Goal: Task Accomplishment & Management: Complete application form

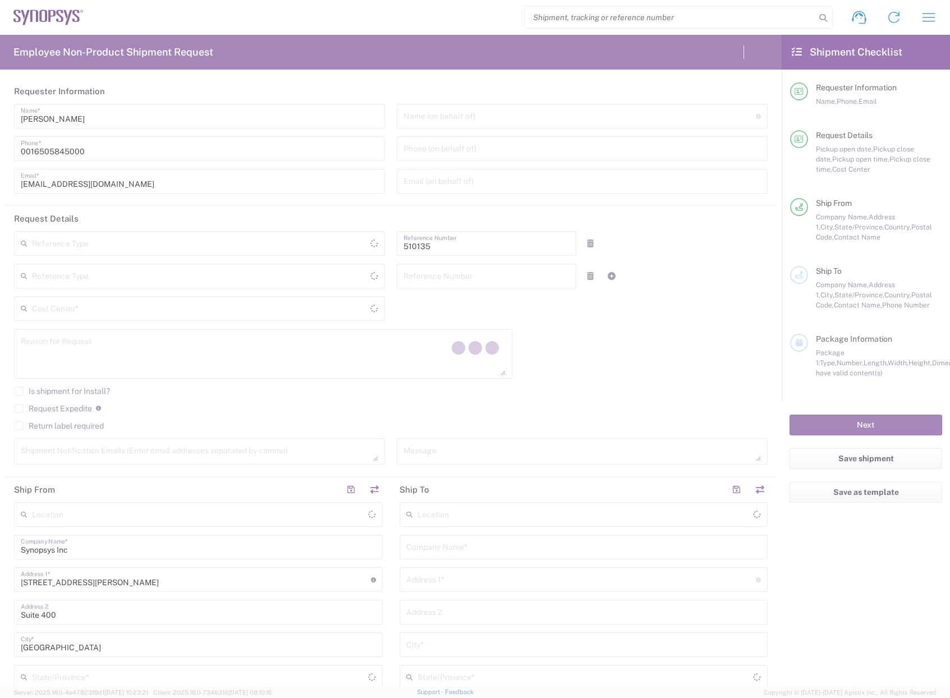
type input "Department"
type input "US01, SDG, OS, Eng 510135"
type input "United States"
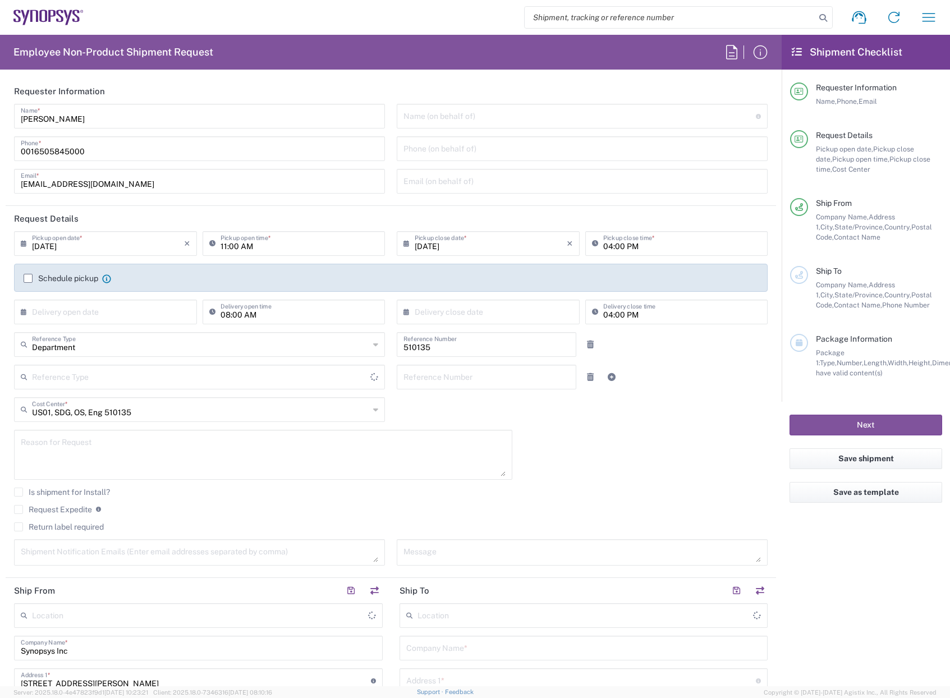
type input "[US_STATE]"
type input "[GEOGRAPHIC_DATA]"
type input "Delivered at Place"
type input "[GEOGRAPHIC_DATA] US8K"
click at [930, 19] on icon "button" at bounding box center [928, 17] width 18 height 18
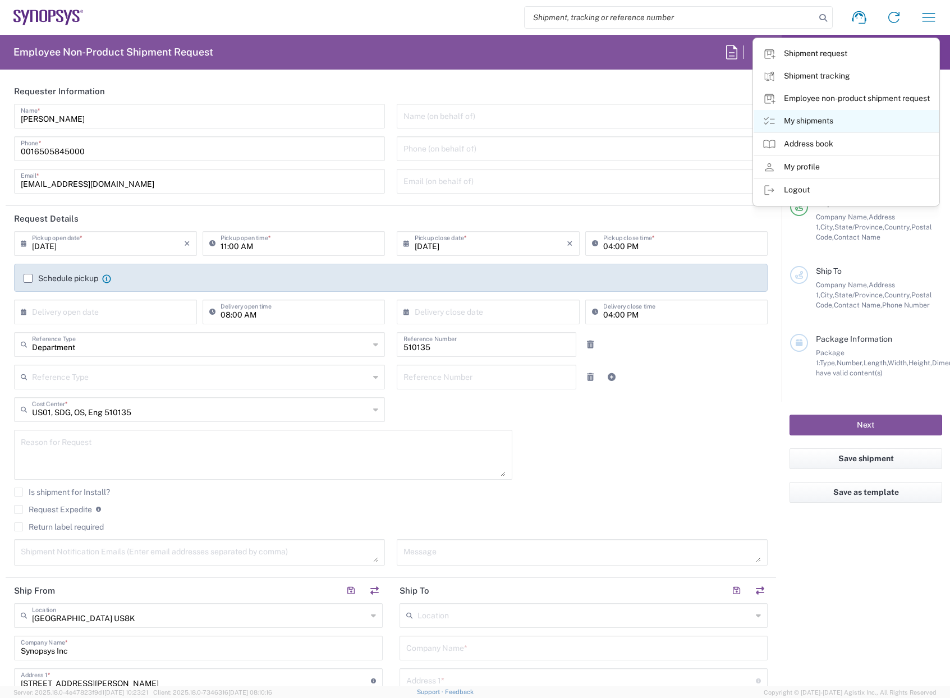
click at [810, 119] on link "My shipments" at bounding box center [845, 121] width 185 height 22
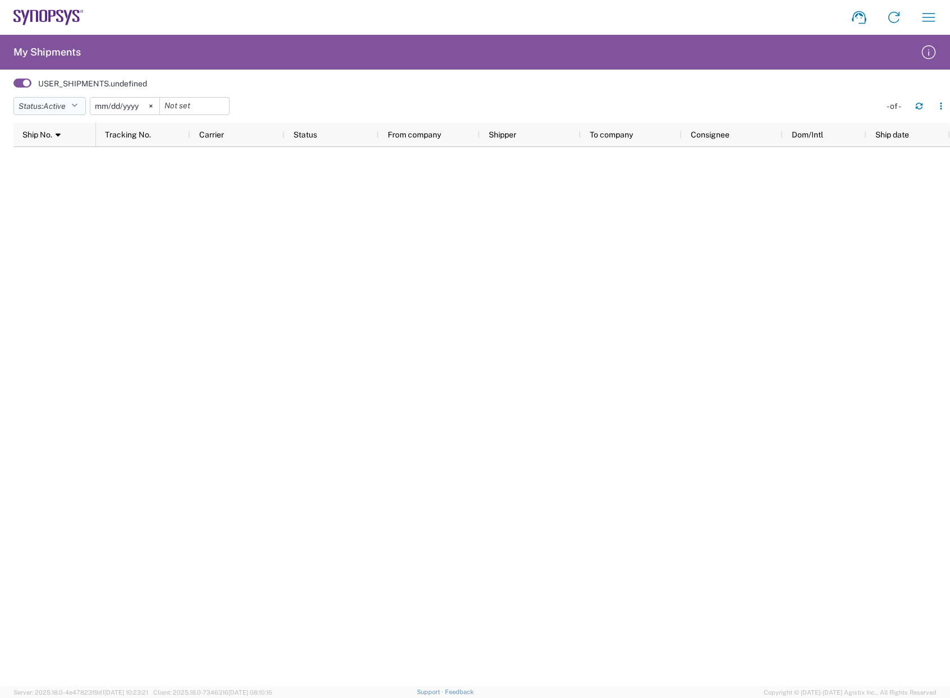
click at [77, 107] on icon "button" at bounding box center [74, 106] width 6 height 8
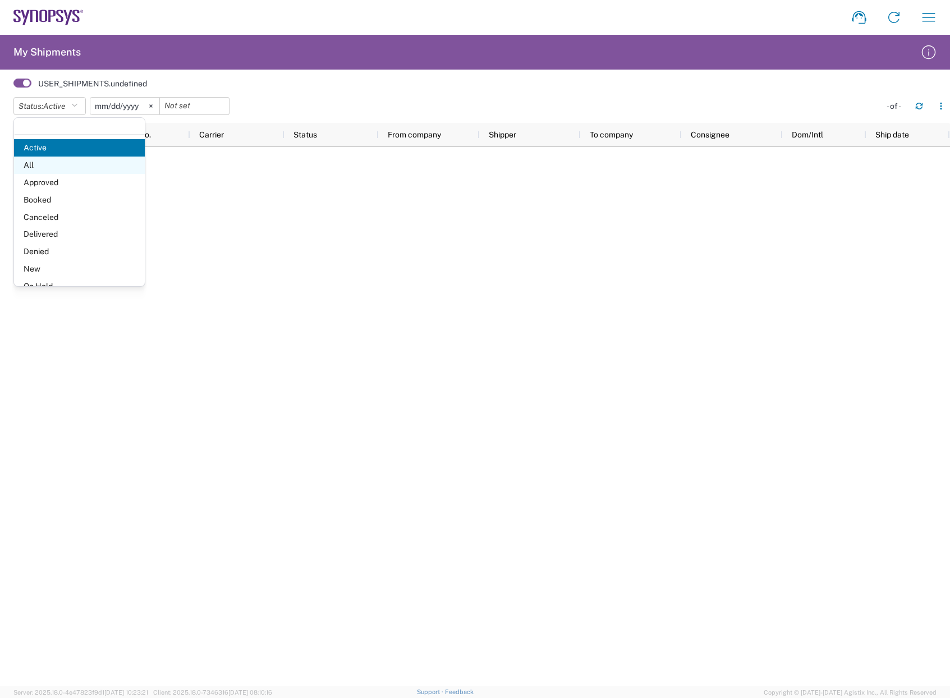
click at [48, 163] on span "All" at bounding box center [79, 164] width 131 height 17
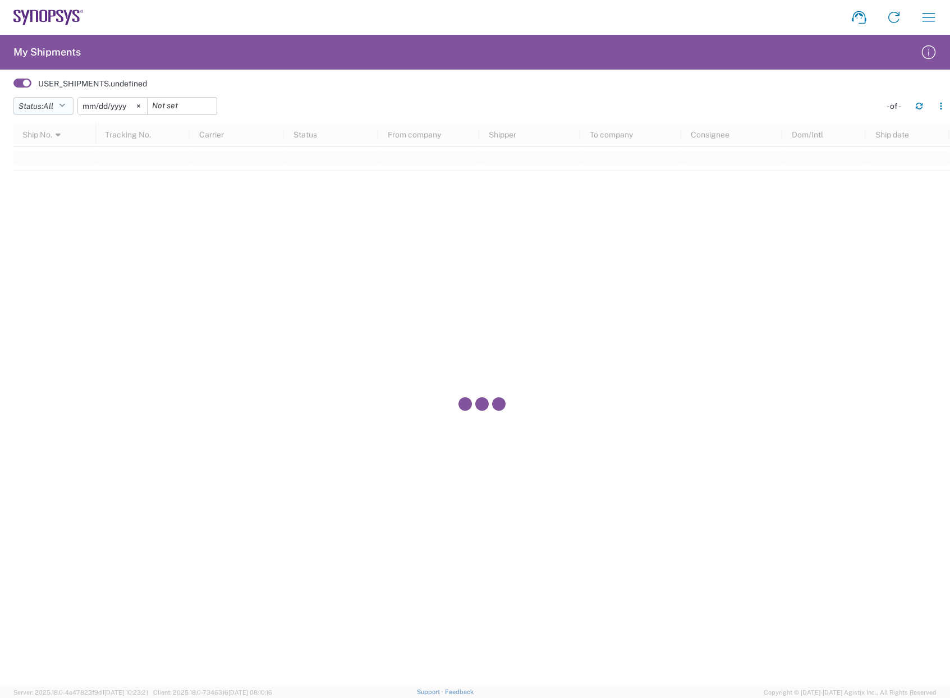
click at [65, 104] on icon "button" at bounding box center [62, 106] width 6 height 8
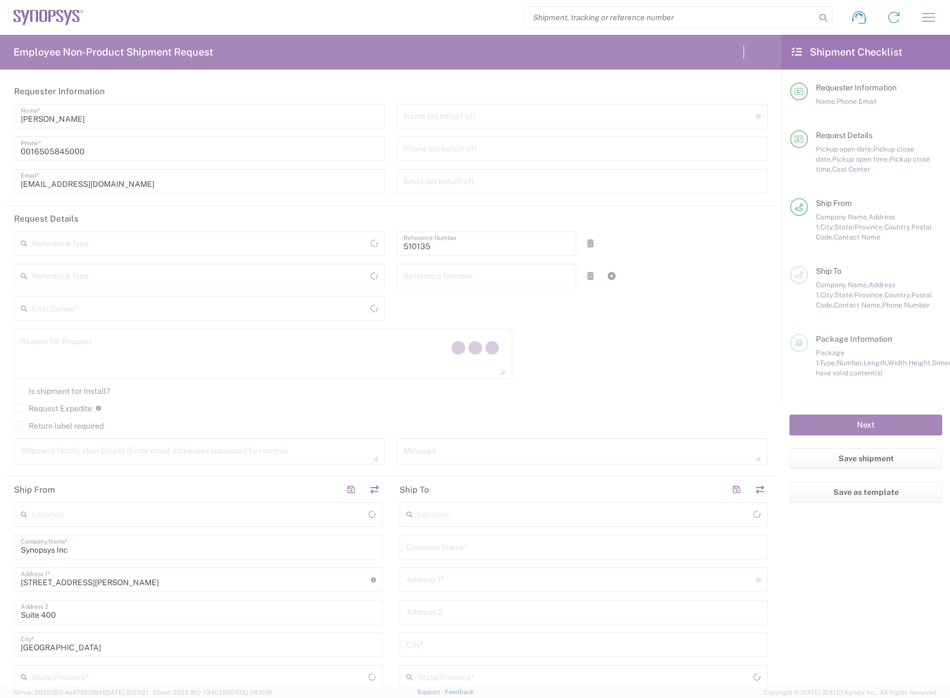
type input "Department"
type input "US01, SDG, OS, Eng 510135"
type input "Delivered at Place"
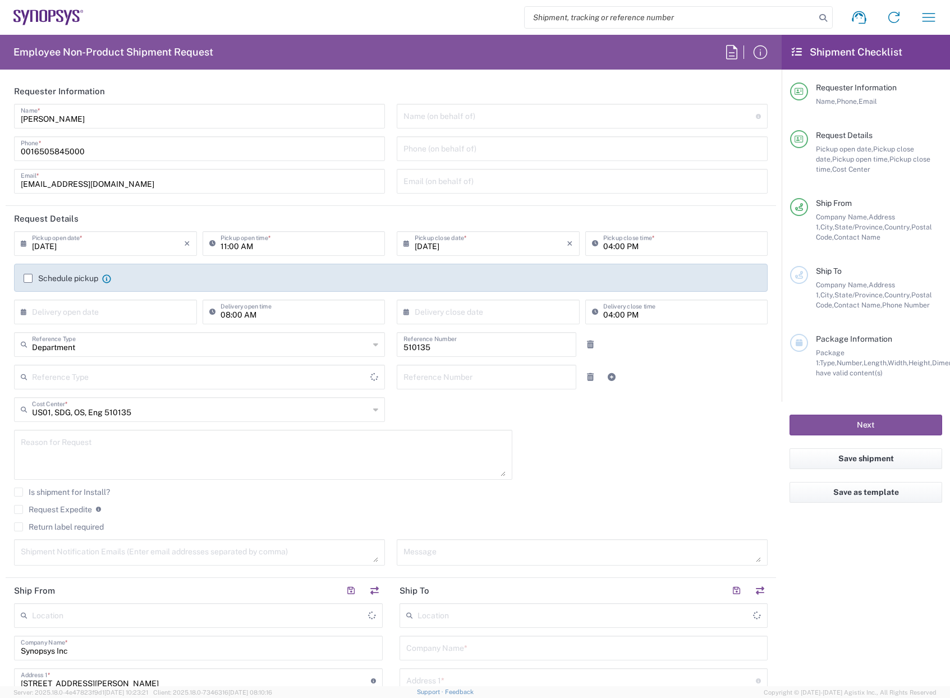
type input "[US_STATE]"
type input "[GEOGRAPHIC_DATA]"
type input "[GEOGRAPHIC_DATA] US8K"
click at [924, 16] on icon "button" at bounding box center [928, 17] width 18 height 18
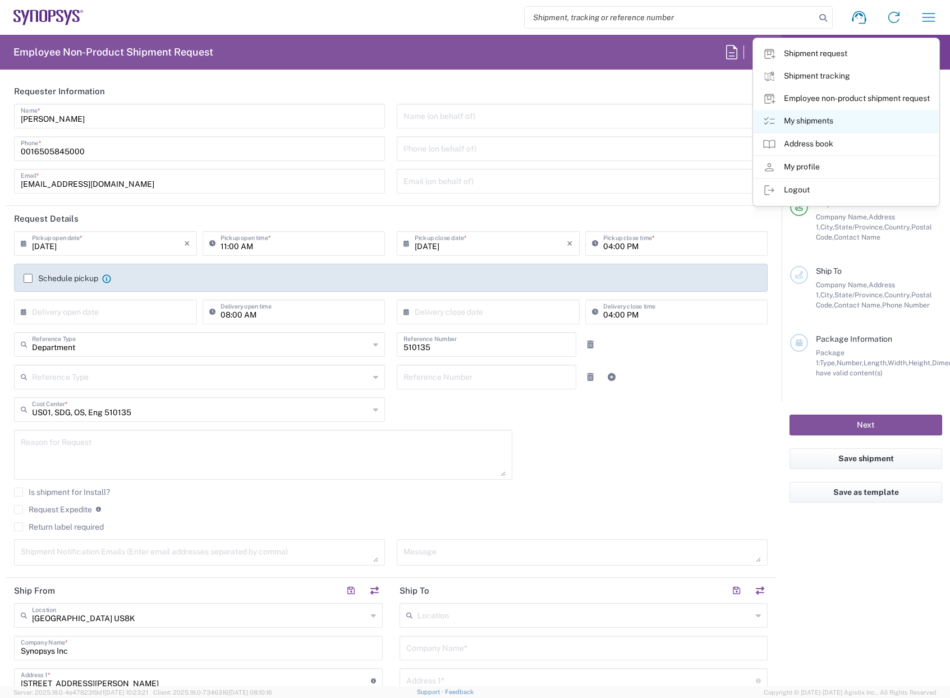
click at [807, 119] on link "My shipments" at bounding box center [845, 121] width 185 height 22
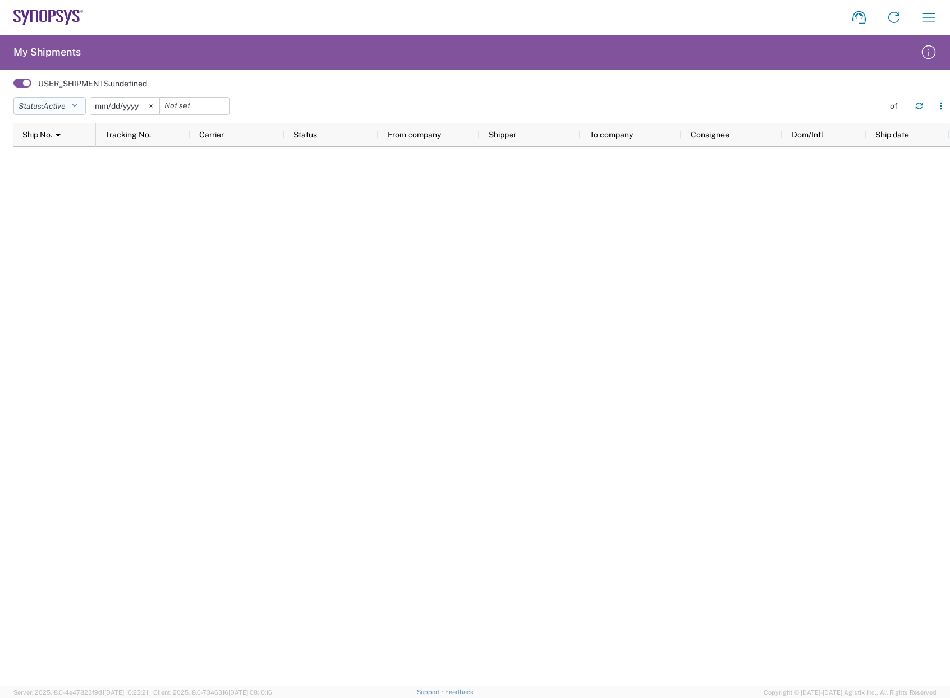
click at [77, 104] on icon "button" at bounding box center [74, 106] width 6 height 8
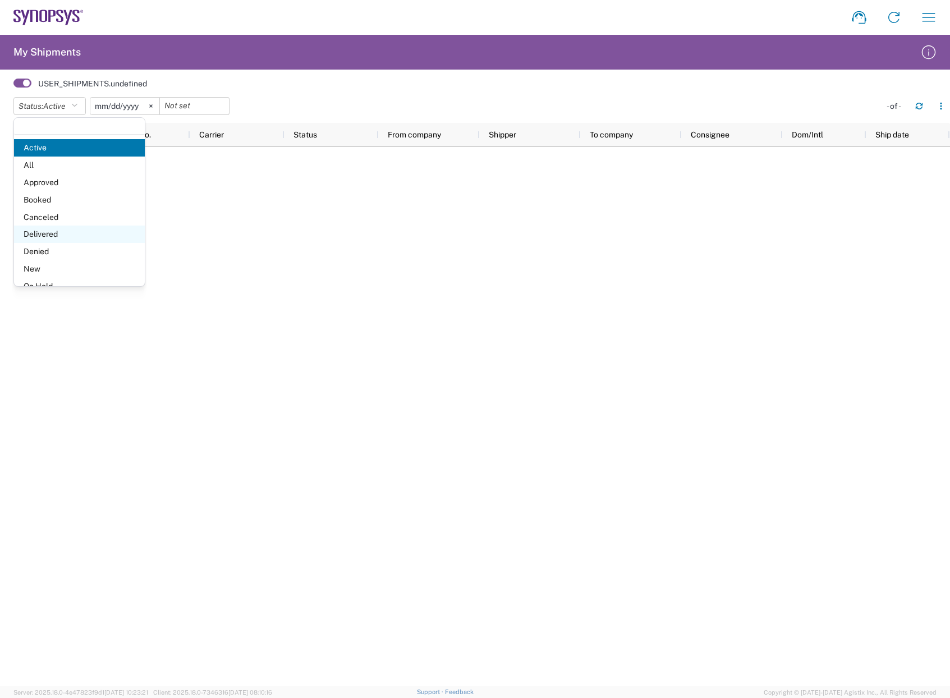
click at [39, 234] on span "Delivered" at bounding box center [79, 233] width 131 height 17
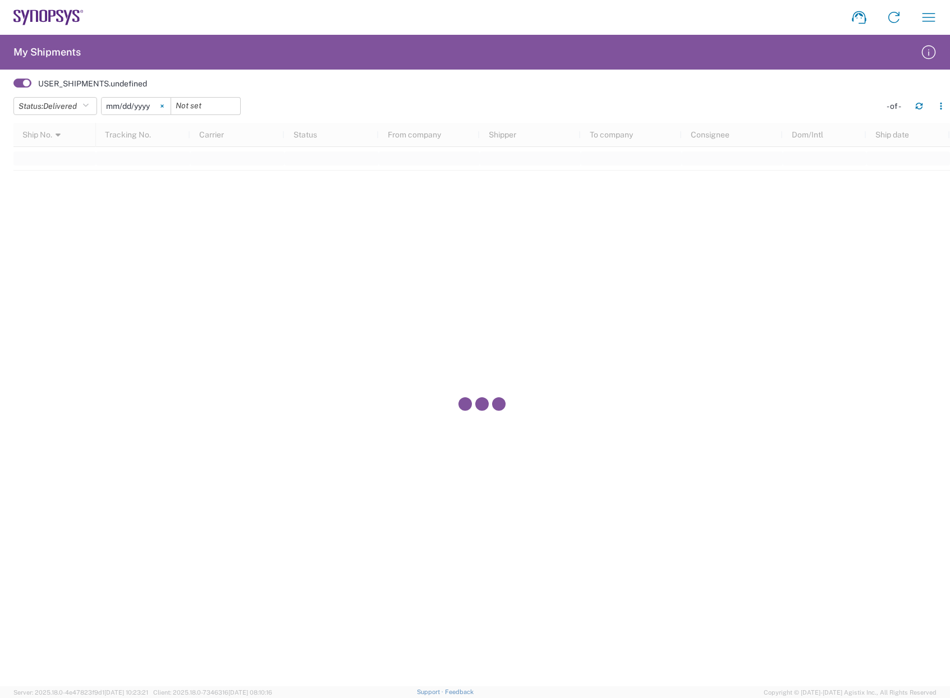
click at [164, 106] on icon at bounding box center [161, 105] width 3 height 3
click at [165, 105] on div at bounding box center [136, 106] width 70 height 18
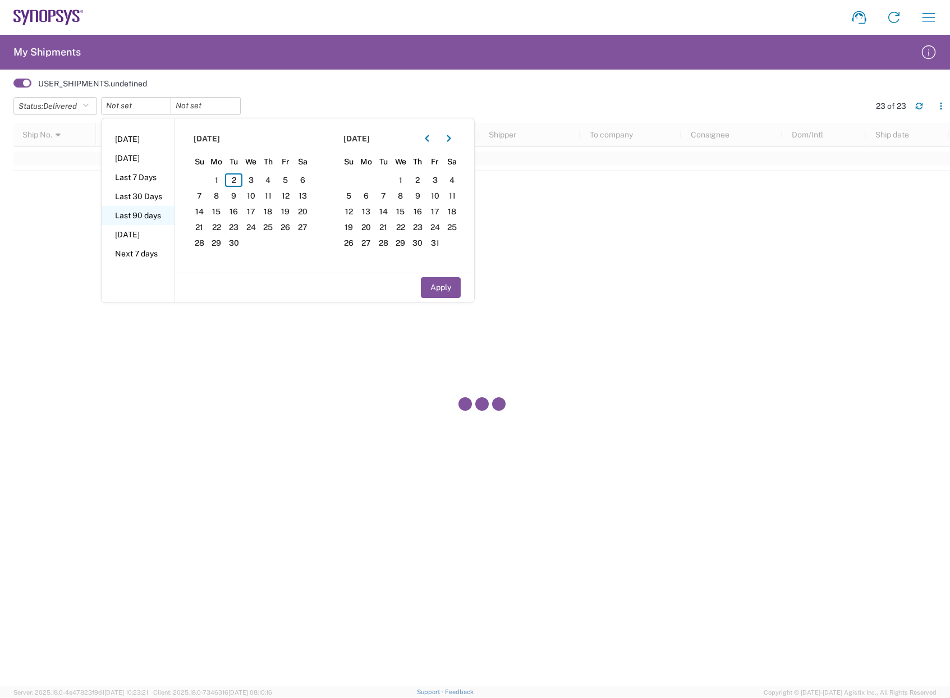
click at [139, 214] on li "Last 90 days" at bounding box center [138, 215] width 73 height 19
type input "2025-06-05"
type input "2025-09-02"
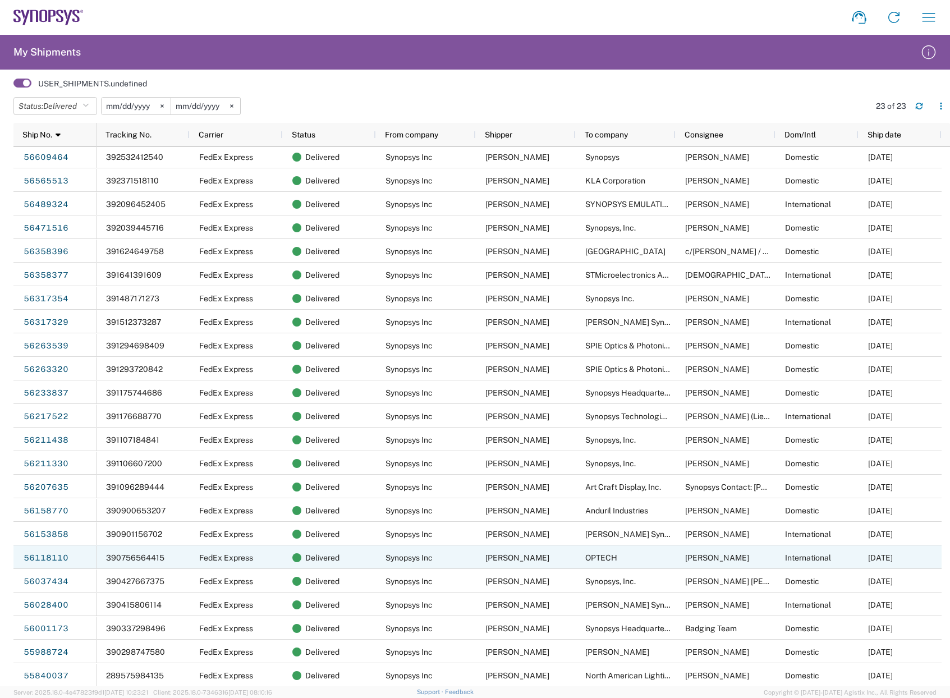
scroll to position [3, 0]
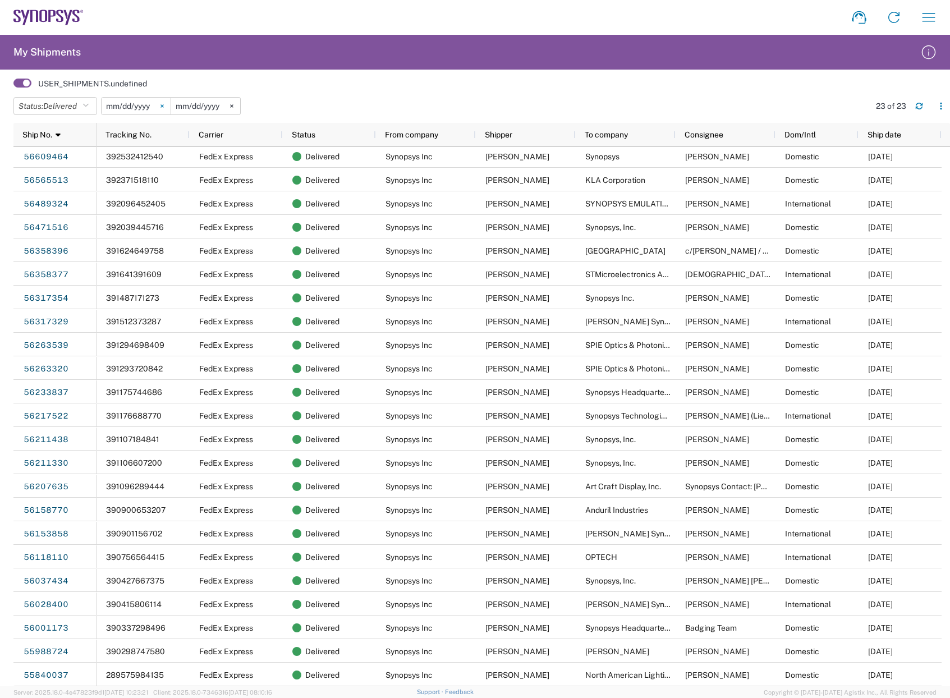
click at [168, 104] on svg-icon at bounding box center [162, 106] width 17 height 17
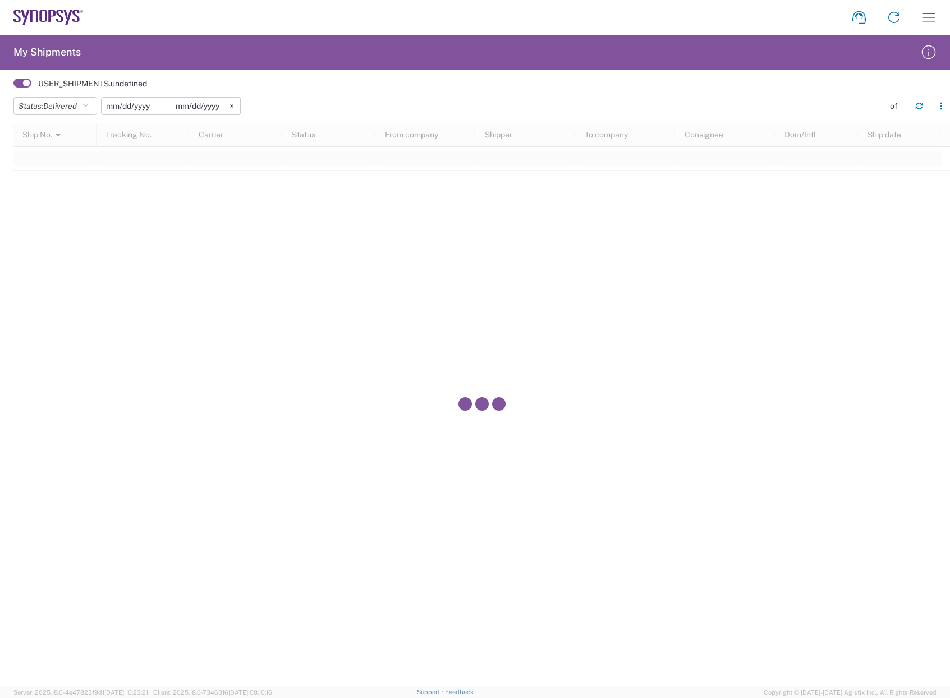
click at [150, 107] on input "date" at bounding box center [136, 106] width 69 height 17
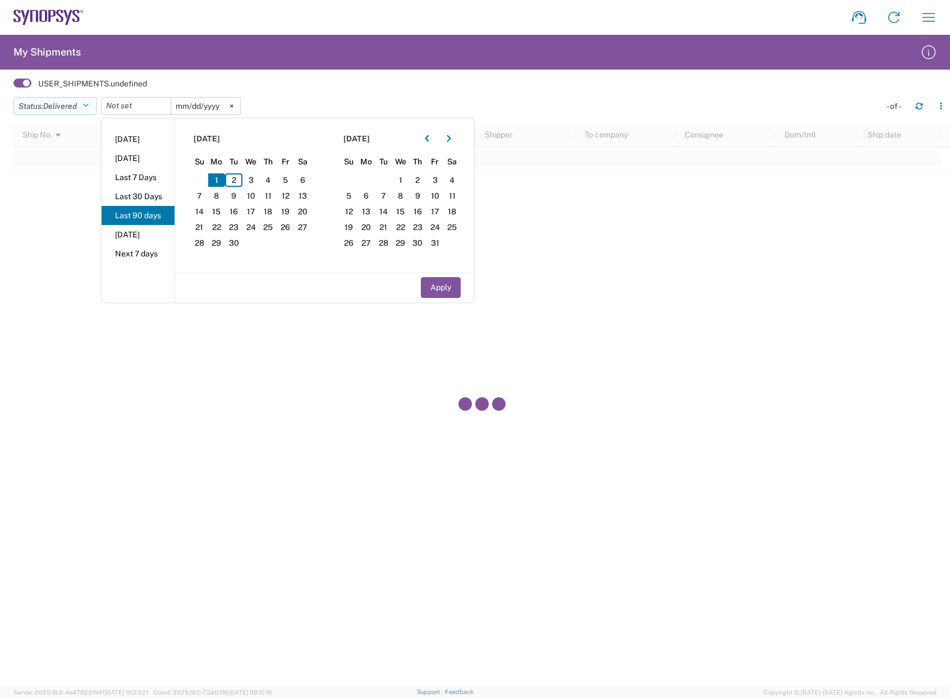
click at [89, 107] on icon "button" at bounding box center [85, 106] width 6 height 8
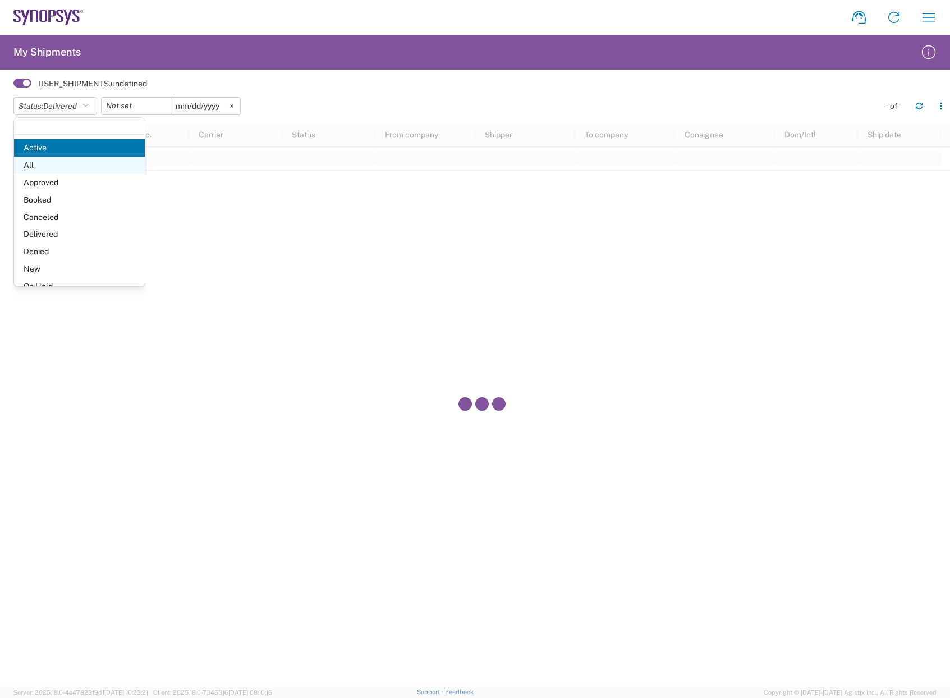
click at [41, 164] on span "All" at bounding box center [79, 164] width 131 height 17
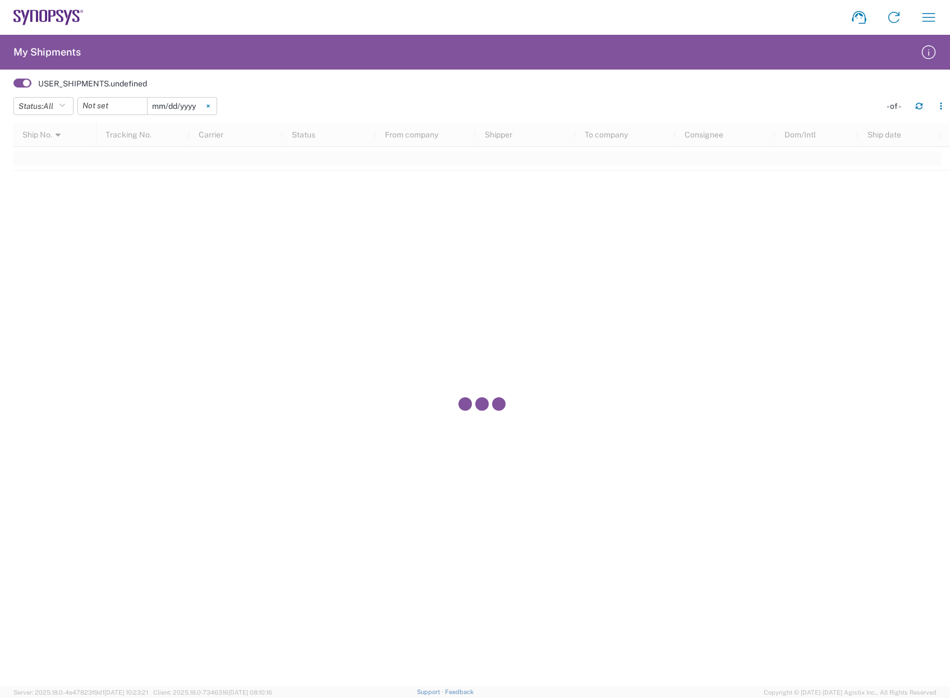
click at [210, 104] on icon at bounding box center [207, 105] width 3 height 3
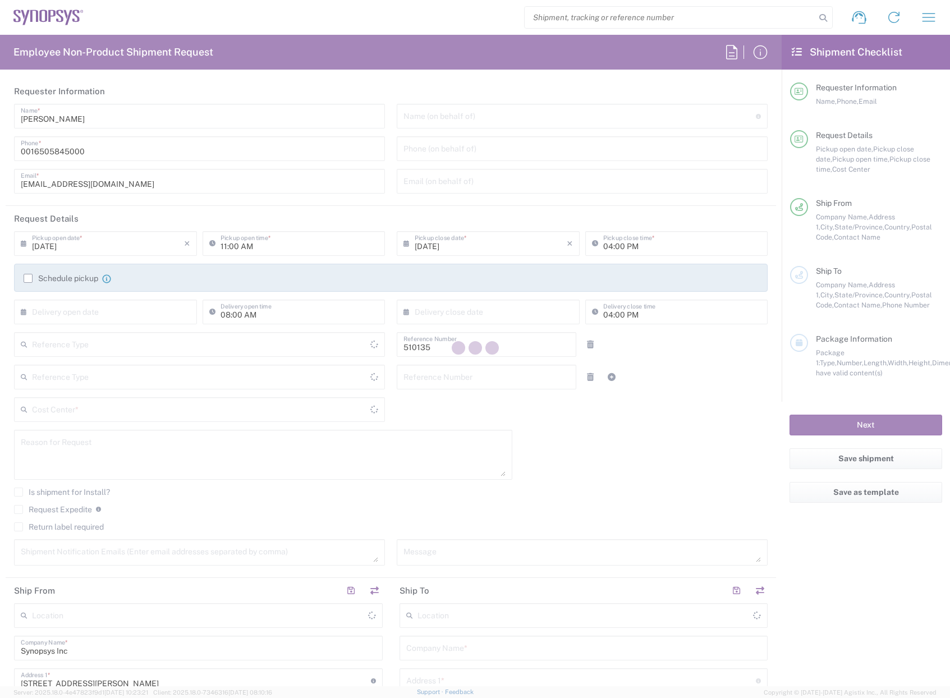
type input "US01, SDG, OS, Eng 510135"
type input "Delivered at Place"
type input "[GEOGRAPHIC_DATA]"
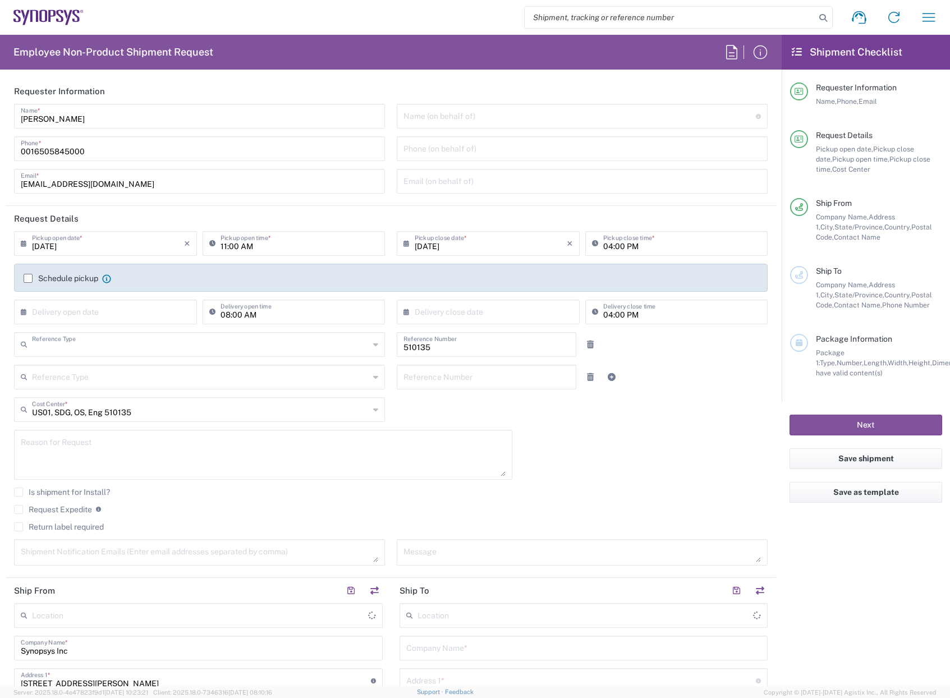
type input "Department"
type input "[US_STATE]"
type input "[GEOGRAPHIC_DATA]"
type input "[GEOGRAPHIC_DATA] US8K"
click at [453, 118] on input "text" at bounding box center [579, 115] width 352 height 20
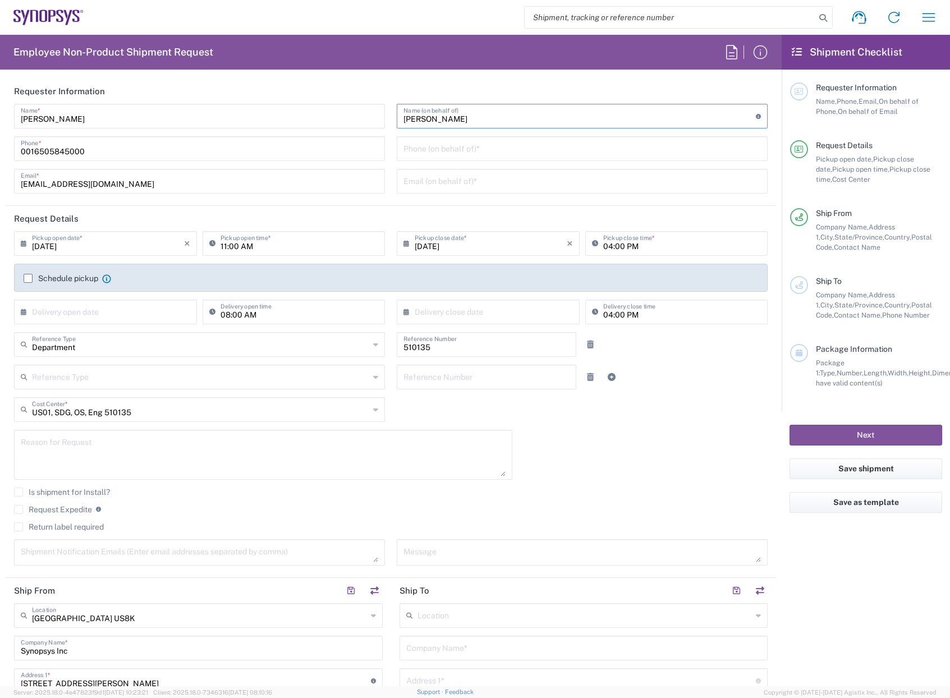
type input "[PERSON_NAME]"
click at [440, 150] on input "tel" at bounding box center [581, 148] width 357 height 20
type input "[PHONE_NUMBER]"
click at [455, 184] on input "text" at bounding box center [581, 181] width 357 height 20
type input "[EMAIL_ADDRESS][DOMAIN_NAME]"
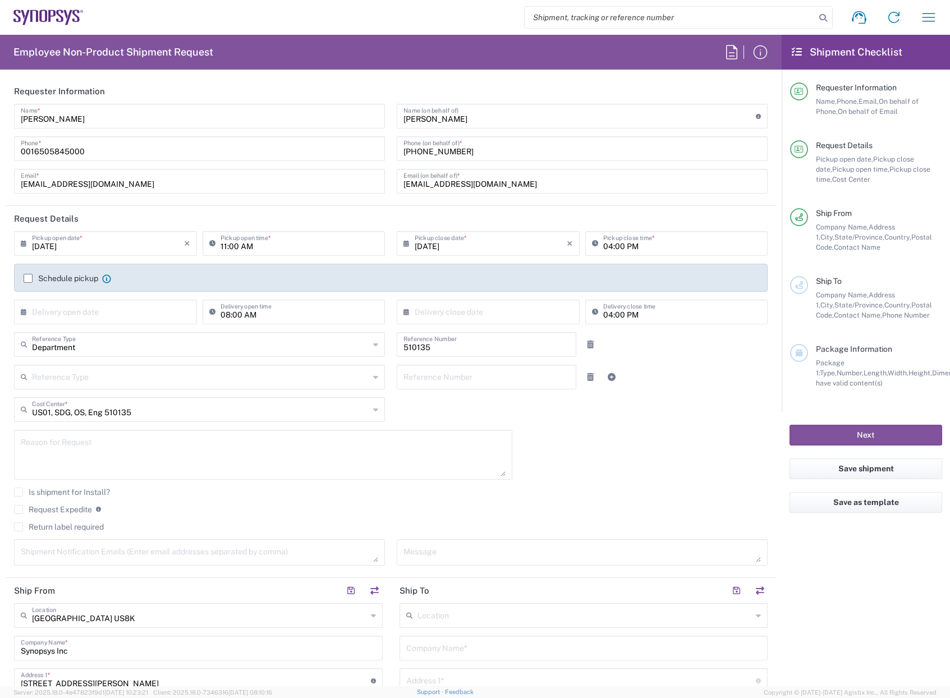
click at [498, 218] on header "Request Details" at bounding box center [391, 218] width 770 height 25
click at [124, 245] on input "[DATE]" at bounding box center [108, 243] width 152 height 20
click at [108, 299] on span "3" at bounding box center [107, 297] width 17 height 16
type input "[DATE]"
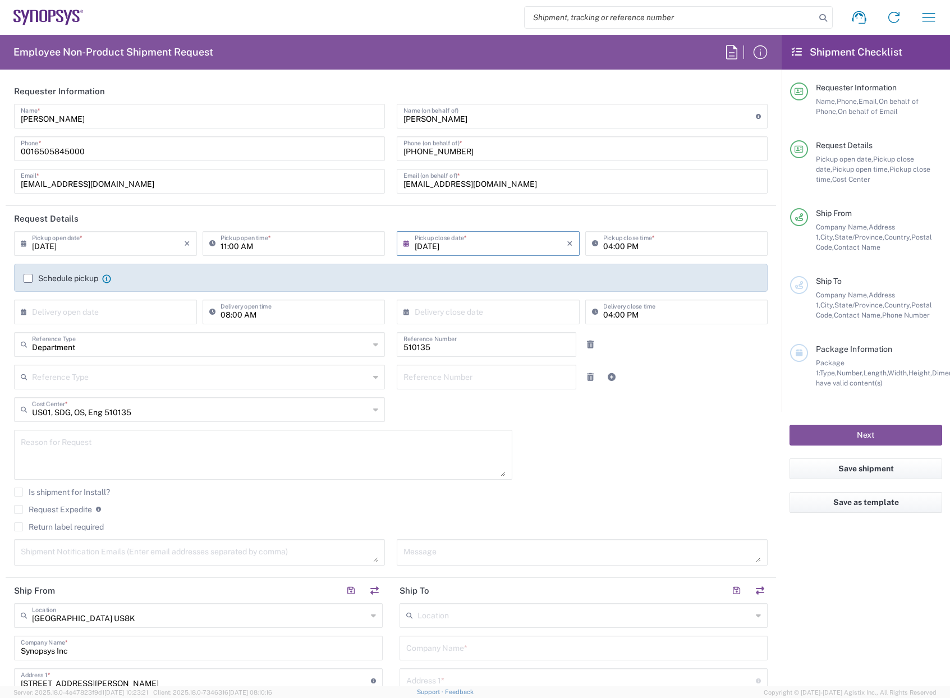
click at [123, 307] on input "text" at bounding box center [108, 311] width 152 height 20
click at [90, 381] on span "9" at bounding box center [90, 382] width 17 height 16
type input "[DATE]"
click at [456, 310] on input "text" at bounding box center [490, 311] width 152 height 20
click at [464, 379] on span "9" at bounding box center [469, 382] width 17 height 16
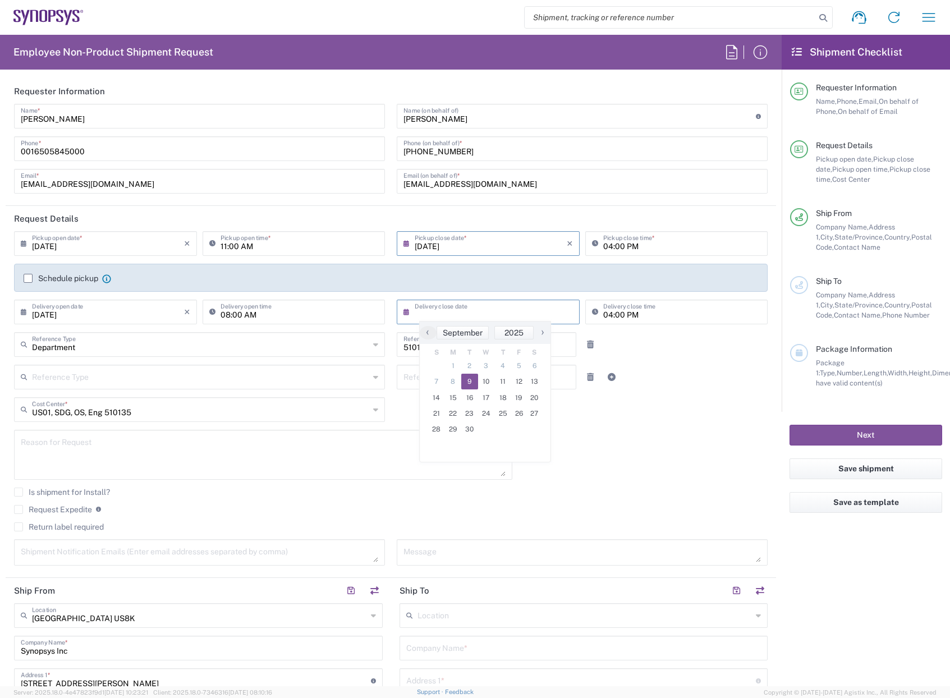
type input "[DATE]"
click at [53, 446] on textarea at bounding box center [263, 454] width 485 height 43
click at [115, 446] on textarea "Return of LED sample" at bounding box center [263, 454] width 485 height 43
click at [33, 445] on textarea "Return of LED sample" at bounding box center [263, 454] width 485 height 43
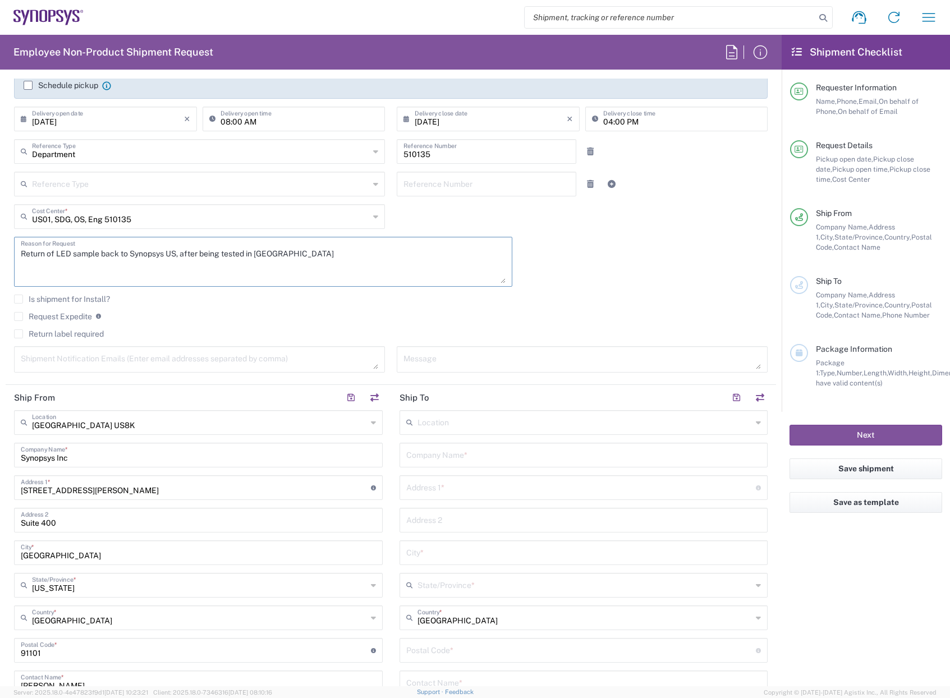
scroll to position [224, 0]
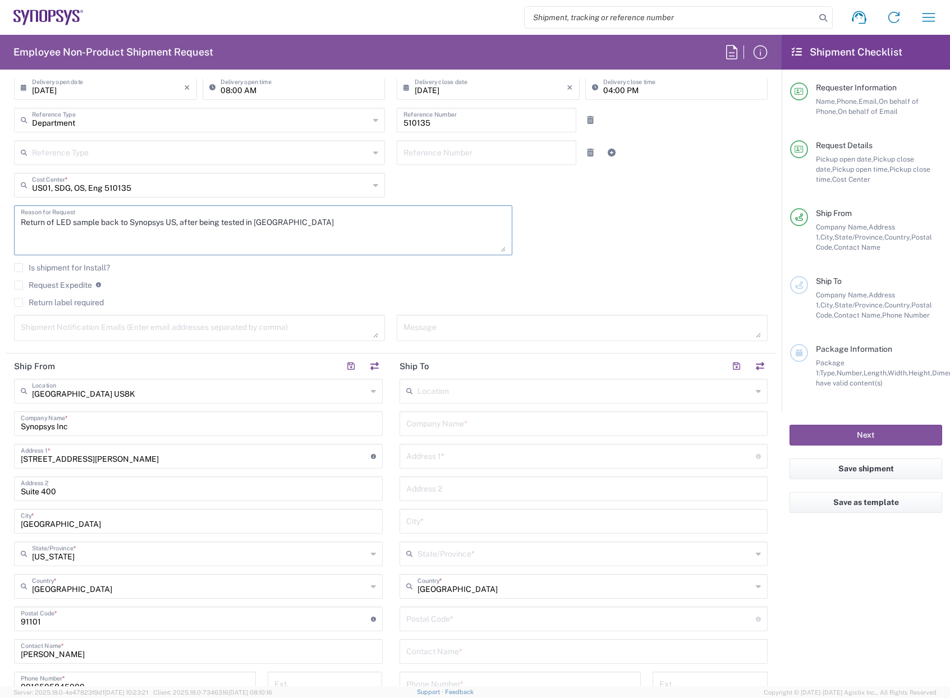
type textarea "Return of LED sample back to Synopsys US, after being tested in [GEOGRAPHIC_DAT…"
click at [247, 397] on input "text" at bounding box center [199, 390] width 335 height 20
click at [100, 417] on span "Marlboro US04" at bounding box center [196, 415] width 362 height 17
type input "Marlboro US04"
type input "[STREET_ADDRESS]"
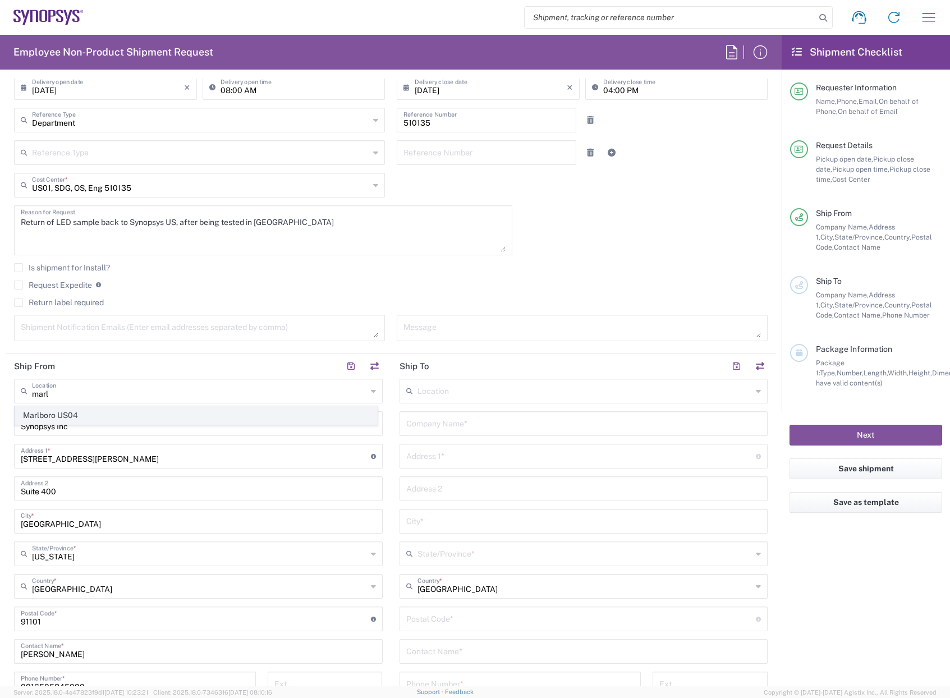
type input "Suite 302B"
type input "[GEOGRAPHIC_DATA]"
type input "[US_STATE]"
type input "01752"
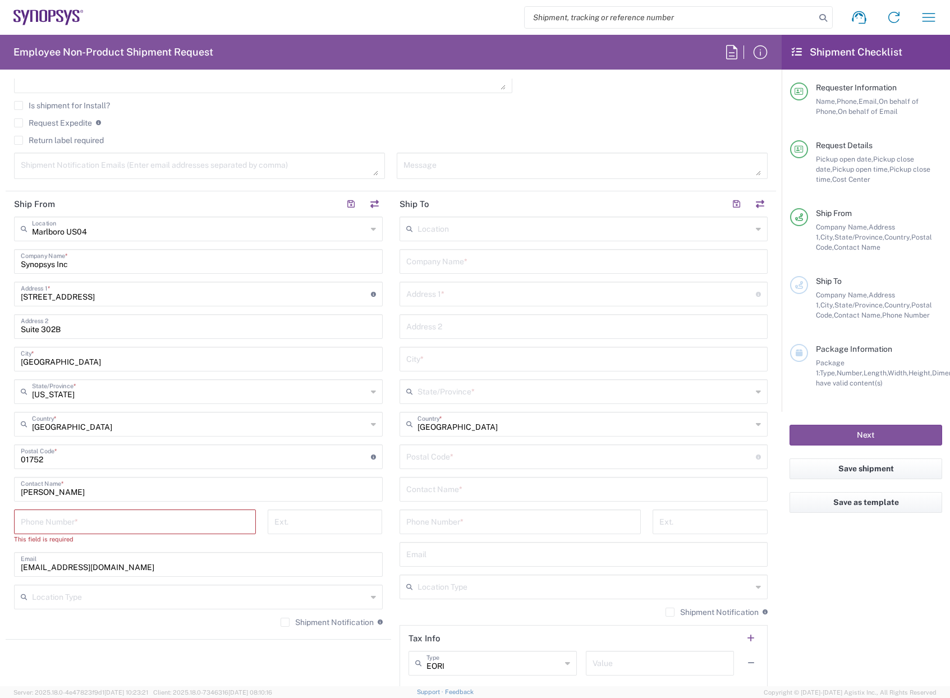
scroll to position [393, 0]
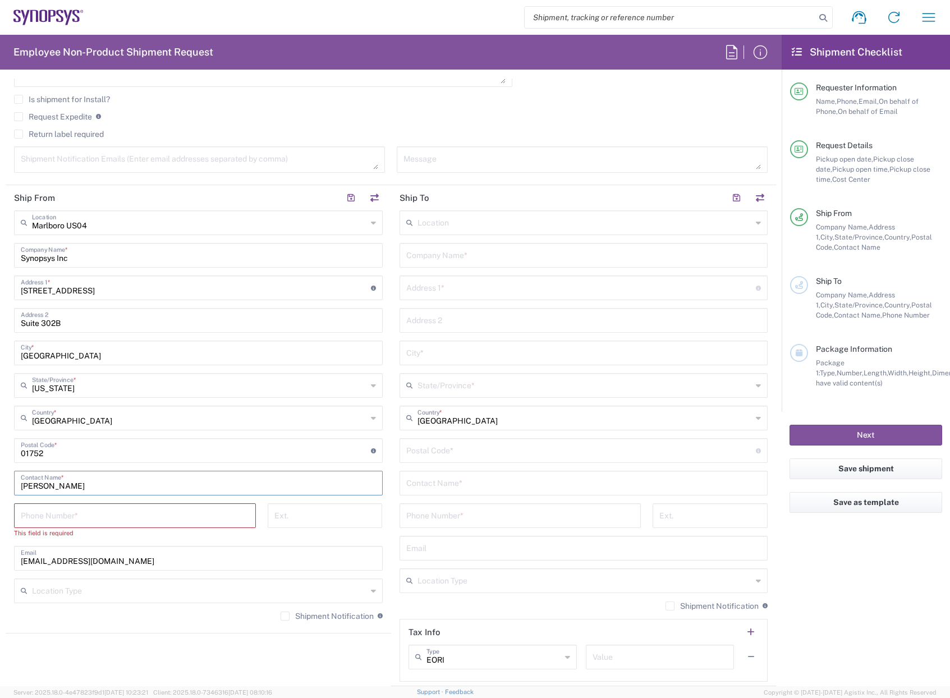
drag, startPoint x: 82, startPoint y: 484, endPoint x: -12, endPoint y: 489, distance: 93.8
click at [0, 489] on html "Shipment request Shipment tracking Employee non-product shipment request My shi…" at bounding box center [475, 349] width 950 height 698
type input "M"
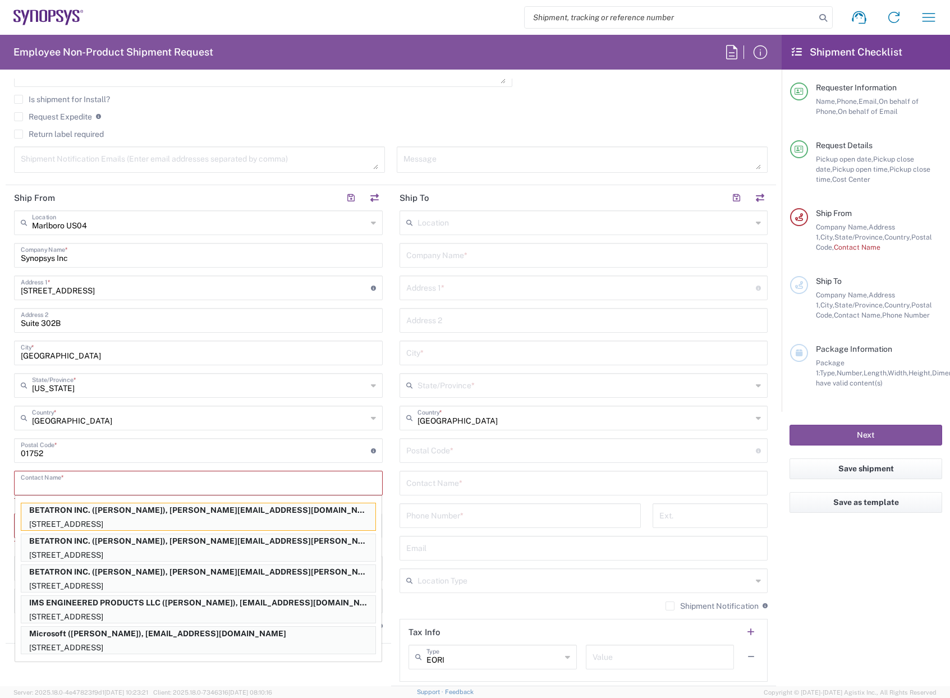
click at [84, 259] on input "Synopsys Inc" at bounding box center [198, 255] width 355 height 20
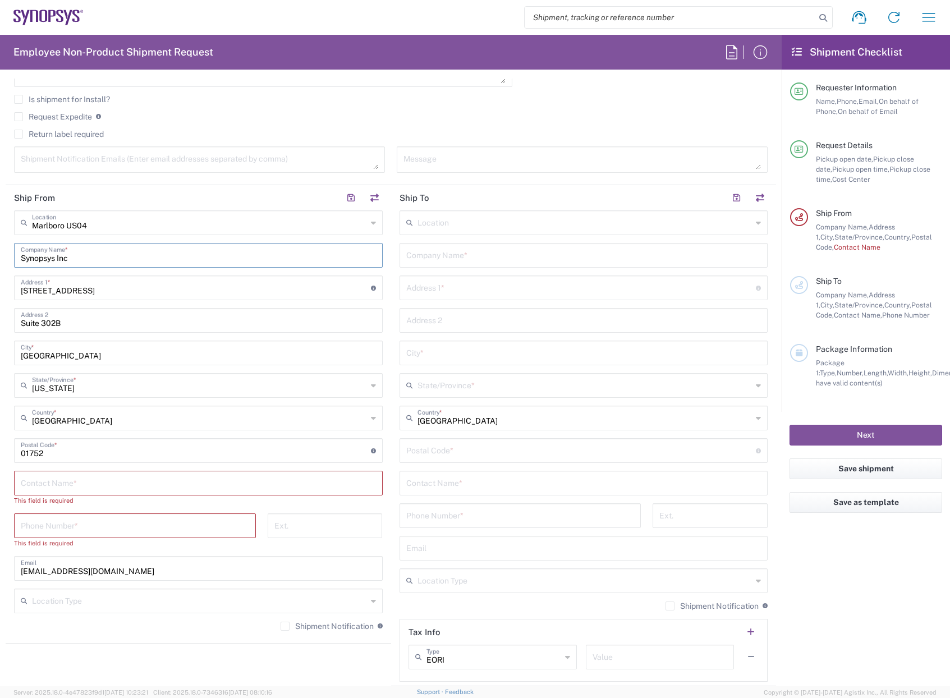
click at [84, 259] on input "Synopsys Inc" at bounding box center [198, 255] width 355 height 20
click at [371, 223] on div "Marlboro [GEOGRAPHIC_DATA] Location" at bounding box center [198, 222] width 369 height 25
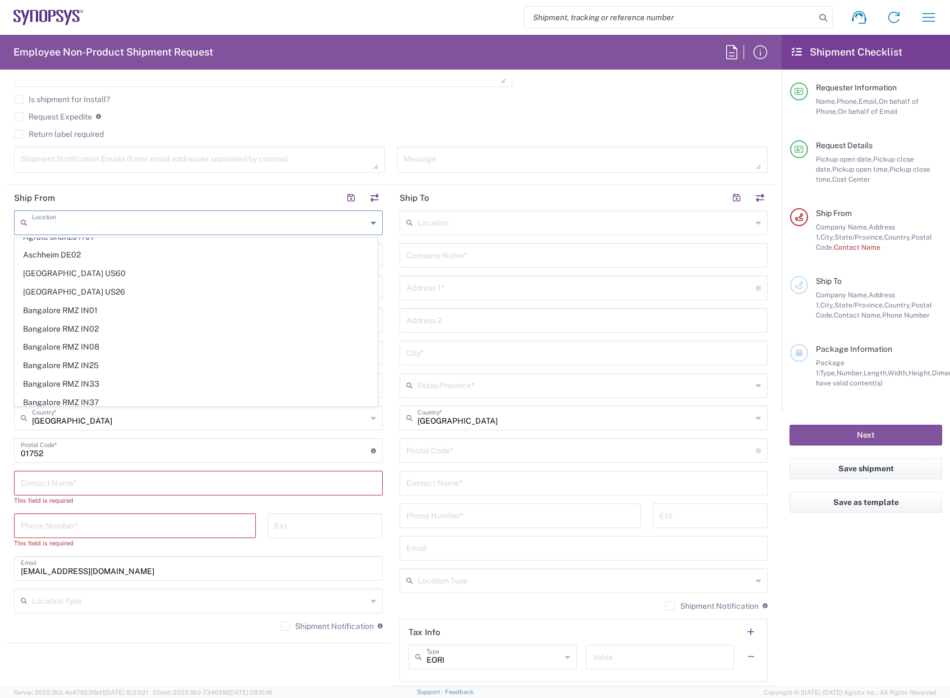
scroll to position [0, 0]
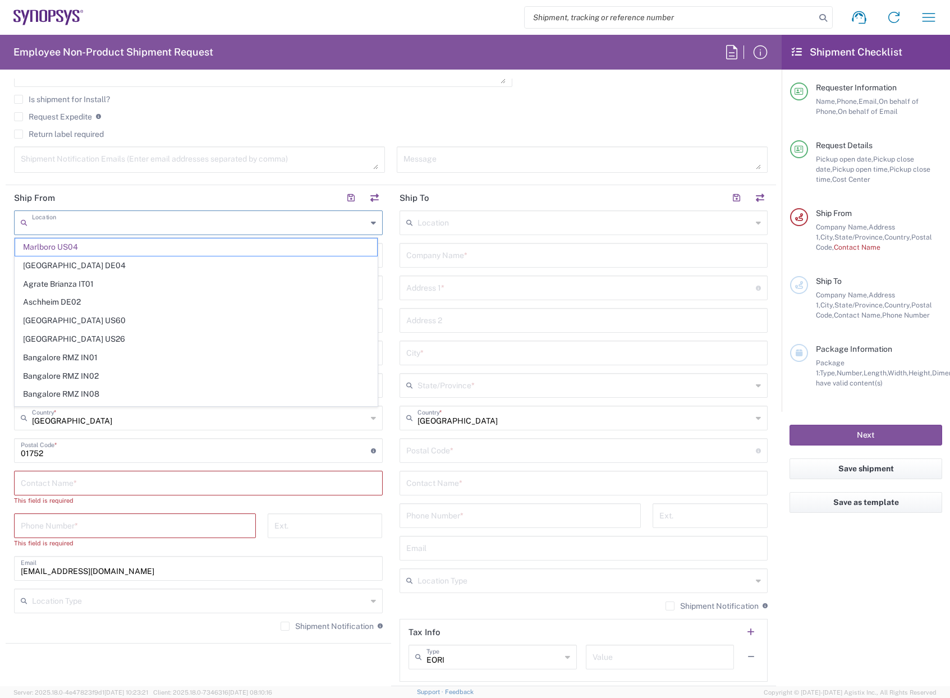
click at [109, 222] on input "text" at bounding box center [199, 222] width 335 height 20
type input "Marlboro US04"
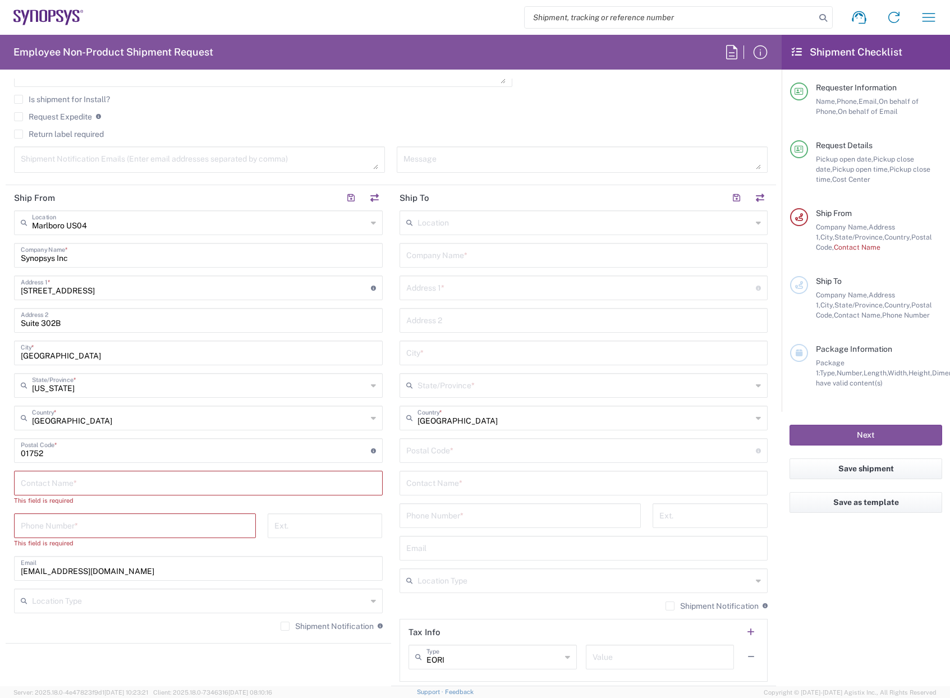
drag, startPoint x: 109, startPoint y: 222, endPoint x: -23, endPoint y: 229, distance: 132.5
click at [0, 229] on html "Shipment request Shipment tracking Employee non-product shipment request My shi…" at bounding box center [475, 349] width 950 height 698
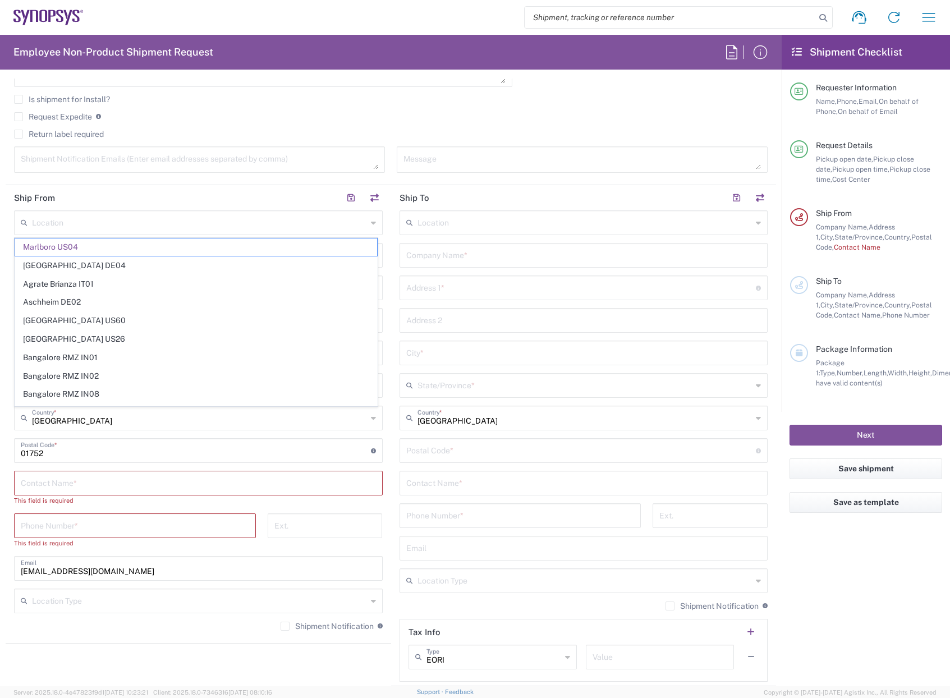
click at [391, 440] on main "Location [GEOGRAPHIC_DATA] DE04 Agrate Brianza IT01 [GEOGRAPHIC_DATA] DE02 [GEO…" at bounding box center [583, 445] width 385 height 471
type input "Marlboro US04"
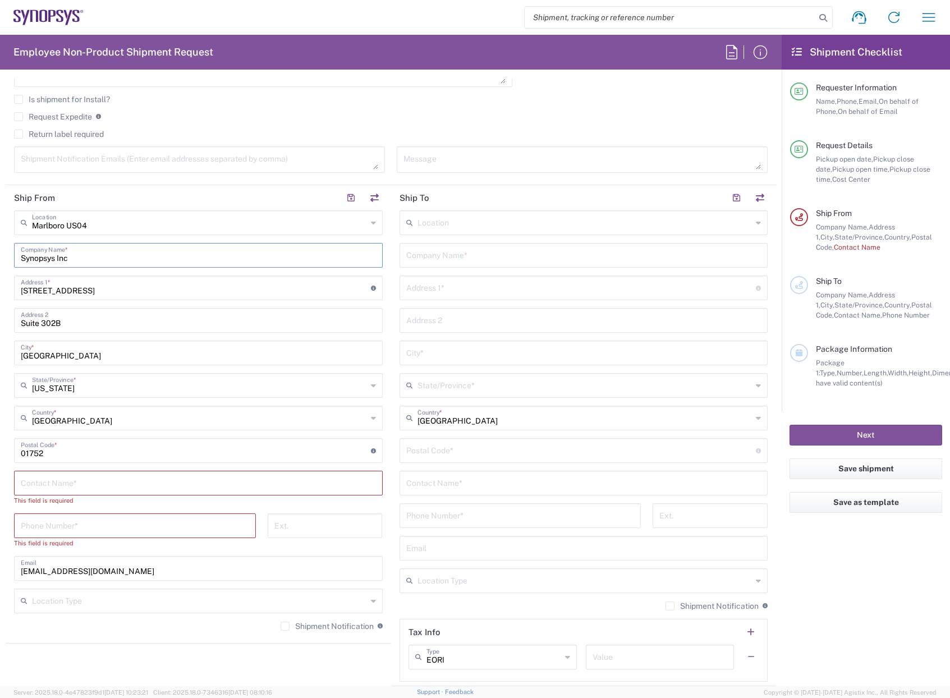
drag, startPoint x: 79, startPoint y: 257, endPoint x: -47, endPoint y: 258, distance: 125.6
click at [0, 258] on html "Shipment request Shipment tracking Employee non-product shipment request My shi…" at bounding box center [475, 349] width 950 height 698
type input "OPTECH"
type input "[STREET_ADDRESS][PERSON_NAME]"
drag, startPoint x: 70, startPoint y: 351, endPoint x: -49, endPoint y: 361, distance: 118.7
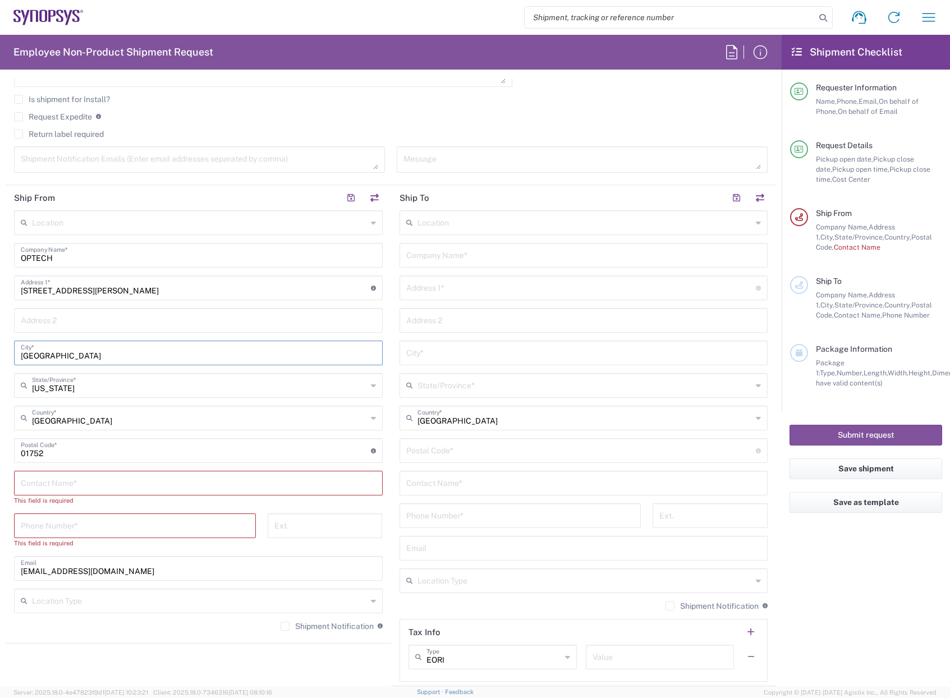
click at [0, 361] on html "Shipment request Shipment tracking Employee non-product shipment request My shi…" at bounding box center [475, 349] width 950 height 698
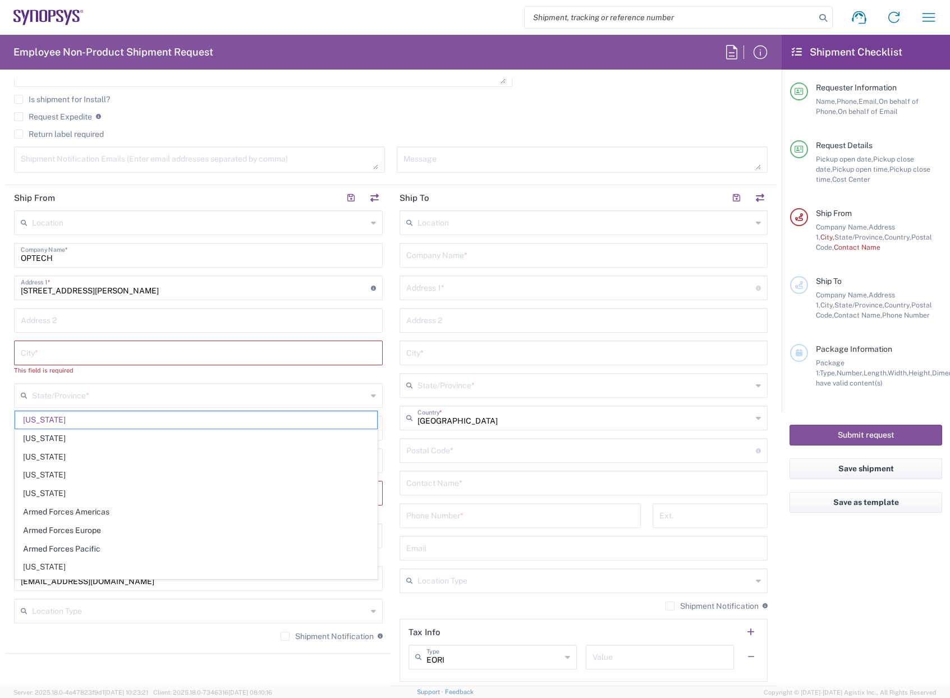
click at [10, 394] on main "Location [GEOGRAPHIC_DATA] DE04 Agrate Brianza IT01 [GEOGRAPHIC_DATA] DE02 [GEO…" at bounding box center [198, 429] width 385 height 439
type input "[US_STATE]"
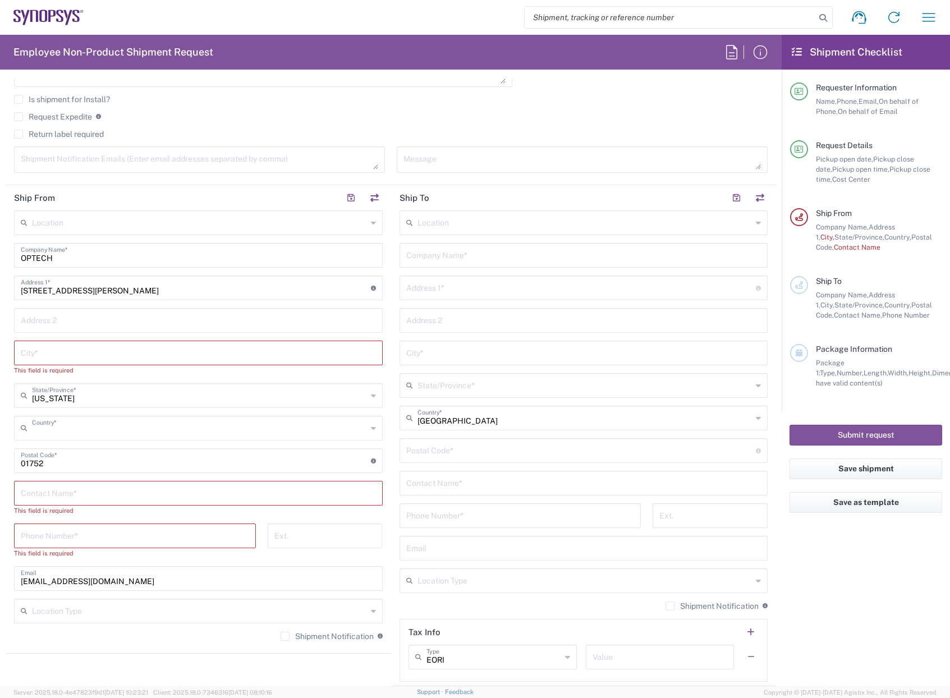
click at [70, 428] on input "text" at bounding box center [199, 427] width 335 height 20
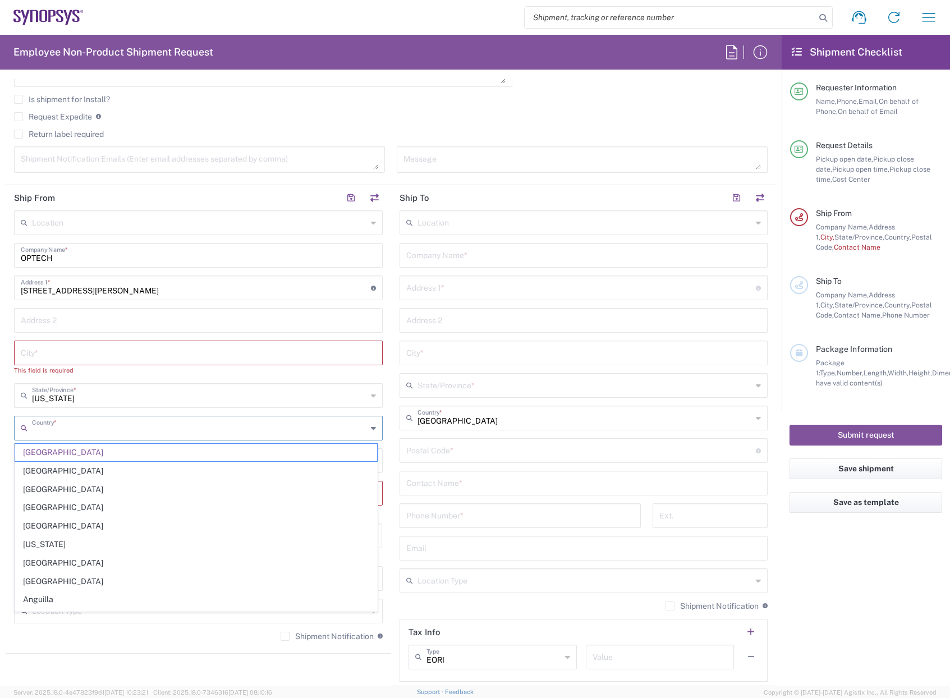
click at [70, 428] on input "text" at bounding box center [199, 427] width 335 height 20
click at [35, 470] on span "[GEOGRAPHIC_DATA]" at bounding box center [196, 470] width 362 height 17
type input "[GEOGRAPHIC_DATA]"
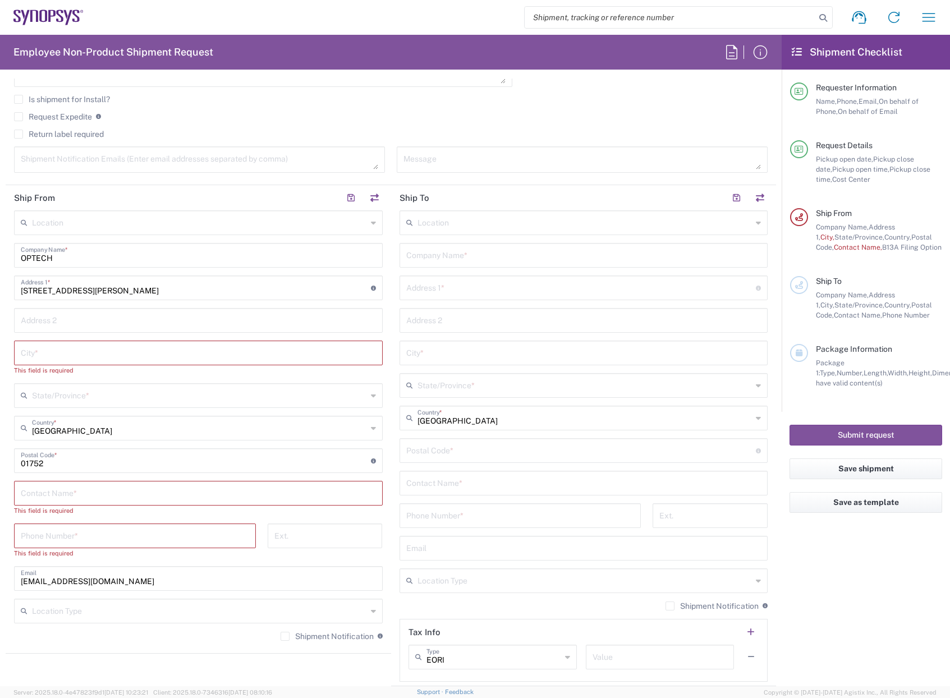
click at [47, 357] on input "text" at bounding box center [198, 352] width 355 height 20
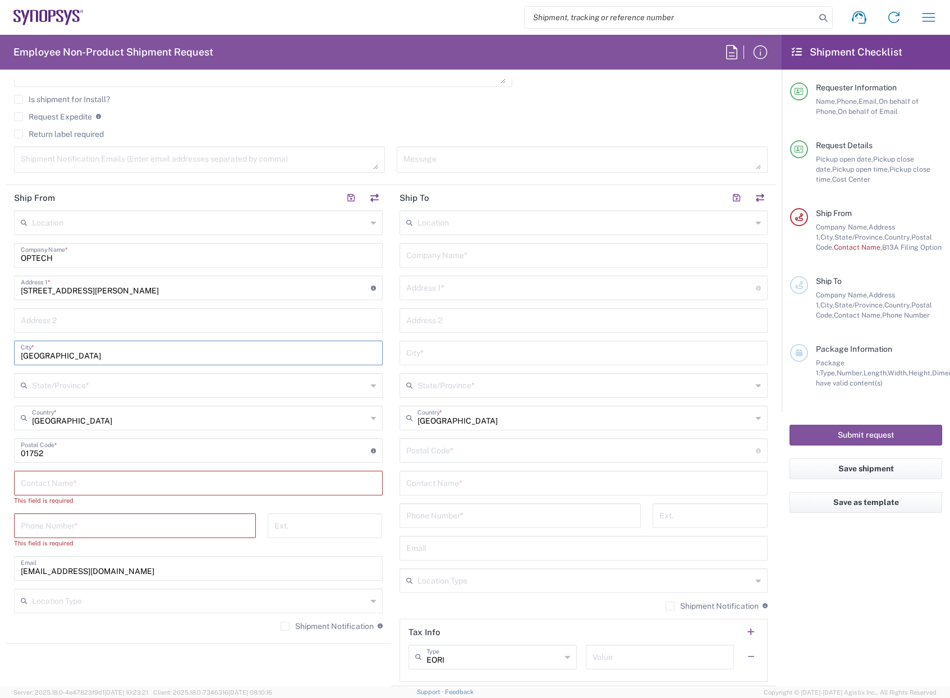
type input "[GEOGRAPHIC_DATA]"
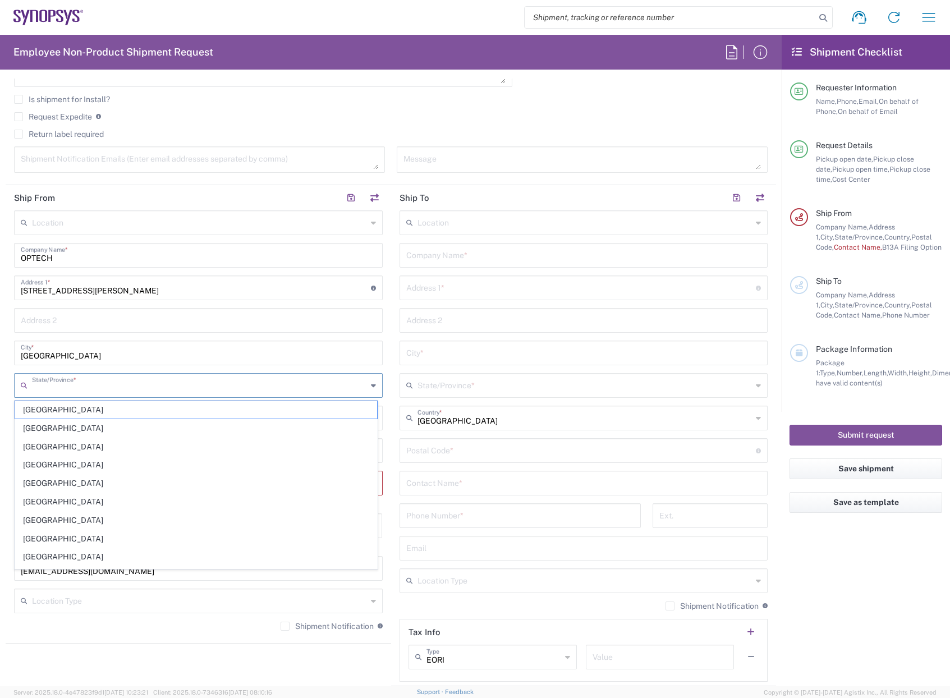
click at [72, 387] on input "text" at bounding box center [199, 385] width 335 height 20
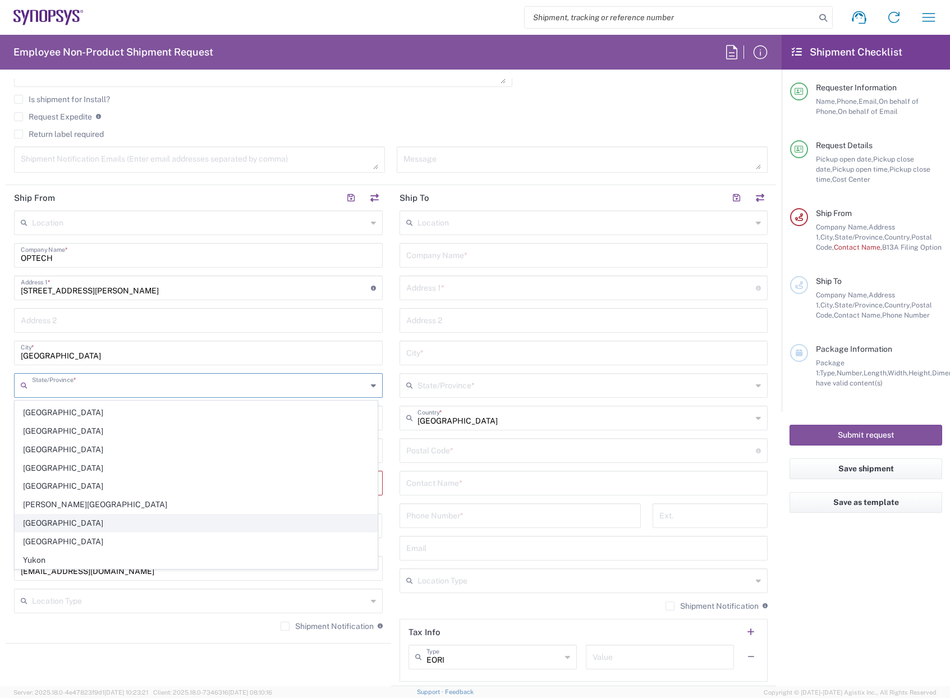
click at [42, 526] on span "[GEOGRAPHIC_DATA]" at bounding box center [196, 522] width 362 height 17
type input "[GEOGRAPHIC_DATA]"
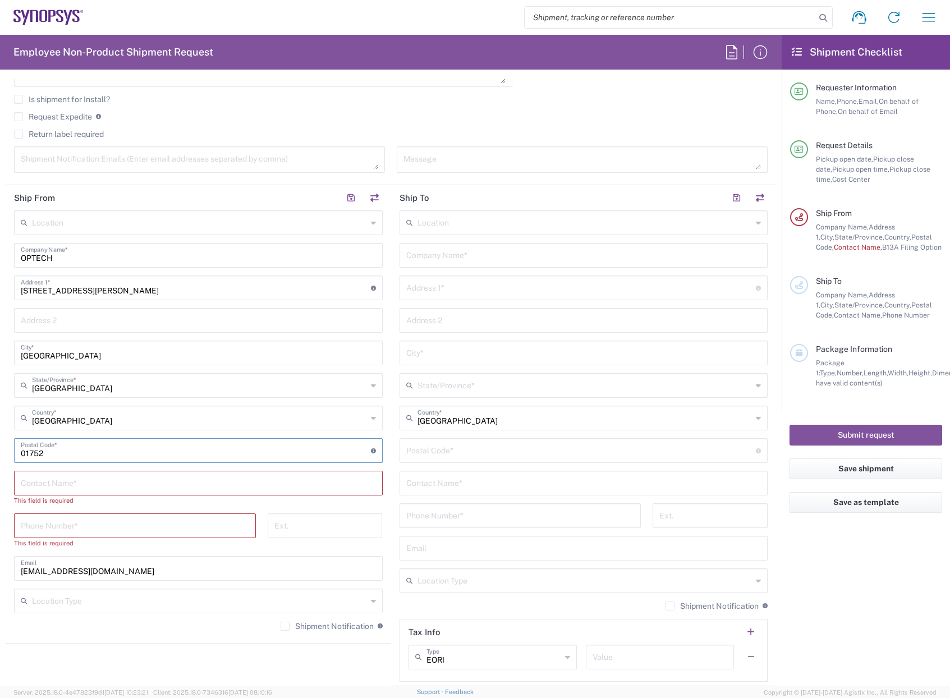
click at [56, 450] on input "undefined" at bounding box center [196, 450] width 350 height 20
type input "H8N 2J4"
click at [54, 489] on input "text" at bounding box center [198, 482] width 355 height 20
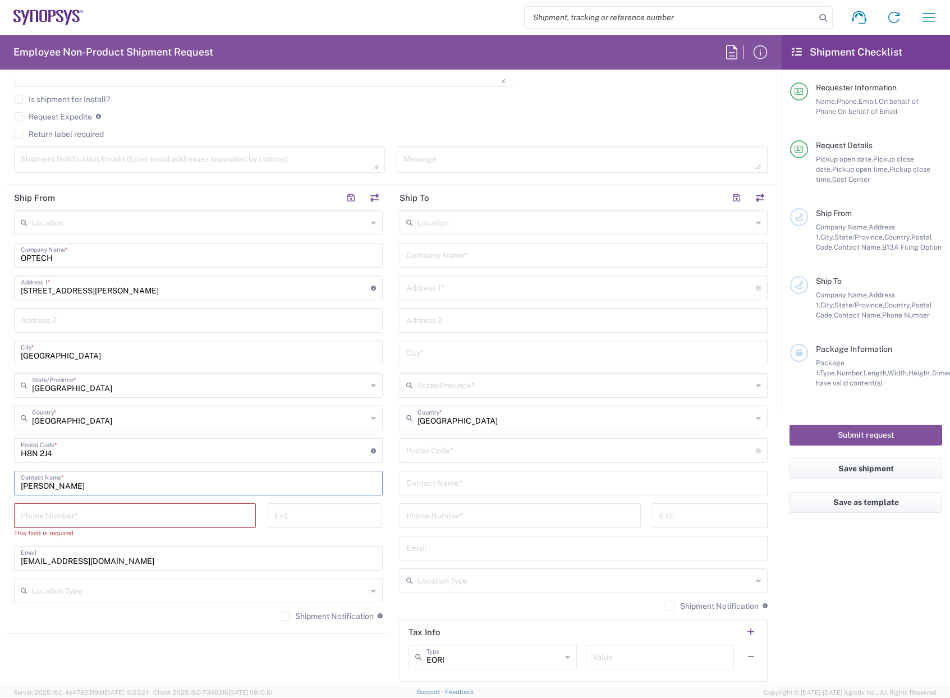
type input "[PERSON_NAME]"
click at [70, 520] on input "tel" at bounding box center [135, 515] width 228 height 20
type input "[PHONE_NUMBER]"
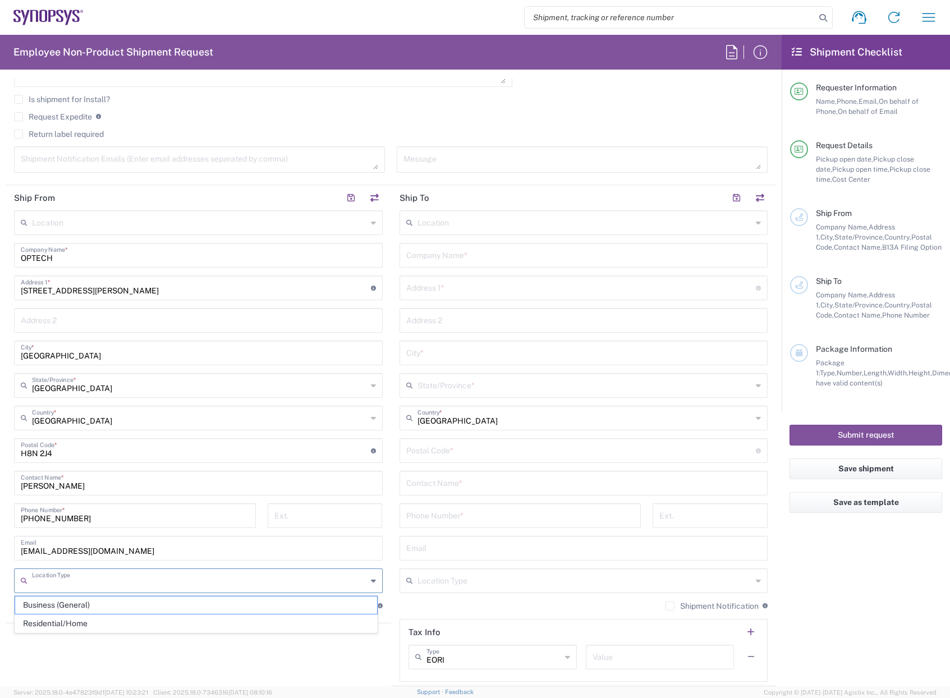
click at [101, 577] on input "text" at bounding box center [199, 580] width 335 height 20
click at [91, 607] on span "Business (General)" at bounding box center [196, 604] width 362 height 17
type input "Business (General)"
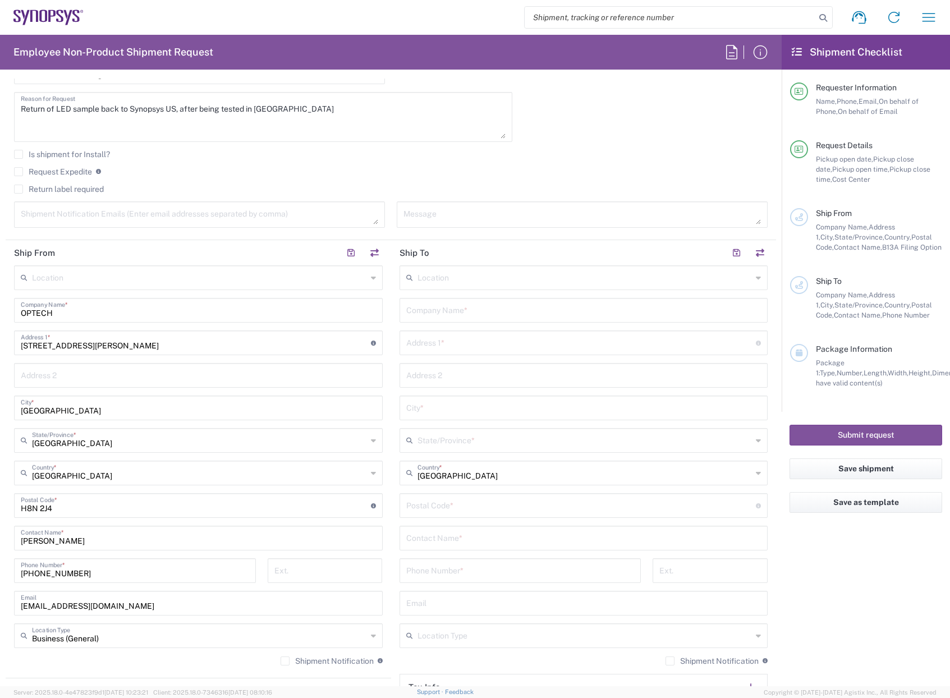
scroll to position [337, 0]
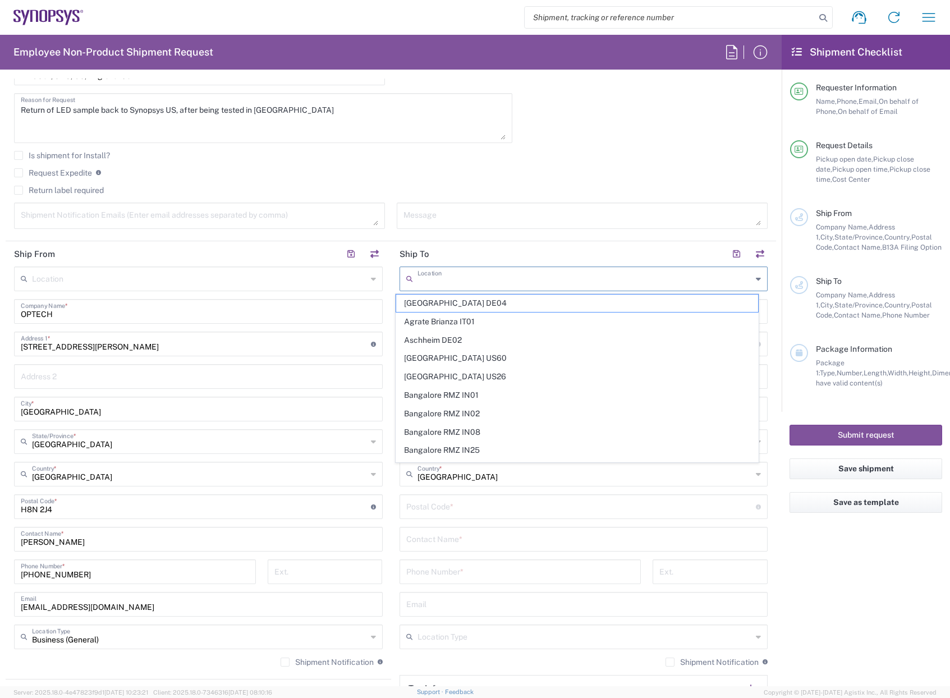
click at [467, 280] on input "text" at bounding box center [584, 278] width 335 height 20
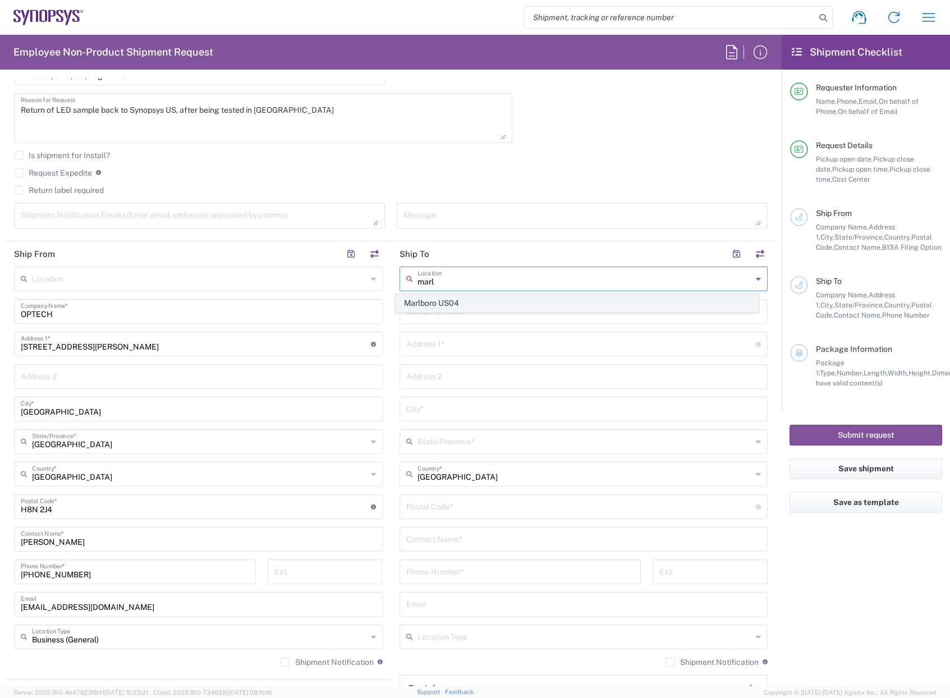
click at [446, 305] on span "Marlboro US04" at bounding box center [577, 302] width 362 height 17
type input "Marlboro US04"
type input "Synopsys Inc"
type input "[STREET_ADDRESS]"
type input "Suite 302B"
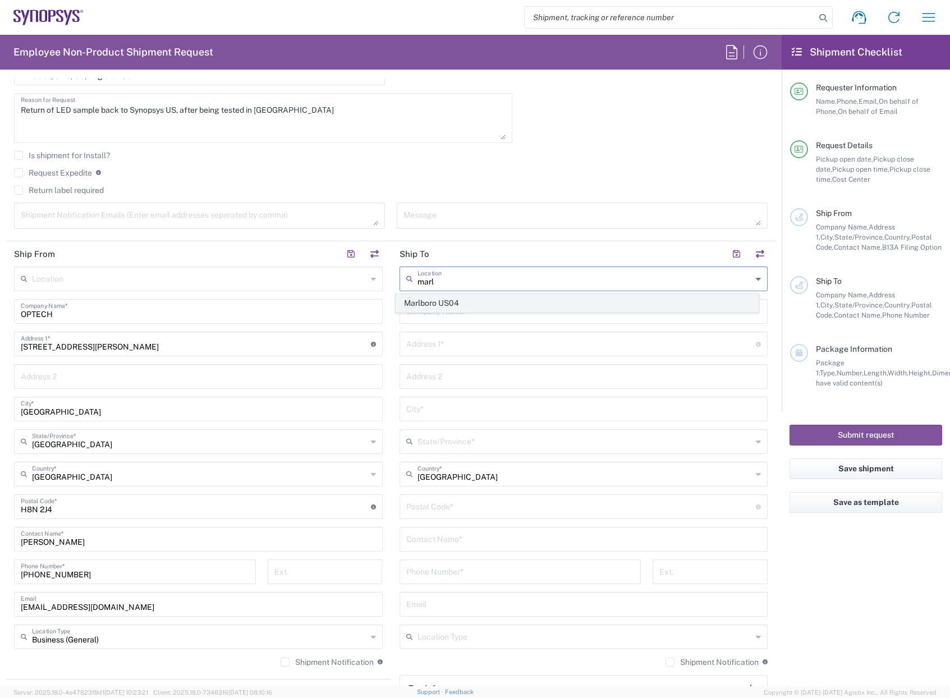
type input "[GEOGRAPHIC_DATA]"
type input "[US_STATE]"
type input "01752"
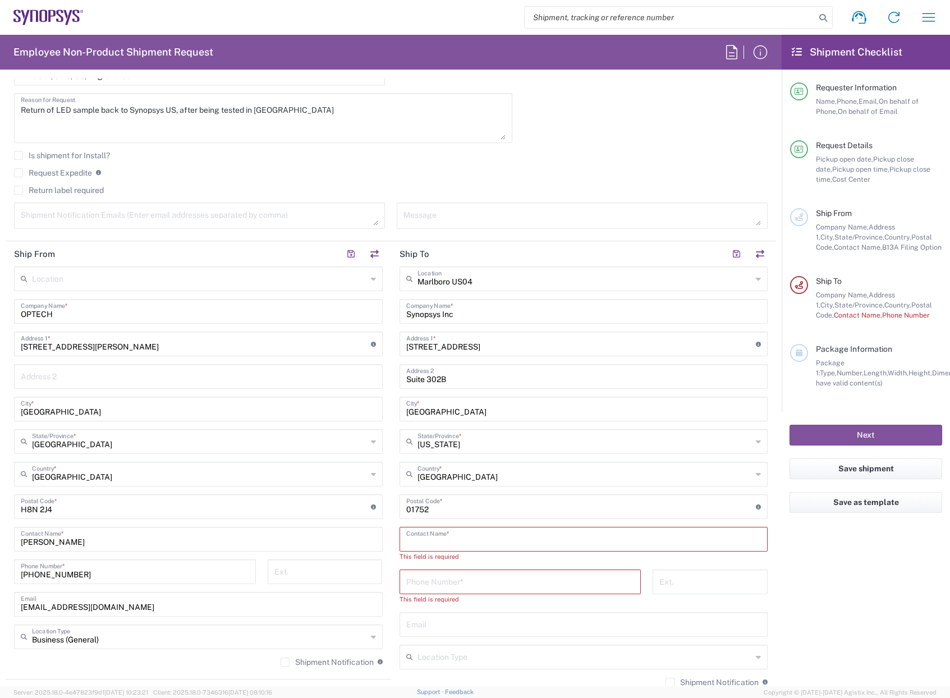
click at [462, 535] on input "text" at bounding box center [583, 538] width 355 height 20
type input "[PERSON_NAME]"
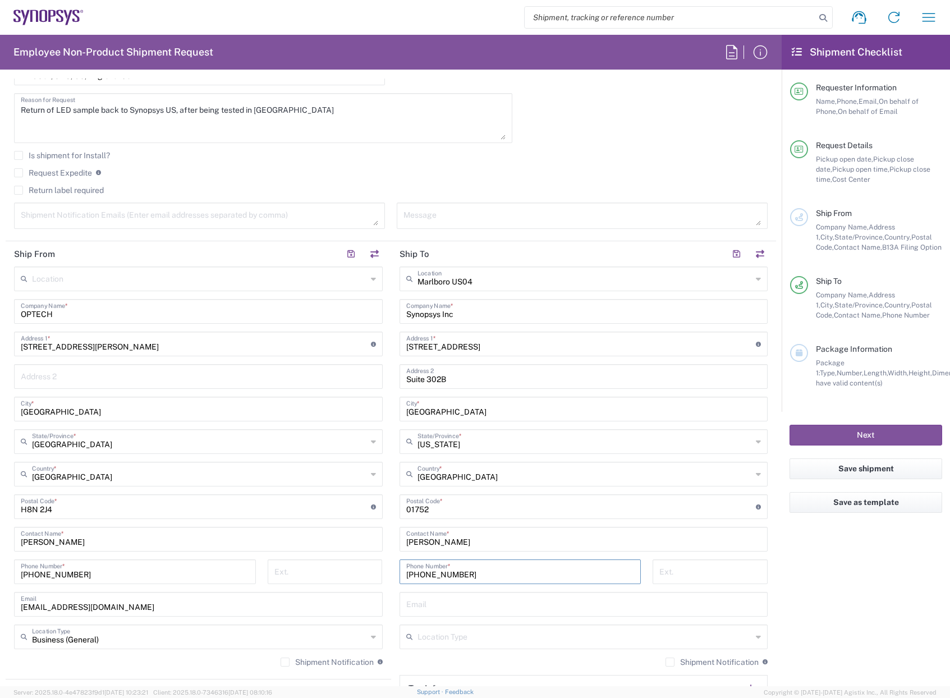
type input "[PHONE_NUMBER]"
click at [458, 603] on input "text" at bounding box center [583, 603] width 355 height 20
type input "[EMAIL_ADDRESS][DOMAIN_NAME]"
click at [476, 640] on input "text" at bounding box center [584, 636] width 335 height 20
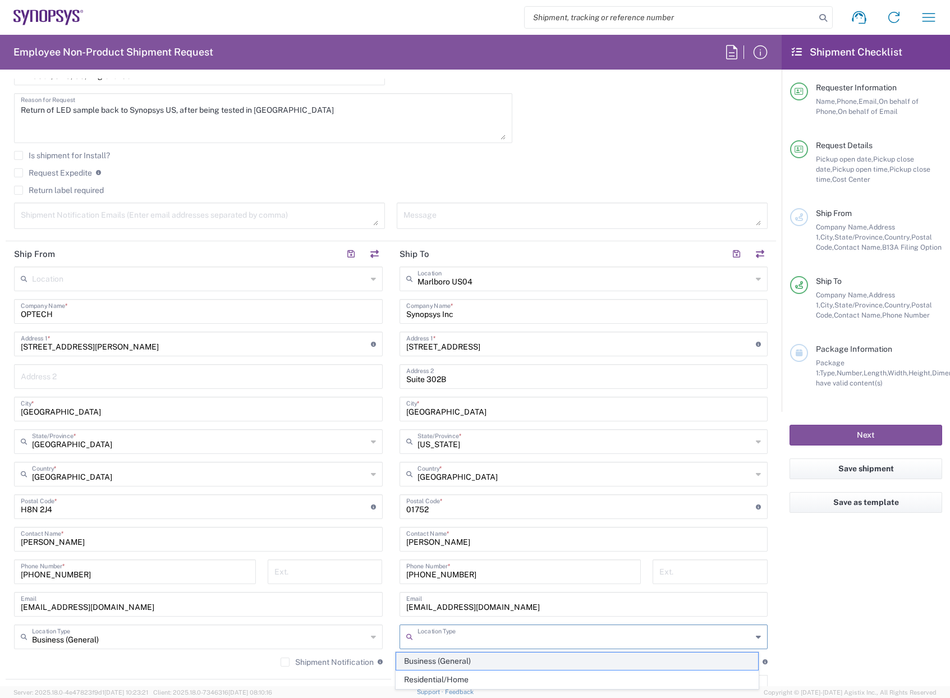
click at [469, 664] on span "Business (General)" at bounding box center [577, 660] width 362 height 17
type input "Business (General)"
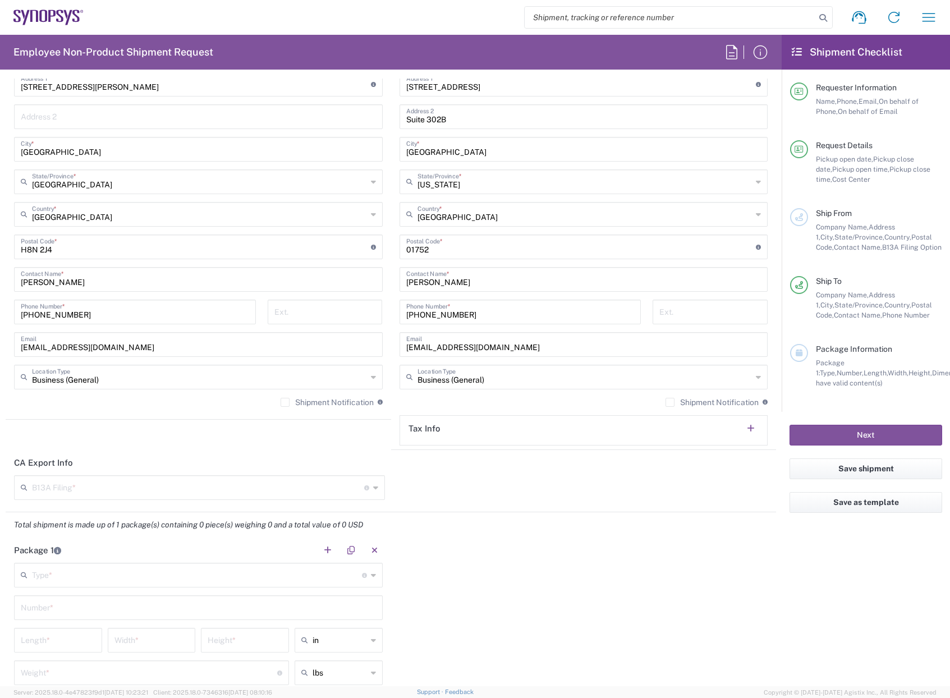
scroll to position [729, 0]
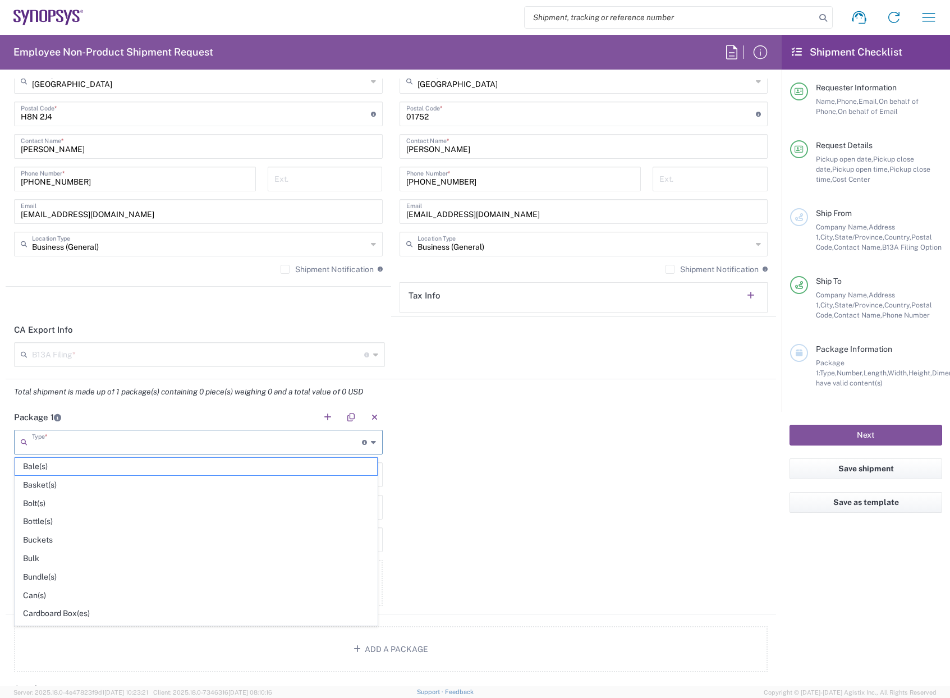
click at [100, 447] on input "text" at bounding box center [197, 441] width 330 height 20
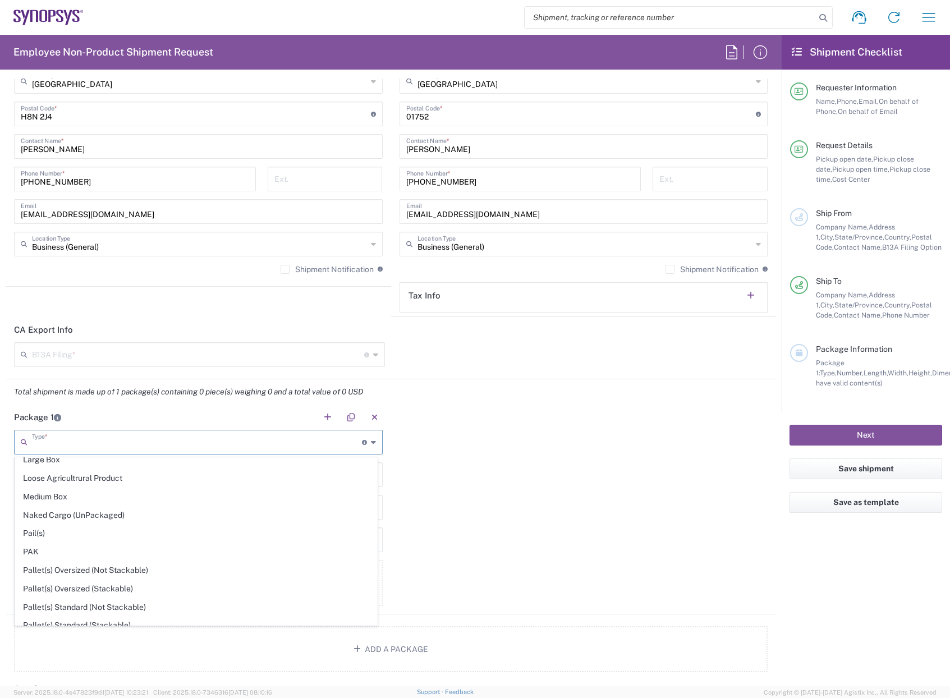
scroll to position [337, 0]
click at [71, 518] on span "Medium Box" at bounding box center [196, 516] width 362 height 17
type input "Medium Box"
type input "13"
type input "11.5"
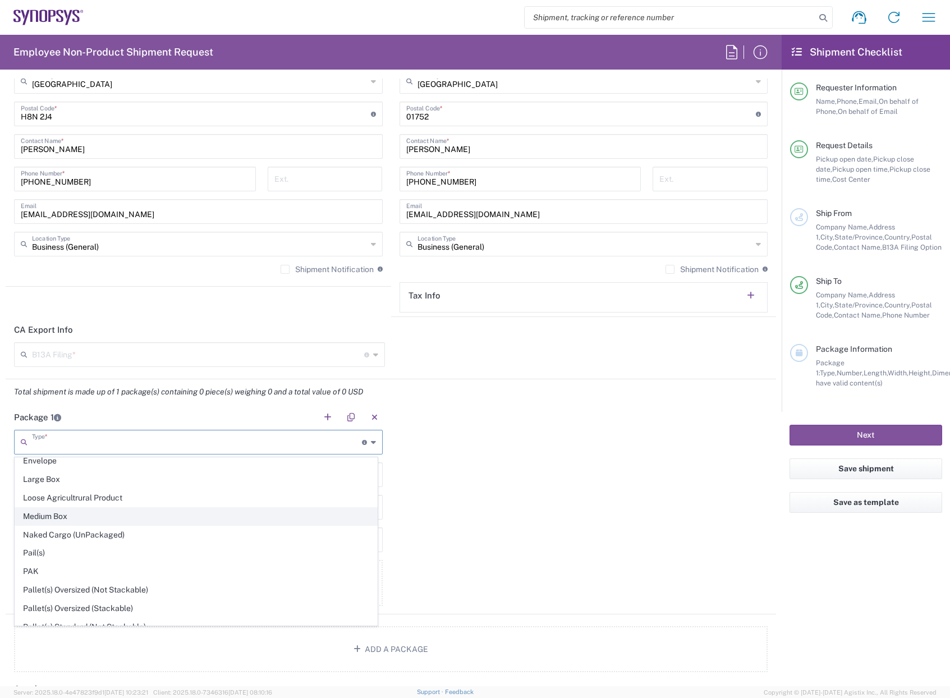
type input "2.5"
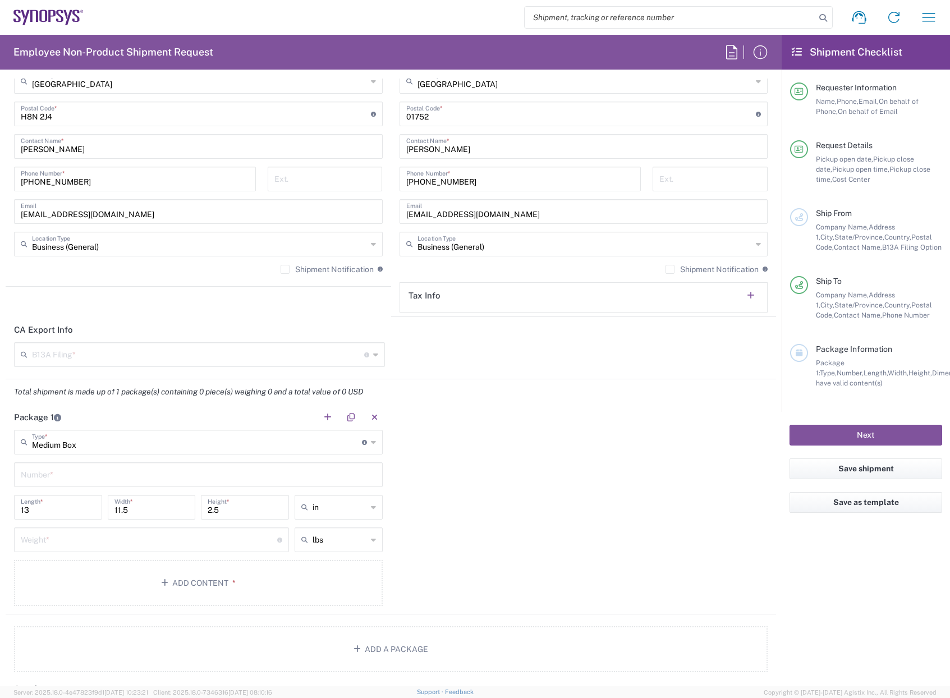
click at [72, 475] on input "text" at bounding box center [198, 474] width 355 height 20
type input "1"
click at [68, 535] on input "number" at bounding box center [149, 539] width 256 height 20
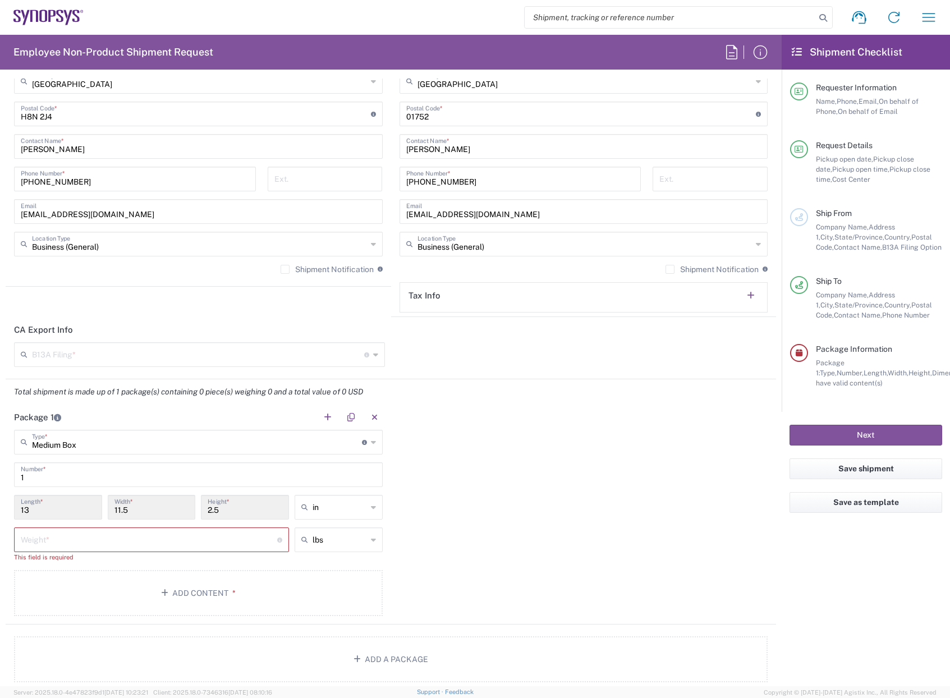
click at [63, 537] on input "number" at bounding box center [149, 539] width 256 height 20
type input "1"
click at [171, 581] on button "Add Content *" at bounding box center [198, 583] width 369 height 46
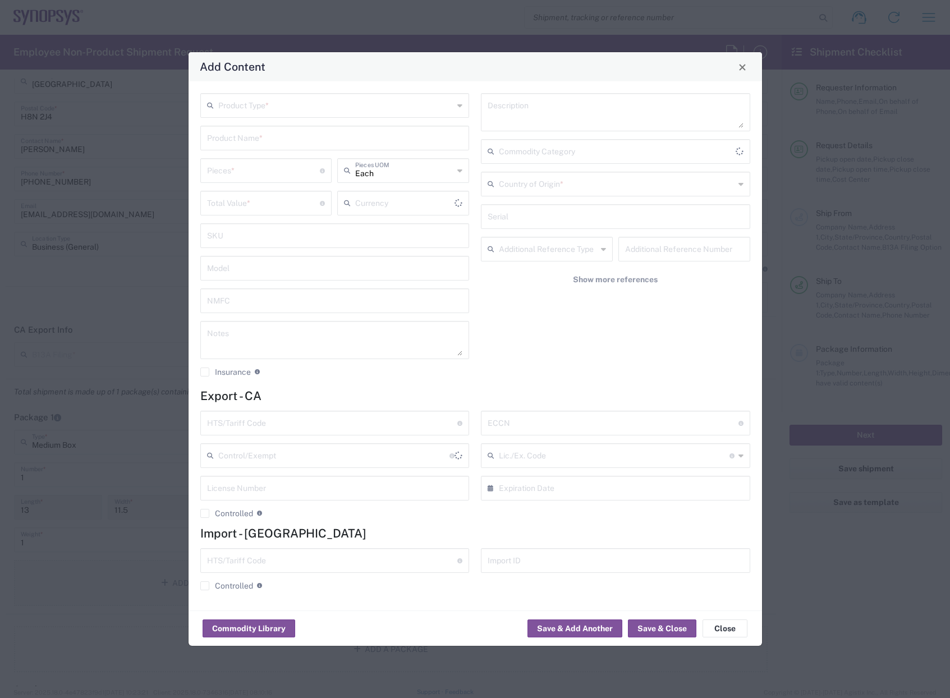
type input "US Dollar"
click at [287, 109] on input "text" at bounding box center [336, 105] width 236 height 20
click at [266, 151] on span "General Commodity" at bounding box center [334, 148] width 267 height 17
type input "General Commodity"
click at [265, 141] on input "text" at bounding box center [335, 137] width 256 height 20
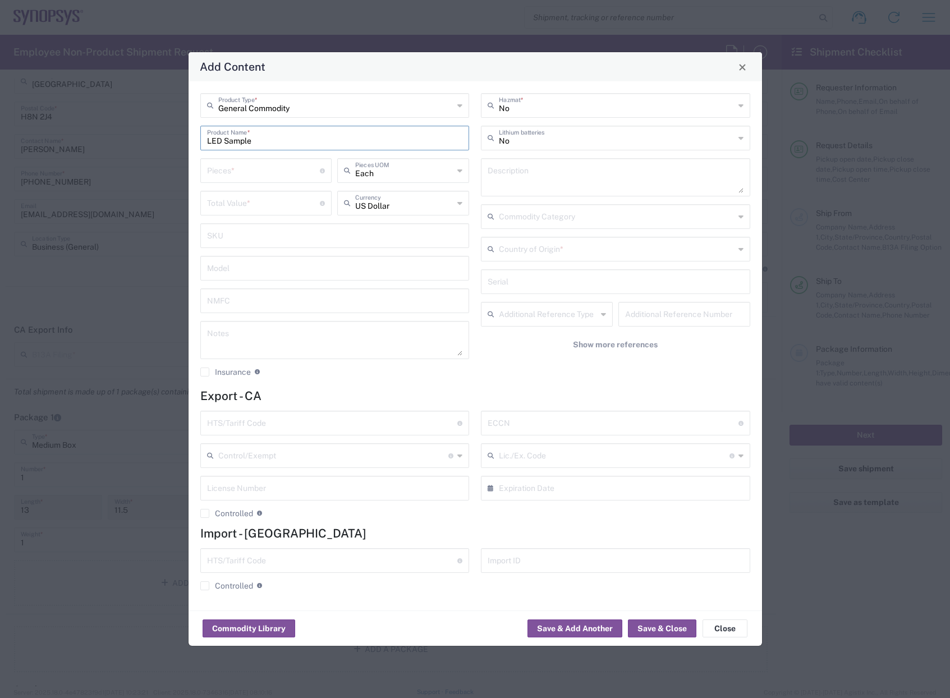
type input "LED Sample"
click at [254, 171] on input "number" at bounding box center [263, 170] width 113 height 20
type input "1"
click at [246, 209] on input "number" at bounding box center [263, 202] width 113 height 20
type input "10"
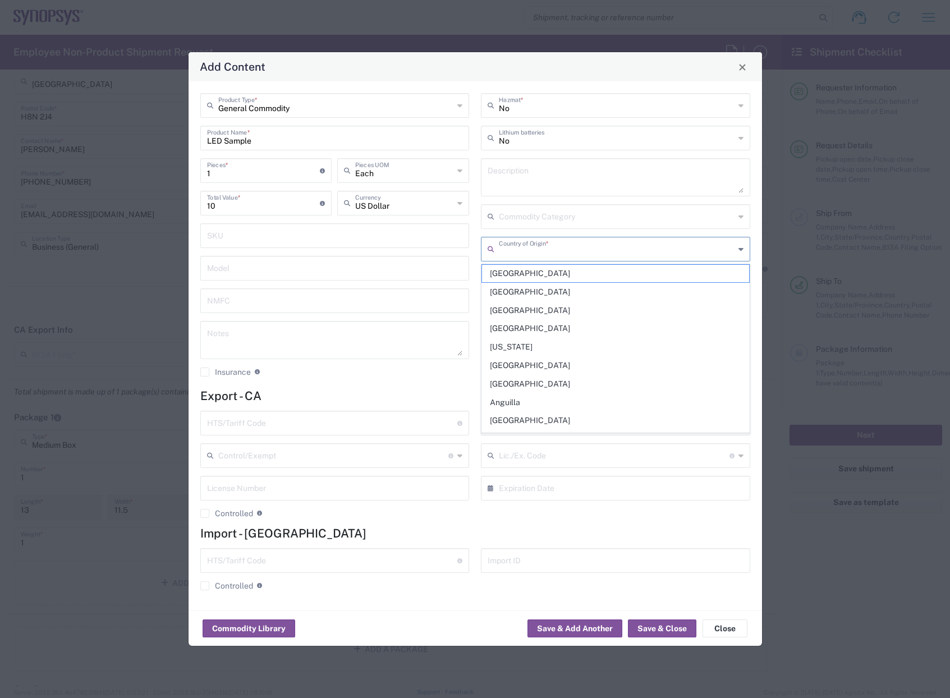
click at [703, 252] on input "text" at bounding box center [617, 248] width 236 height 20
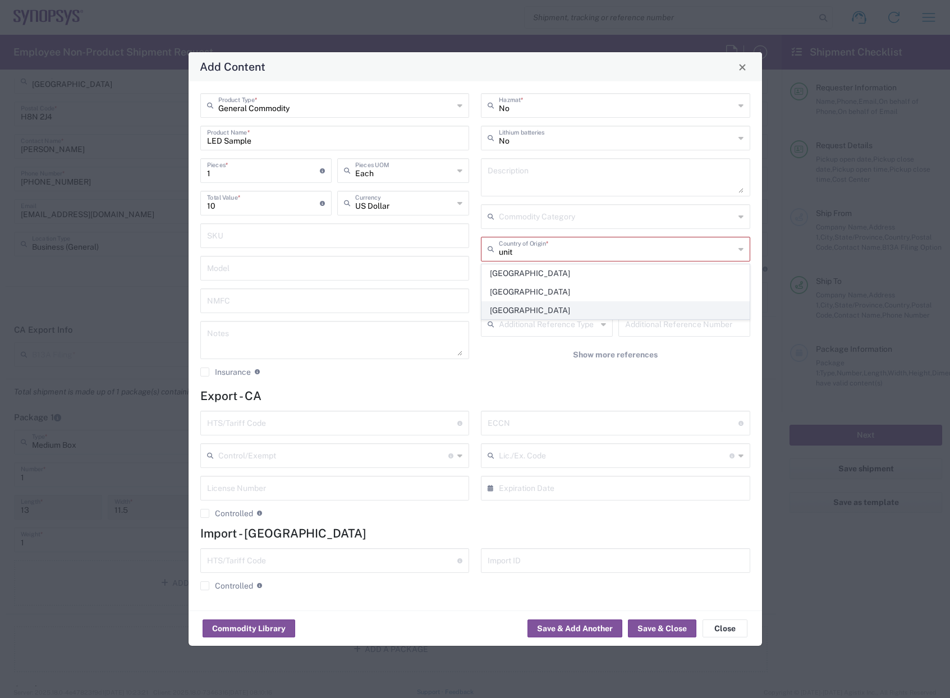
click at [535, 308] on span "[GEOGRAPHIC_DATA]" at bounding box center [615, 310] width 267 height 17
type input "[GEOGRAPHIC_DATA]"
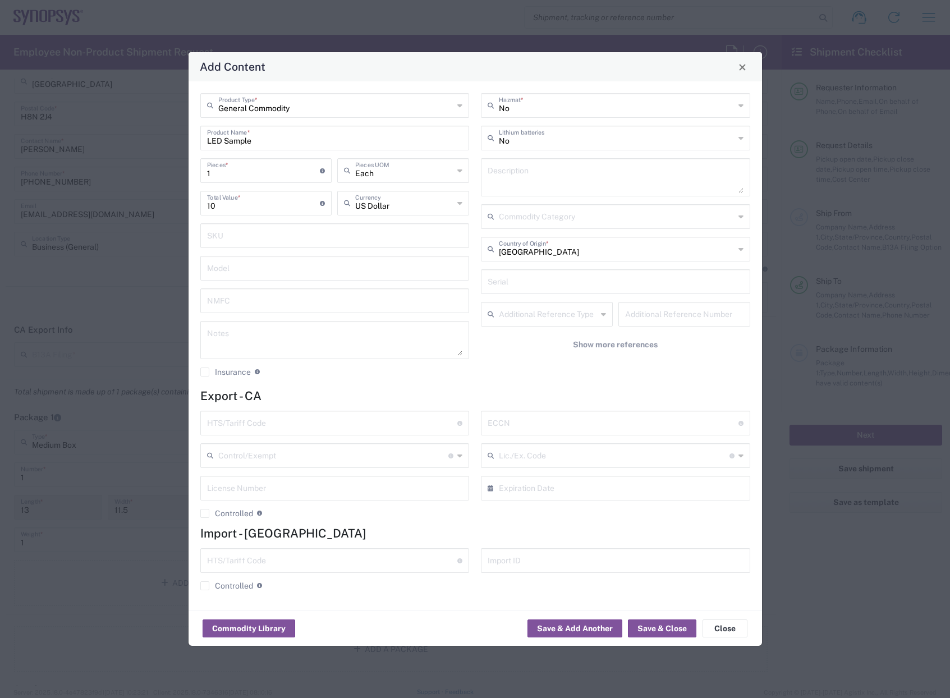
click at [335, 425] on input "text" at bounding box center [332, 422] width 251 height 20
click at [565, 426] on input "text" at bounding box center [612, 422] width 251 height 20
click at [570, 462] on input "text" at bounding box center [614, 455] width 231 height 20
click at [324, 425] on input "text" at bounding box center [332, 422] width 251 height 20
type input "8539.51.0000"
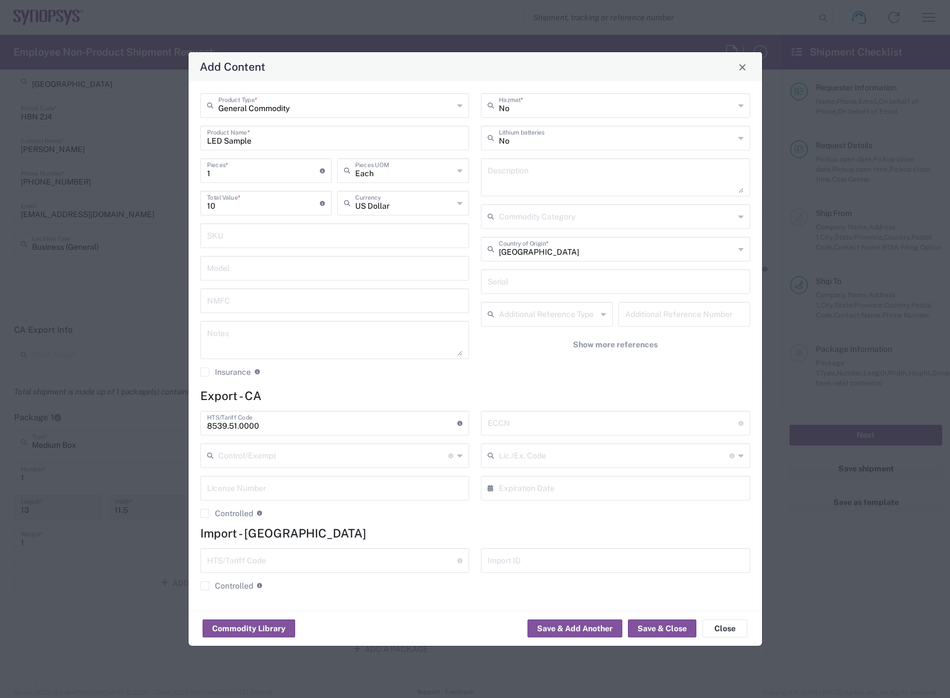
click at [445, 386] on div "General Commodity Product Type * LED Sample Product Name * 1 Pieces * Number of…" at bounding box center [474, 345] width 573 height 529
click at [643, 427] on input "text" at bounding box center [612, 422] width 251 height 20
click at [605, 458] on input "text" at bounding box center [614, 455] width 231 height 20
type input "e"
click at [609, 423] on input "text" at bounding box center [612, 422] width 251 height 20
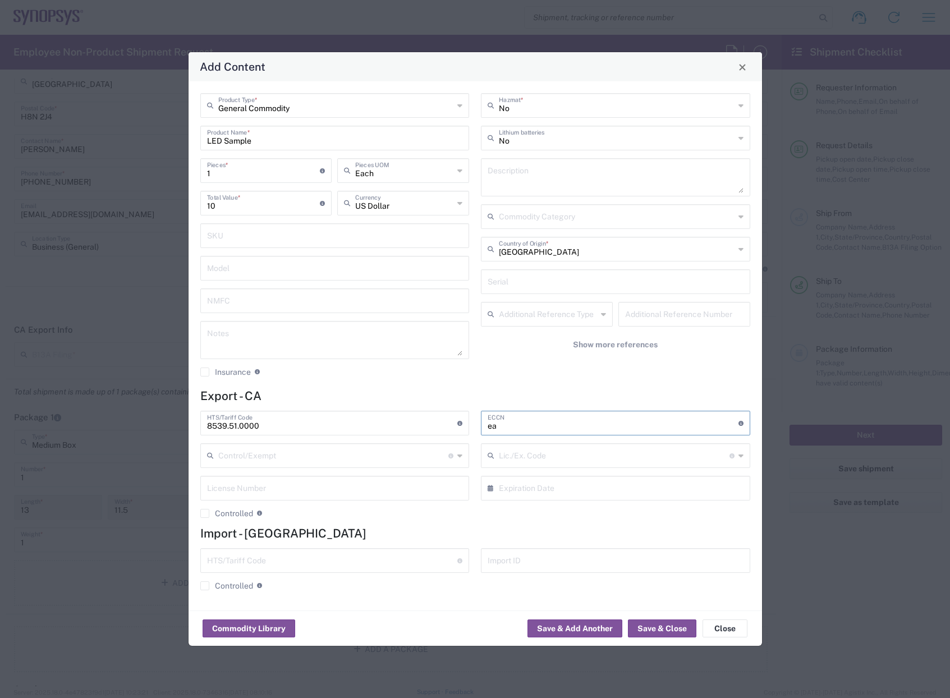
type input "e"
click at [526, 424] on input "text" at bounding box center [612, 422] width 251 height 20
type input "EAR99"
click at [655, 630] on button "Save & Close" at bounding box center [662, 628] width 68 height 18
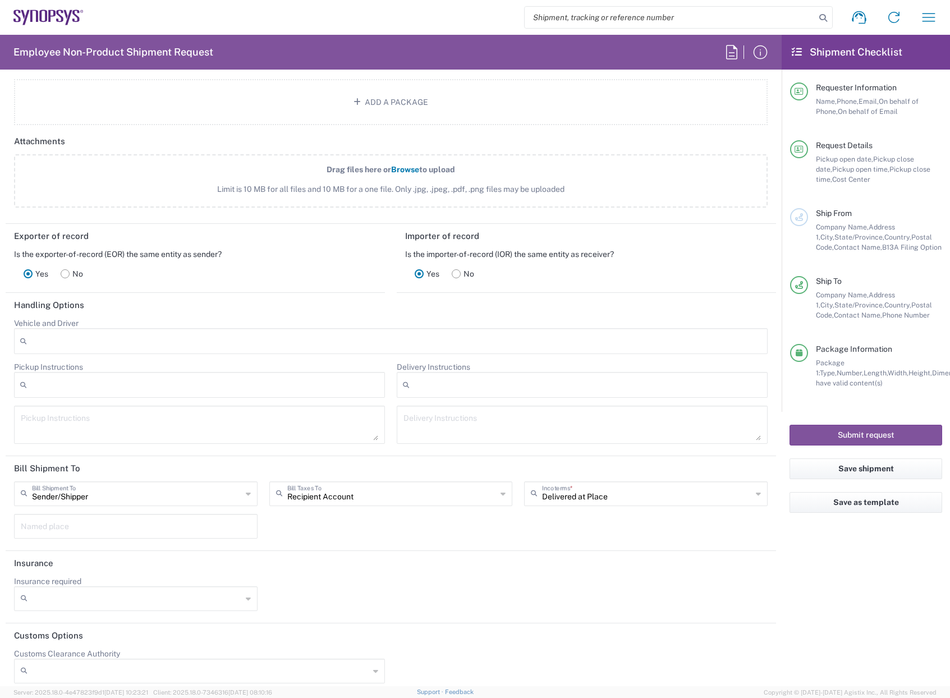
scroll to position [1346, 0]
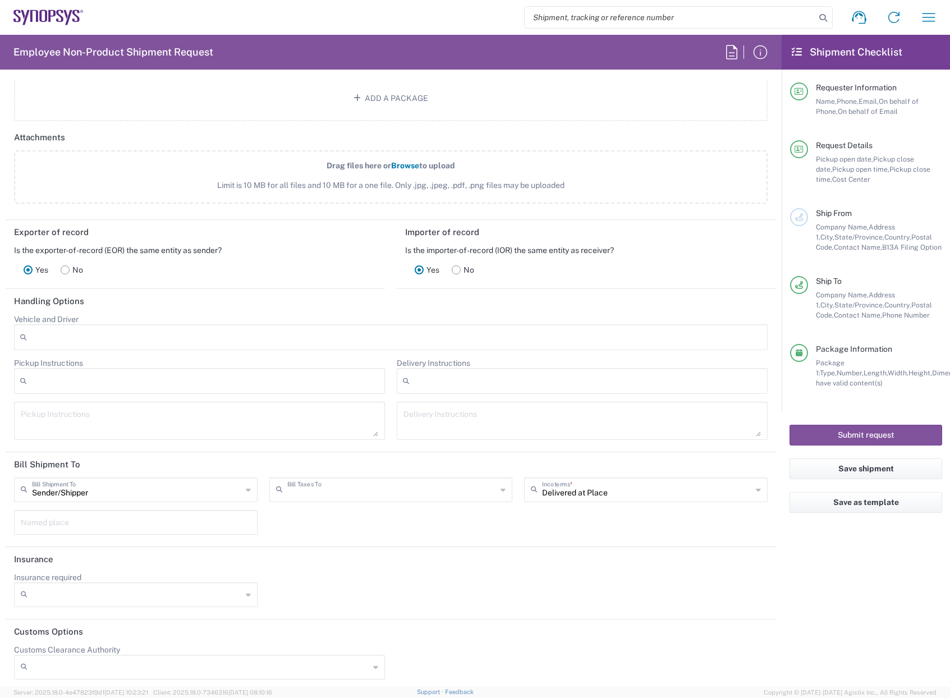
click at [379, 487] on input "text" at bounding box center [392, 489] width 210 height 20
click at [334, 537] on span "Sender/Shipper" at bounding box center [387, 532] width 238 height 17
click at [385, 494] on input "Sender/Shipper" at bounding box center [392, 489] width 210 height 20
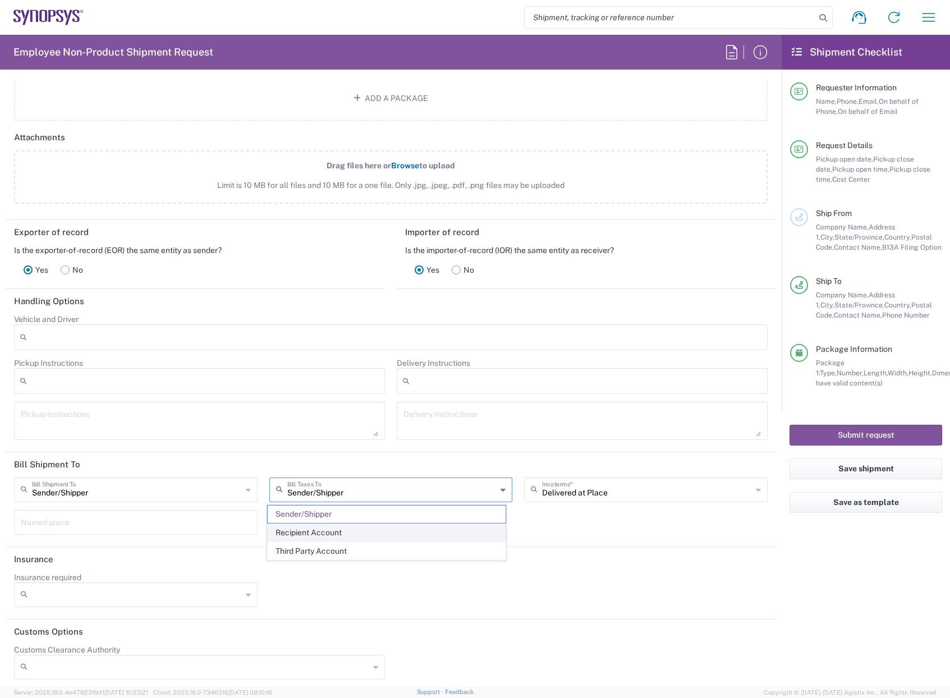
click at [334, 533] on span "Recipient Account" at bounding box center [387, 532] width 238 height 17
type input "Recipient Account"
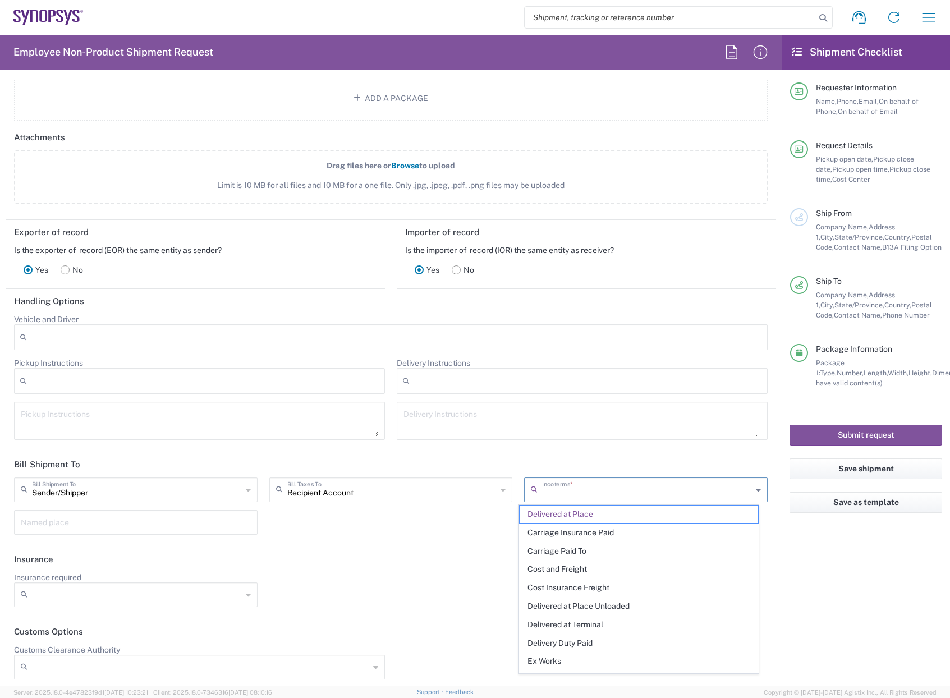
click at [600, 488] on input "text" at bounding box center [647, 489] width 210 height 20
click at [574, 644] on span "Delivery Duty Paid" at bounding box center [638, 642] width 238 height 17
type input "Sender/Shipper"
type input "Delivery Duty Paid"
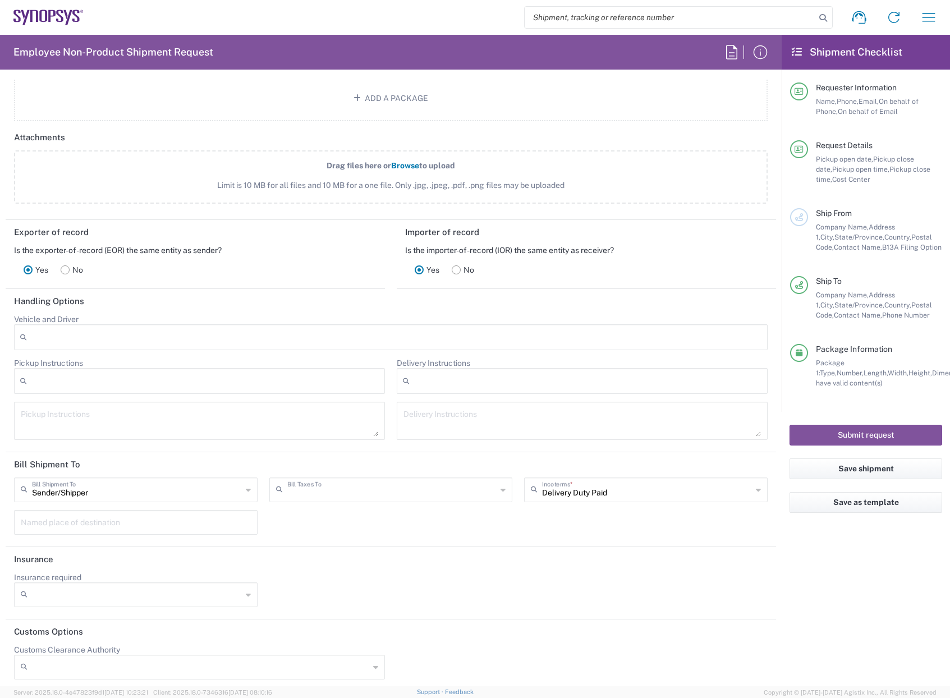
click at [413, 489] on input "text" at bounding box center [392, 489] width 210 height 20
click at [349, 536] on span "Recipient Account" at bounding box center [387, 532] width 238 height 17
type input "Recipient Account"
click at [456, 533] on div "Sender/[PERSON_NAME] Shipment To Sender/Shipper Recipient Account Third Party A…" at bounding box center [390, 509] width 765 height 65
click at [134, 494] on input "text" at bounding box center [137, 489] width 210 height 20
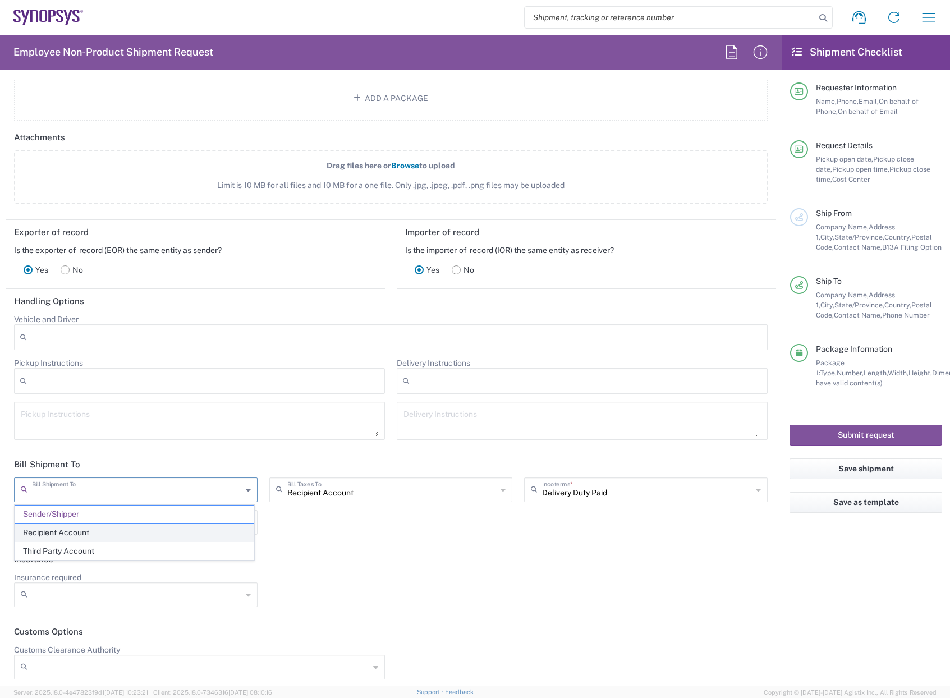
click at [90, 535] on span "Recipient Account" at bounding box center [134, 532] width 238 height 17
type input "Recipient Account"
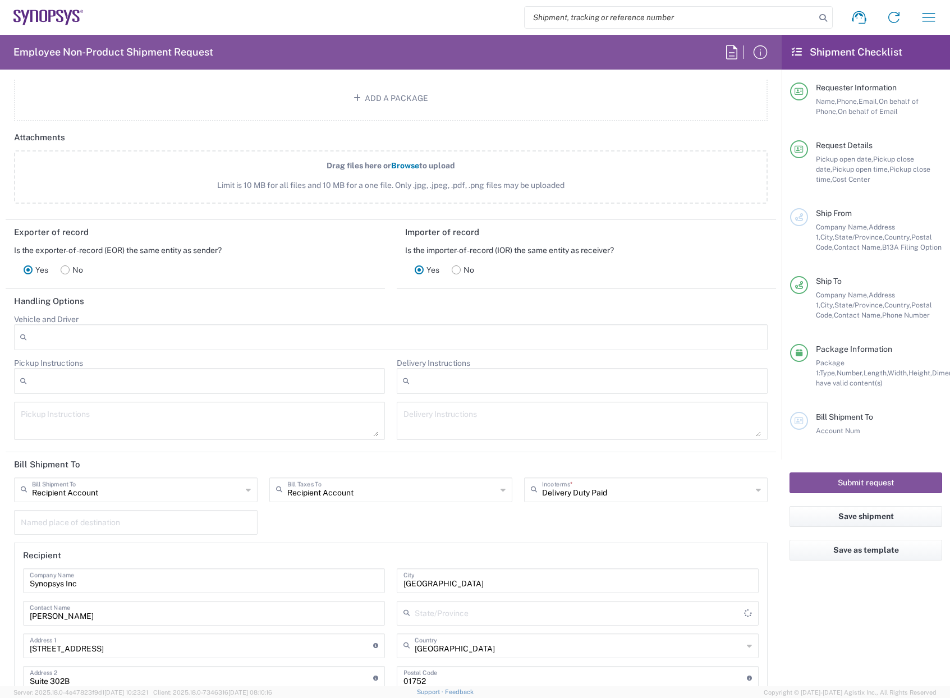
click at [362, 519] on div "Recipient Account Bill Shipment To Sender/Shipper Recipient Account Third Party…" at bounding box center [390, 606] width 765 height 258
type input "[US_STATE]"
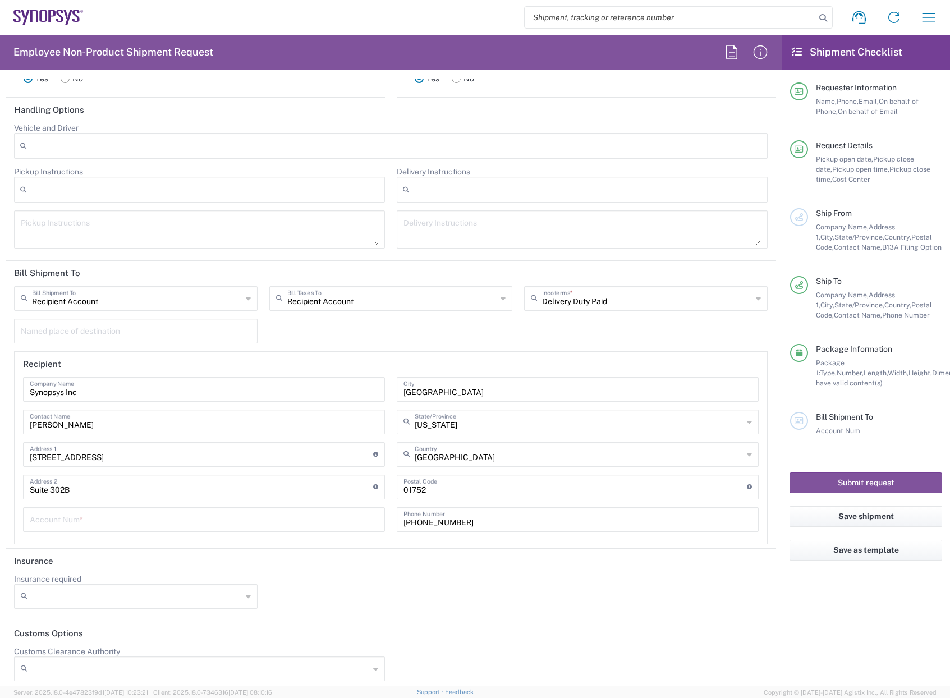
scroll to position [1545, 0]
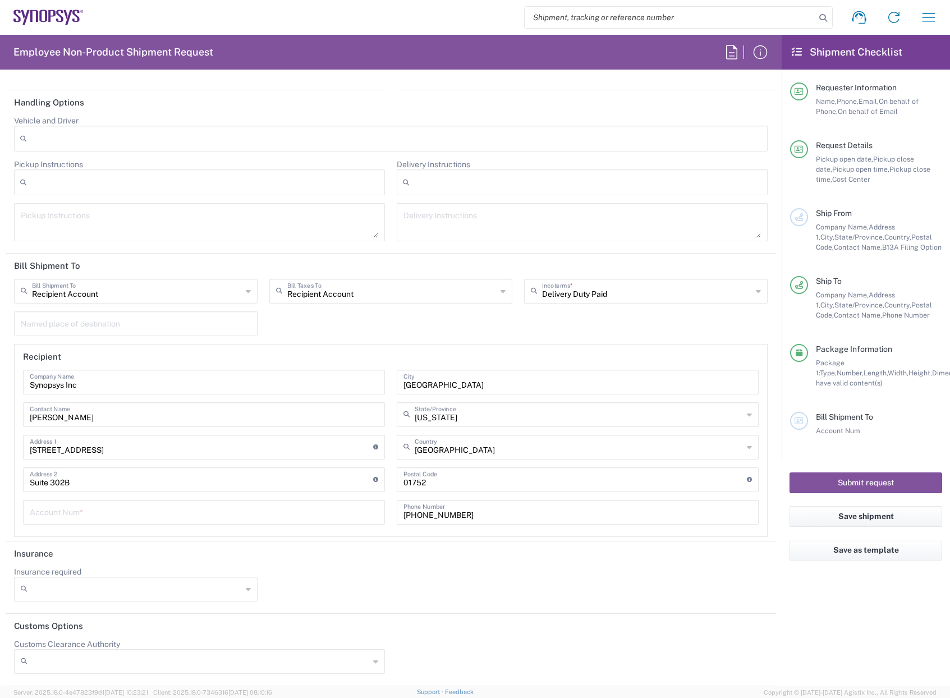
click at [246, 296] on icon at bounding box center [248, 291] width 5 height 18
click at [84, 334] on span "Sender/Shipper" at bounding box center [134, 333] width 238 height 17
type input "Sender/Shipper"
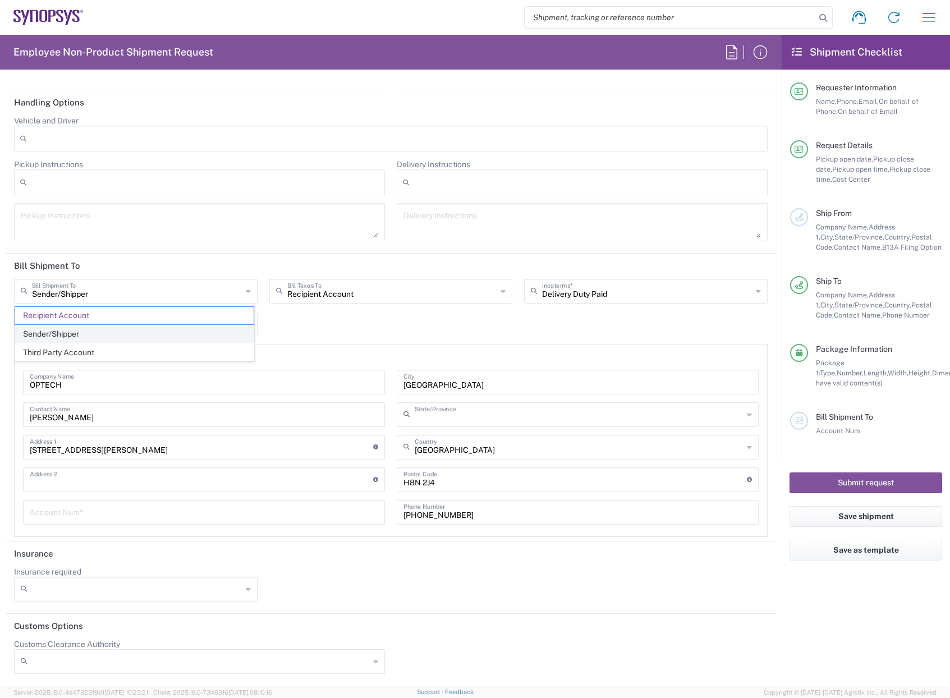
scroll to position [1352, 0]
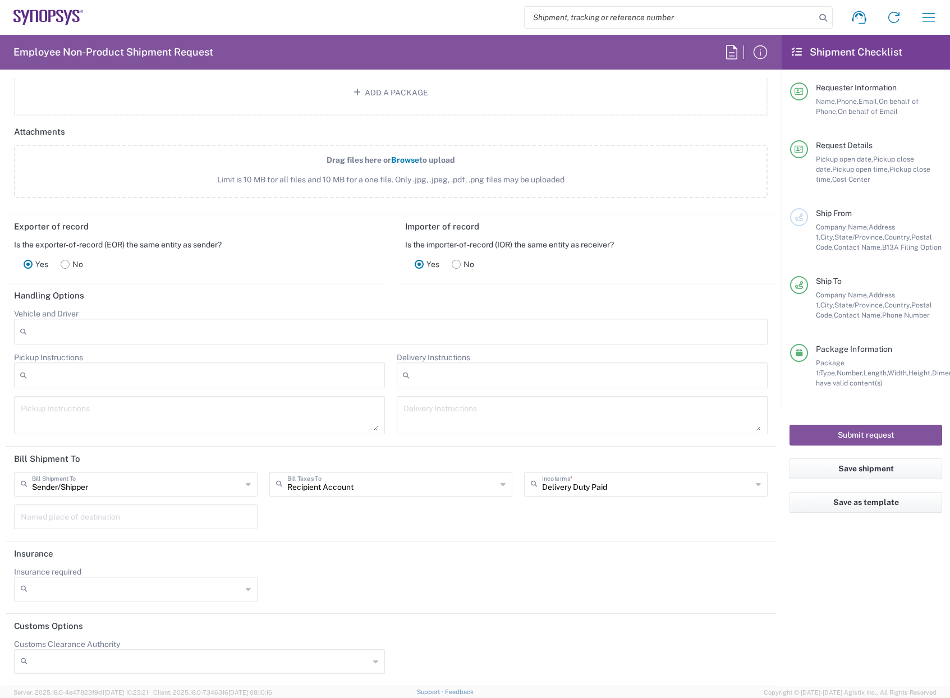
click at [494, 484] on div "Recipient Account Bill Taxes To" at bounding box center [390, 484] width 243 height 25
click at [329, 529] on span "Sender/Shipper" at bounding box center [387, 526] width 238 height 17
type input "Sender/Shipper"
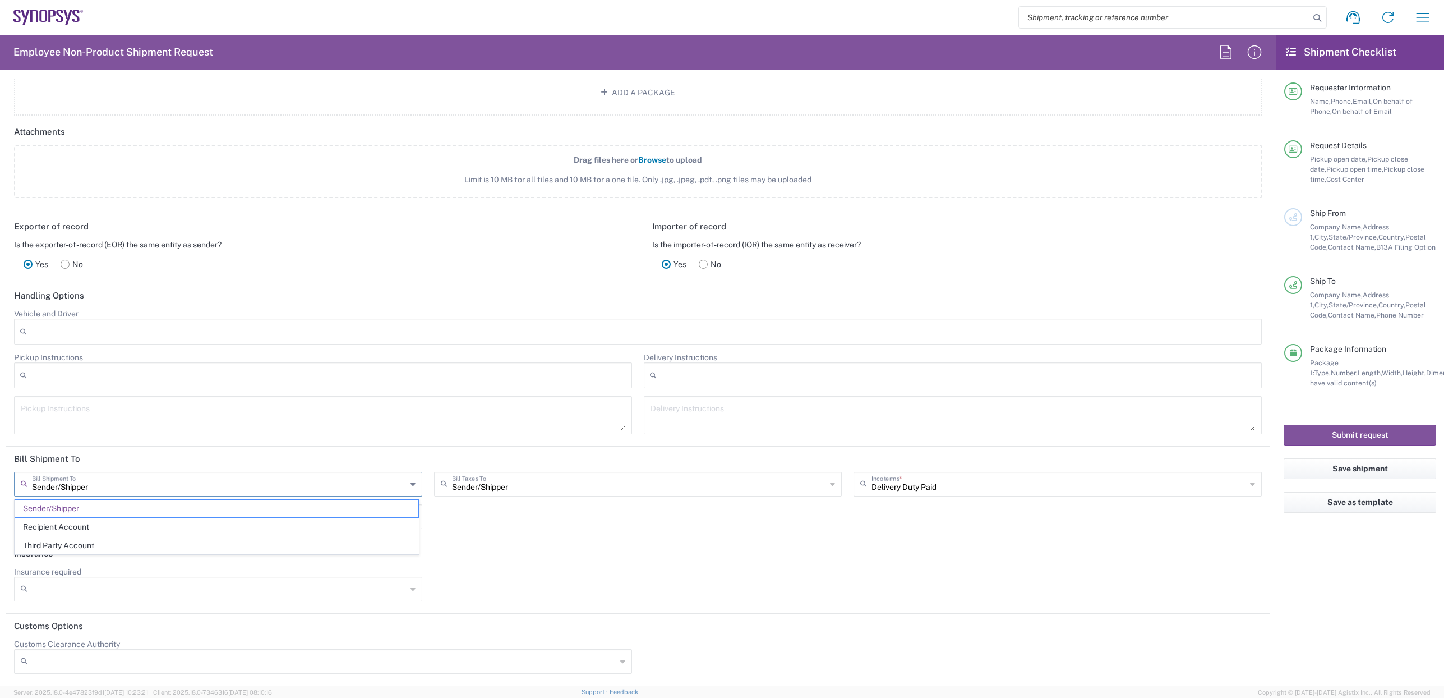
click at [179, 486] on input "Sender/Shipper" at bounding box center [219, 483] width 375 height 20
click at [85, 524] on span "Recipient Account" at bounding box center [216, 526] width 403 height 17
type input "Recipient Account"
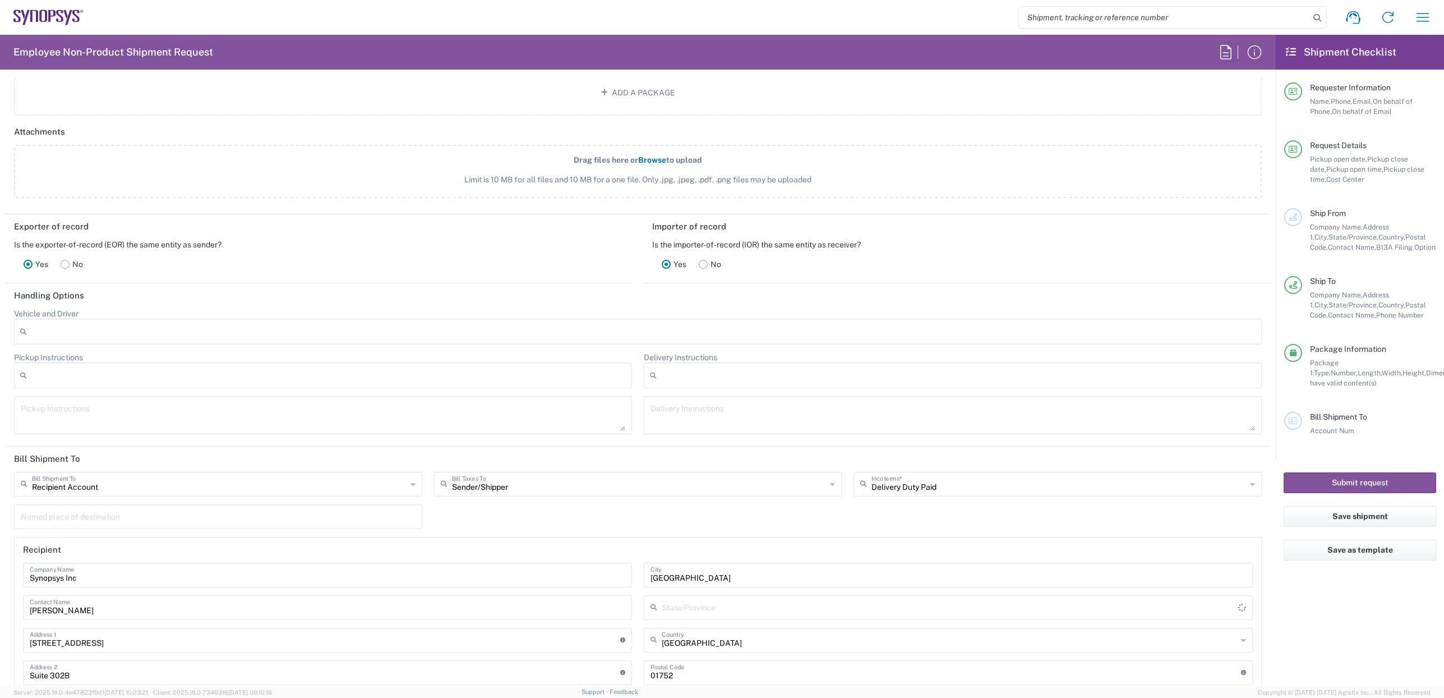
type input "[US_STATE]"
click at [541, 486] on input "Sender/Shipper" at bounding box center [639, 483] width 375 height 20
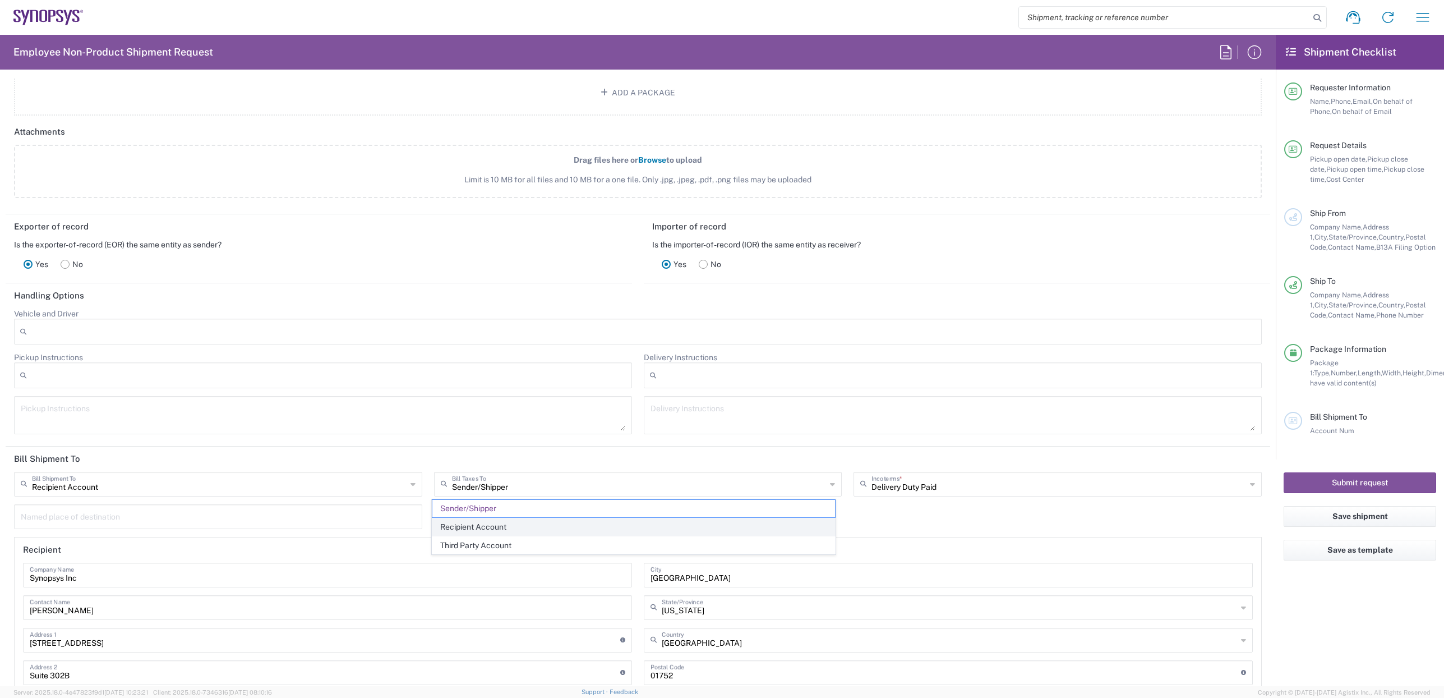
click at [503, 526] on span "Recipient Account" at bounding box center [633, 526] width 403 height 17
type input "Recipient Account"
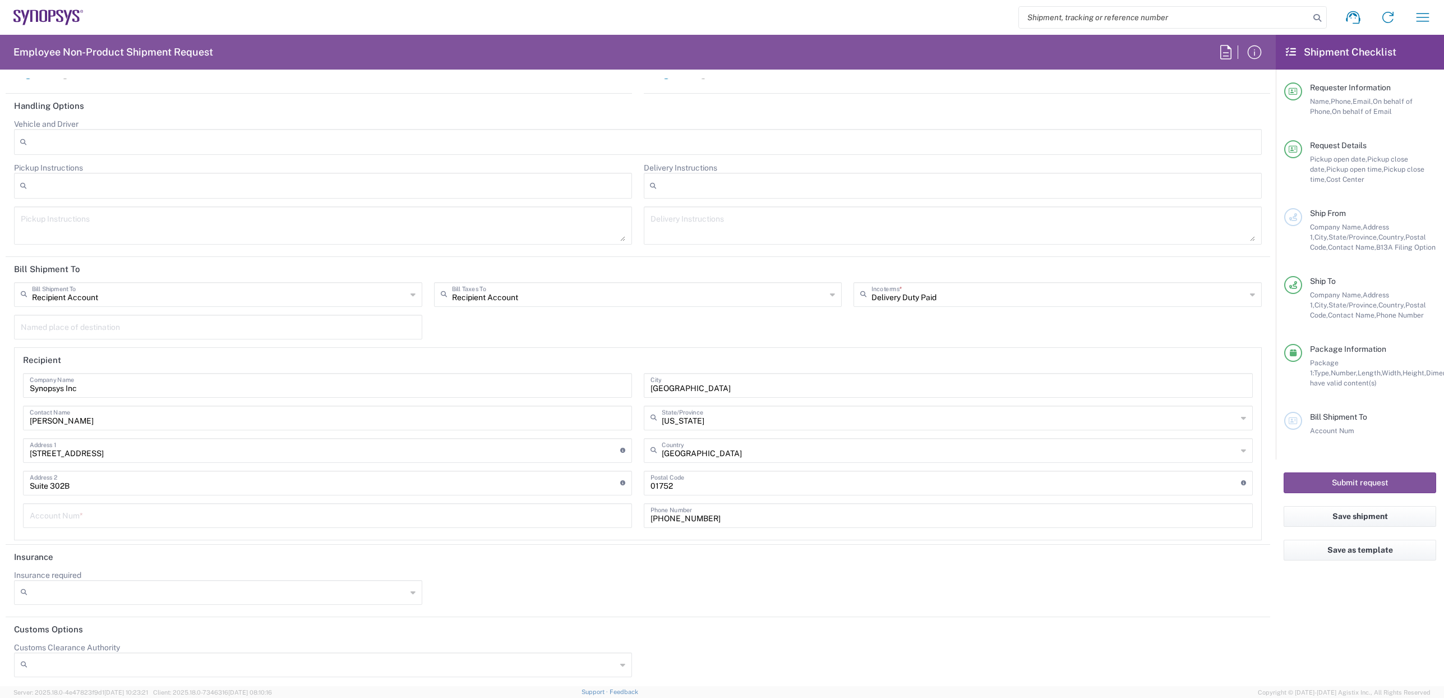
scroll to position [1545, 0]
click at [404, 294] on div "Recipient Account Bill Shipment To" at bounding box center [218, 291] width 408 height 25
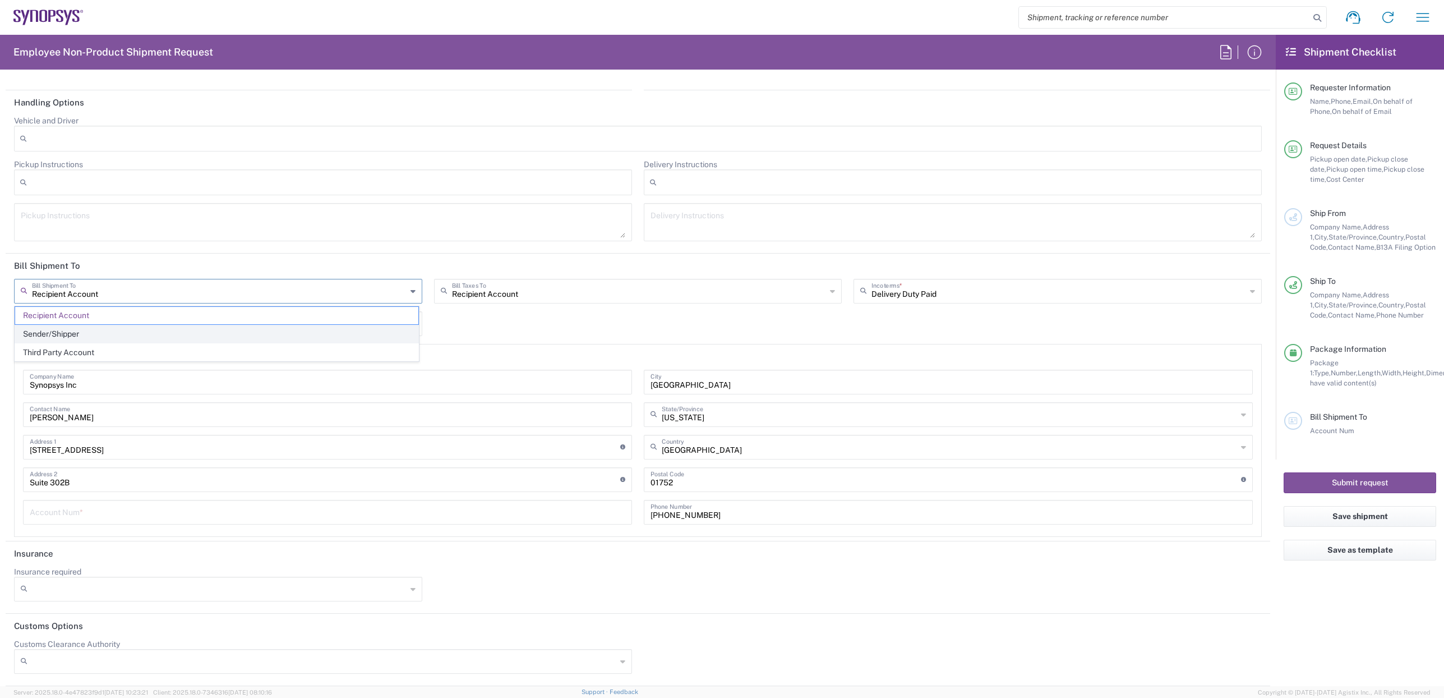
click at [79, 331] on span "Sender/Shipper" at bounding box center [216, 333] width 403 height 17
type input "Sender/Shipper"
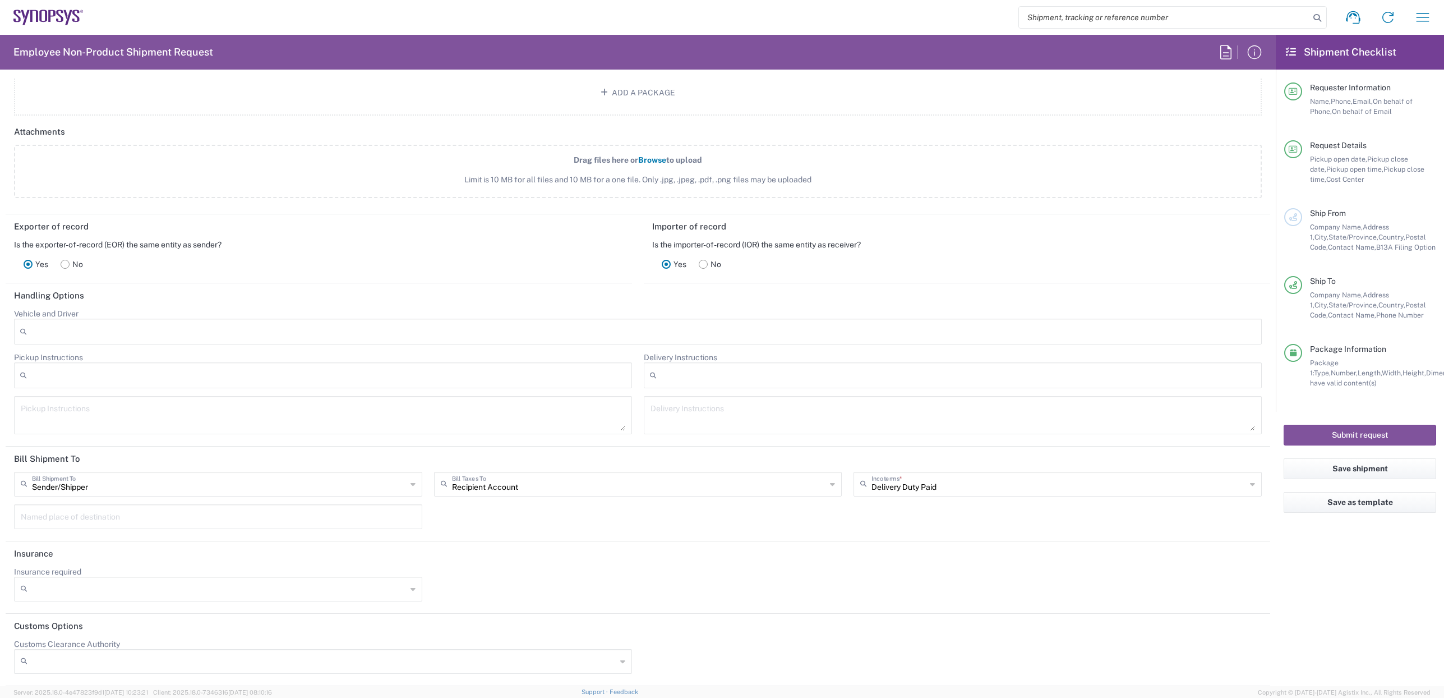
scroll to position [1352, 0]
click at [578, 490] on input "Recipient Account" at bounding box center [639, 483] width 375 height 20
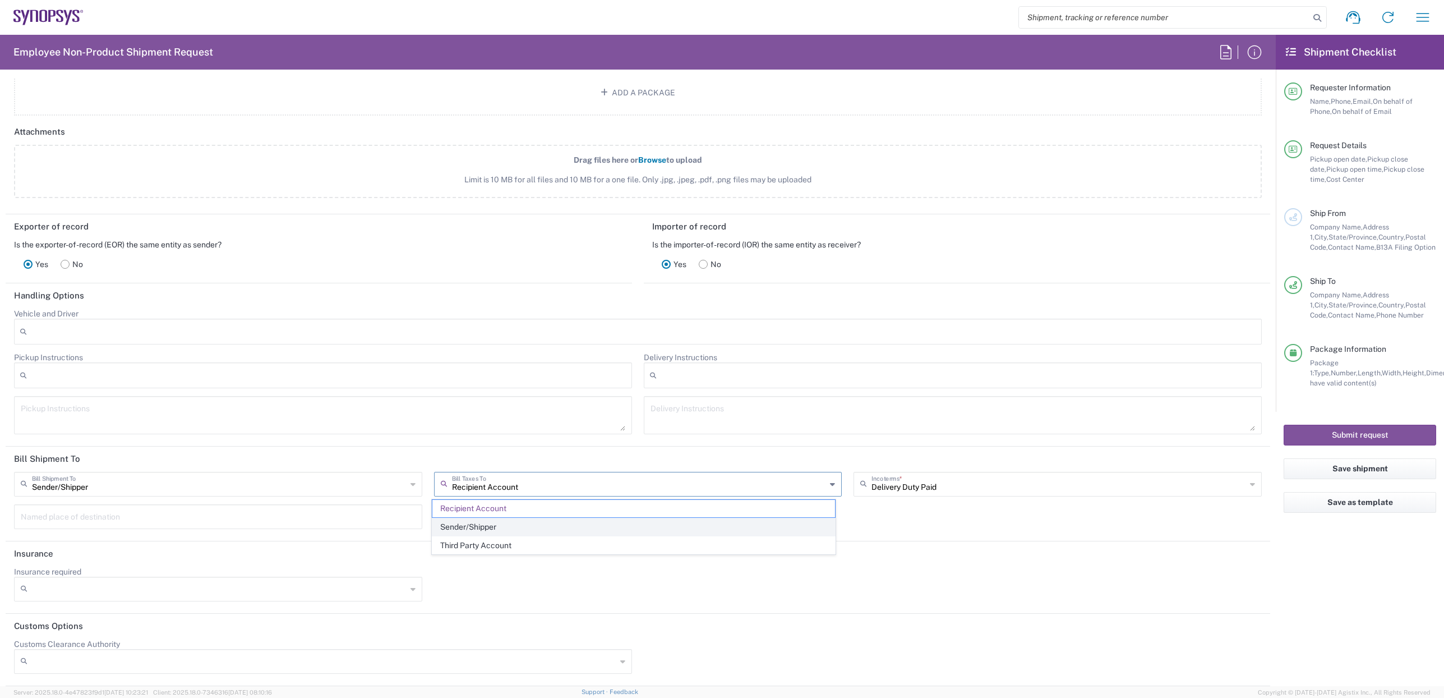
click at [517, 522] on span "Sender/Shipper" at bounding box center [633, 526] width 403 height 17
type input "Sender/Shipper"
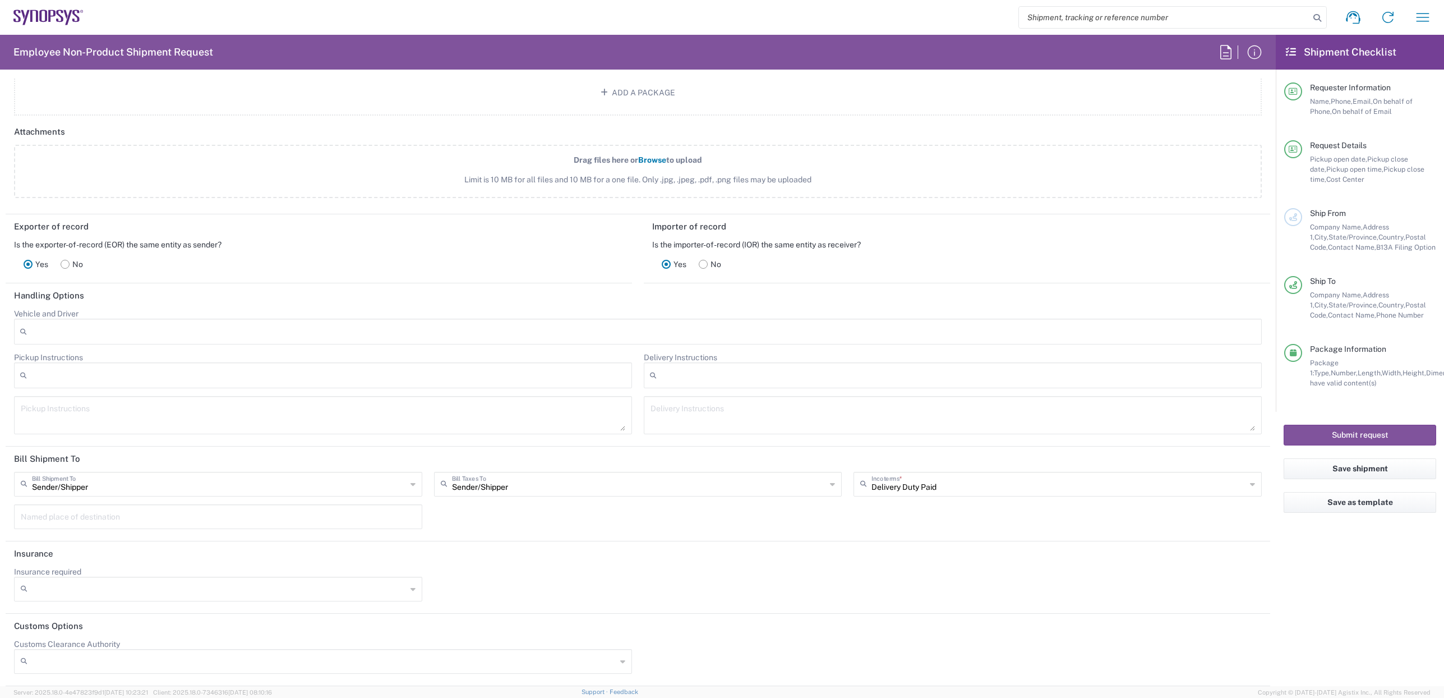
type input "Delivery Duty Paid"
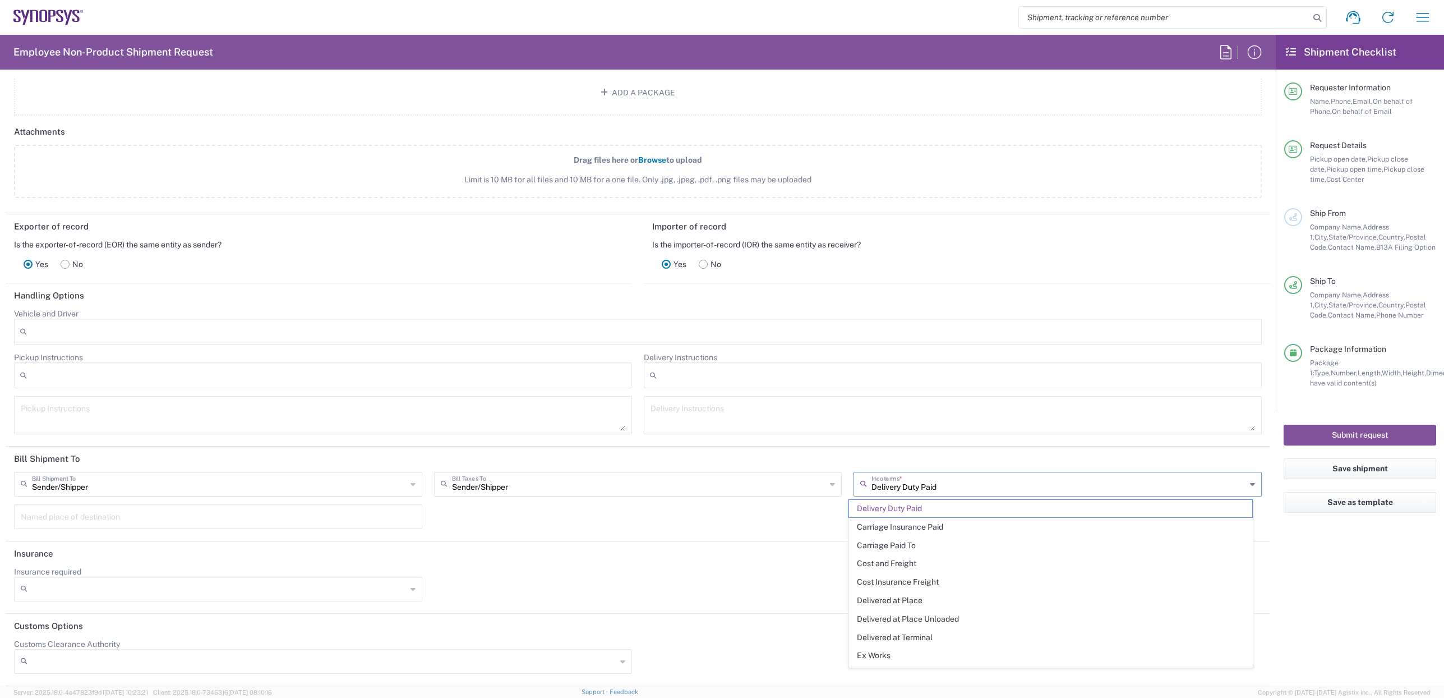
click at [949, 489] on input "Delivery Duty Paid" at bounding box center [1059, 483] width 375 height 20
click at [892, 599] on span "Delivered at Place" at bounding box center [1050, 600] width 403 height 17
type input "Sender/Shipper"
type input "Recipient Account"
type input "Delivered at Place"
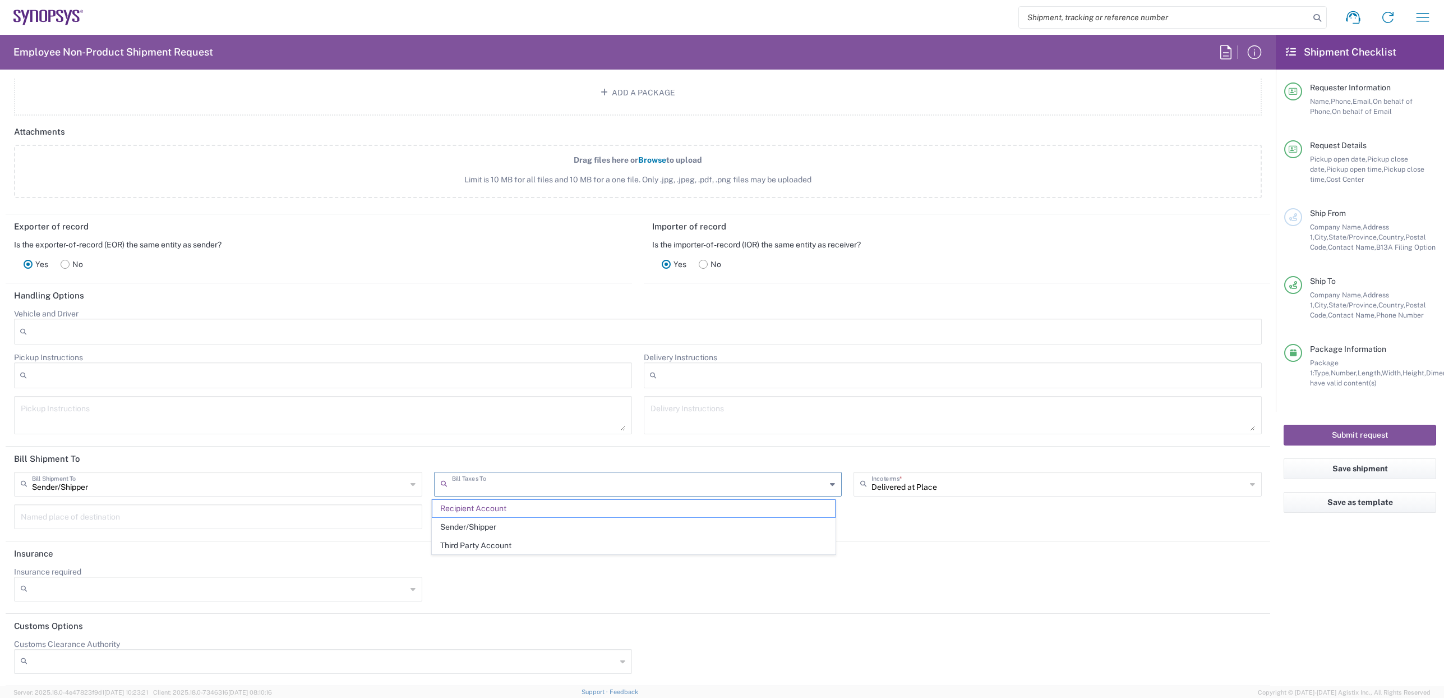
click at [575, 489] on input "text" at bounding box center [639, 483] width 375 height 20
click at [501, 524] on span "Sender/Shipper" at bounding box center [633, 526] width 403 height 17
type input "Sender/Shipper"
click at [586, 525] on div "Sender/[PERSON_NAME] Shipment To Sender/Shipper Recipient Account Third Party A…" at bounding box center [638, 504] width 1260 height 65
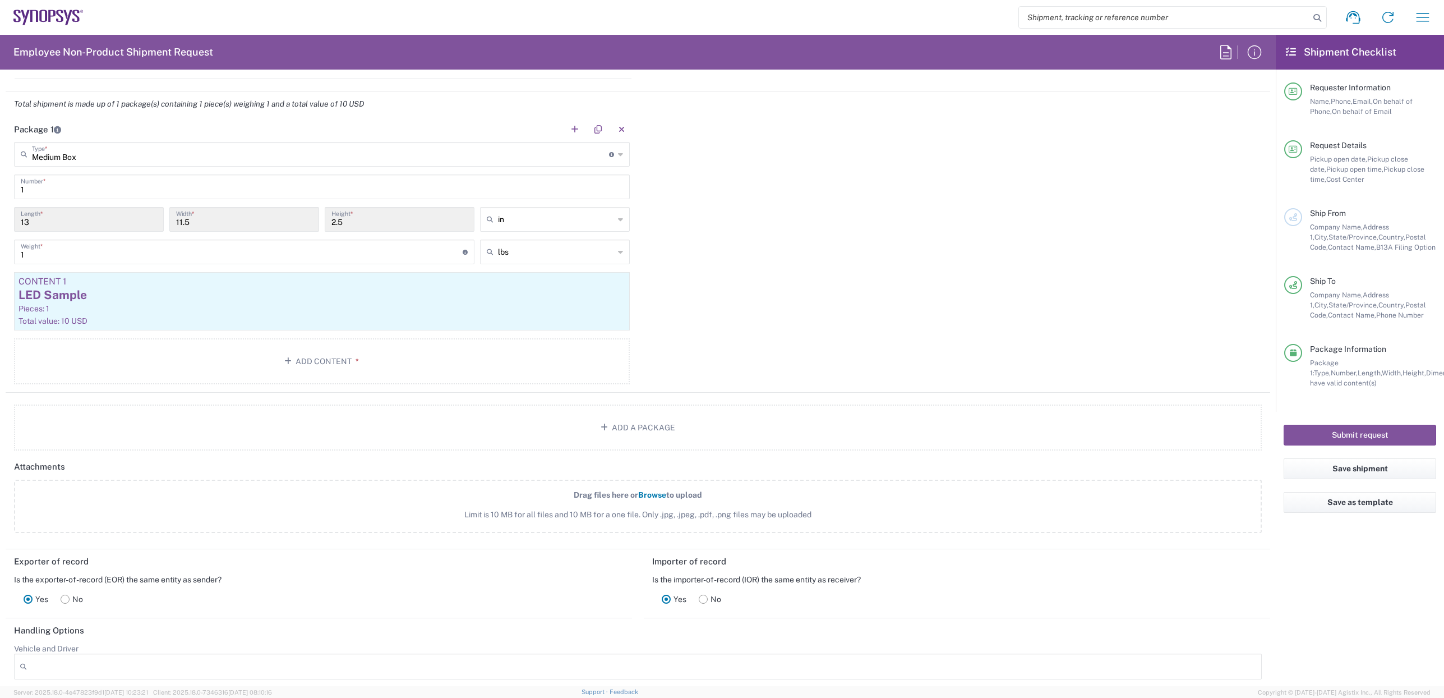
scroll to position [1015, 0]
click at [247, 303] on div "LED Sample" at bounding box center [322, 296] width 607 height 17
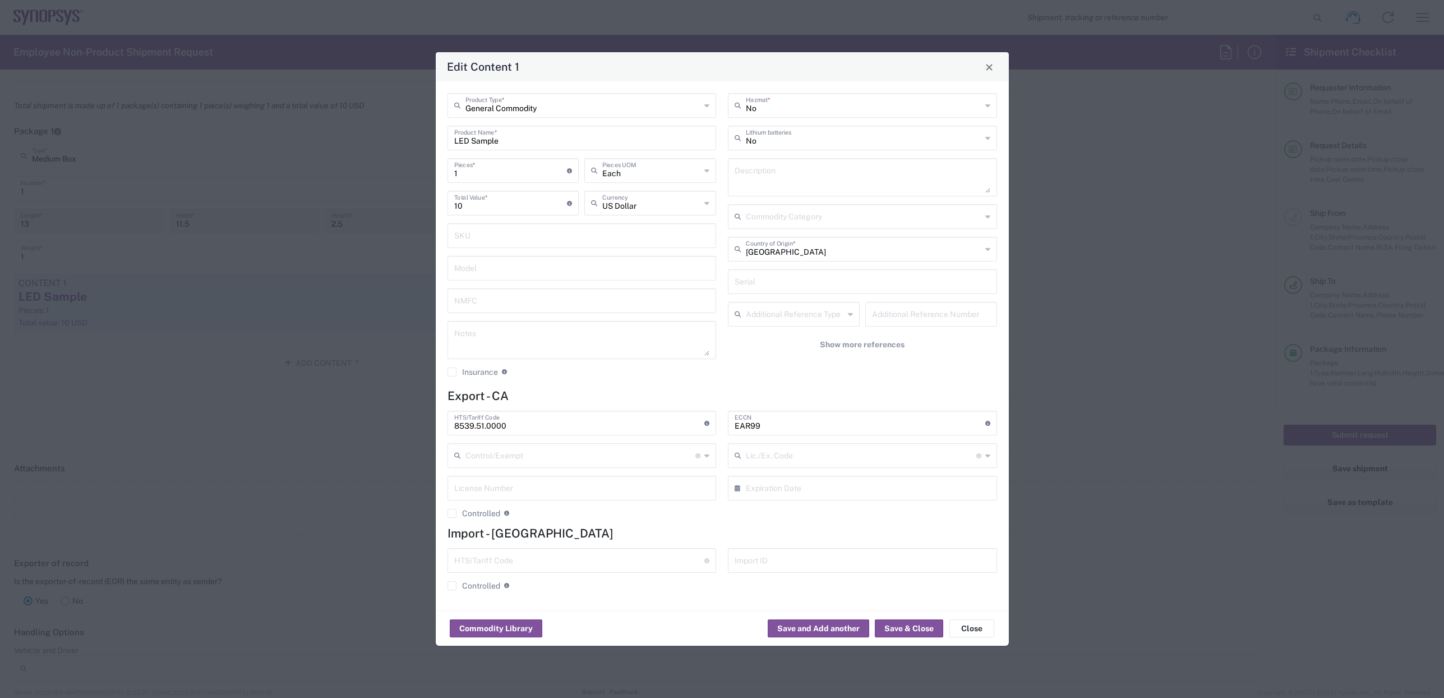
click at [473, 208] on input "10" at bounding box center [510, 202] width 113 height 20
type input "1"
click at [901, 629] on button "Save & Close" at bounding box center [909, 628] width 68 height 18
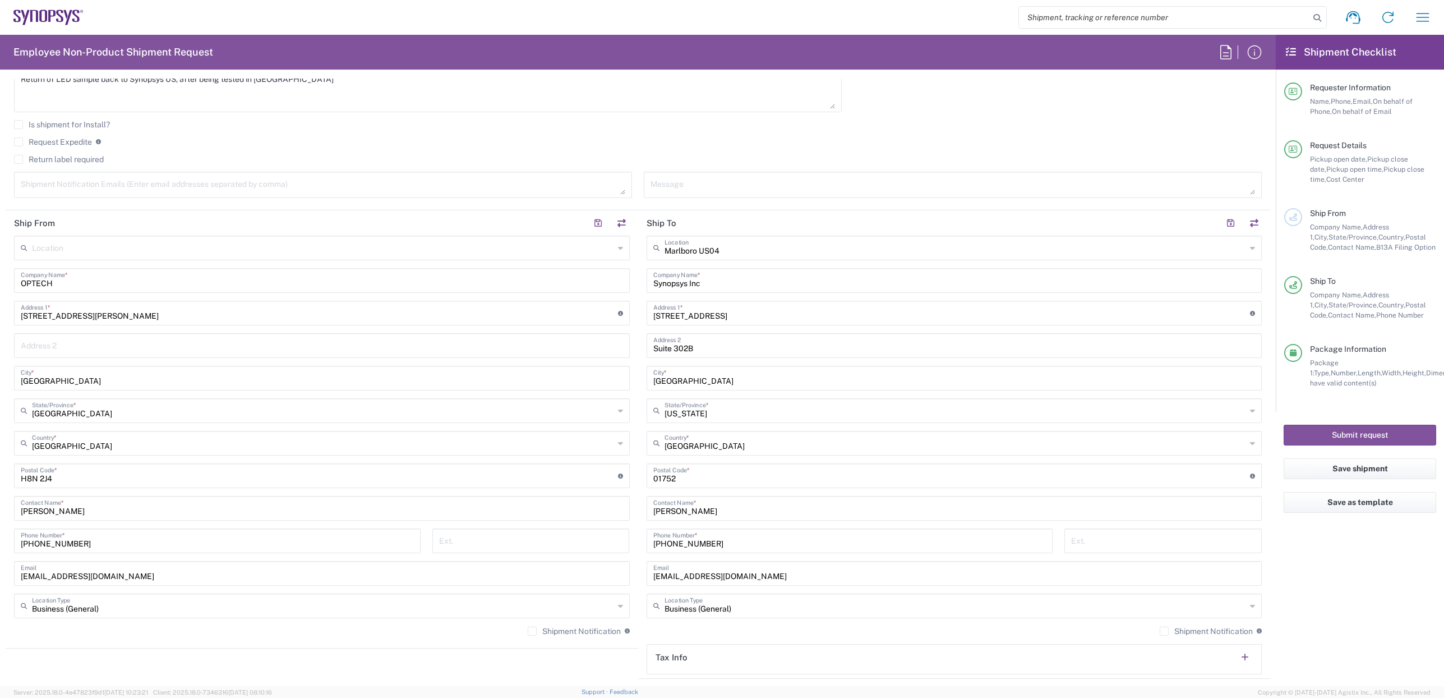
scroll to position [342, 0]
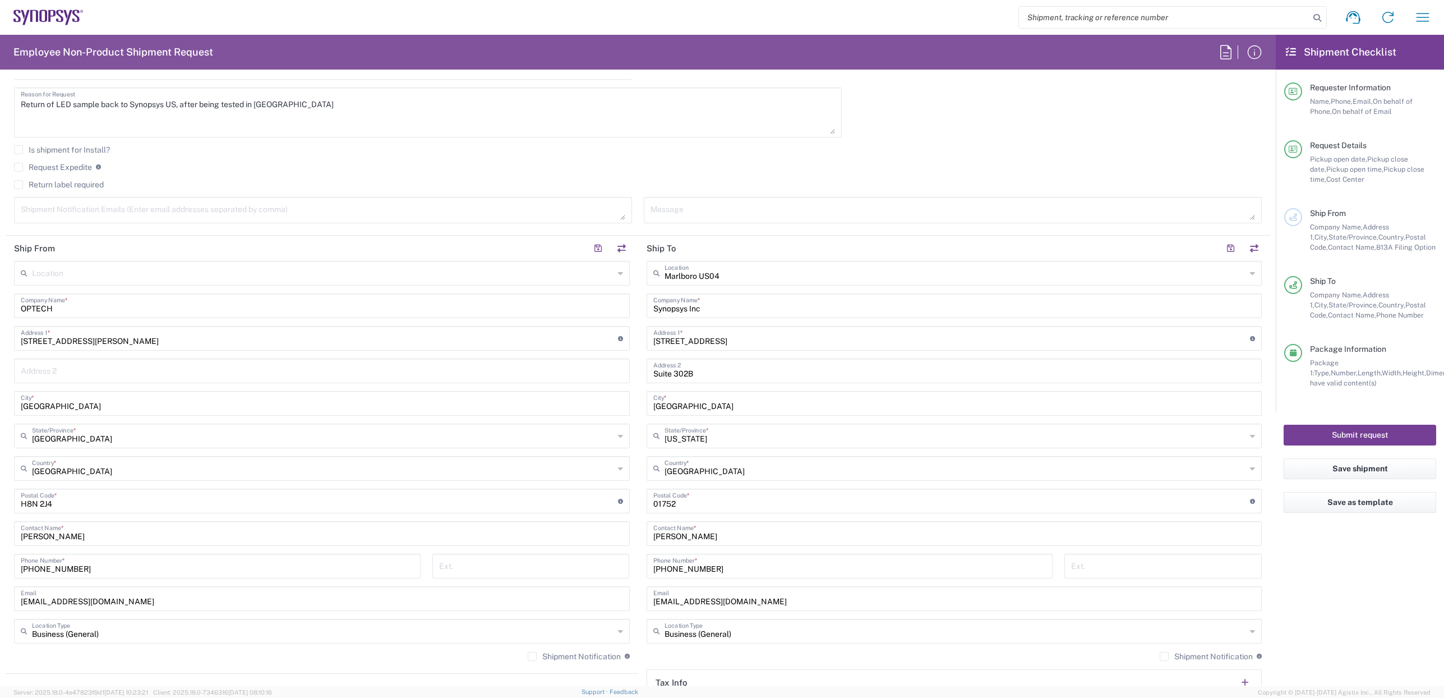
click at [949, 430] on button "Submit request" at bounding box center [1360, 435] width 153 height 21
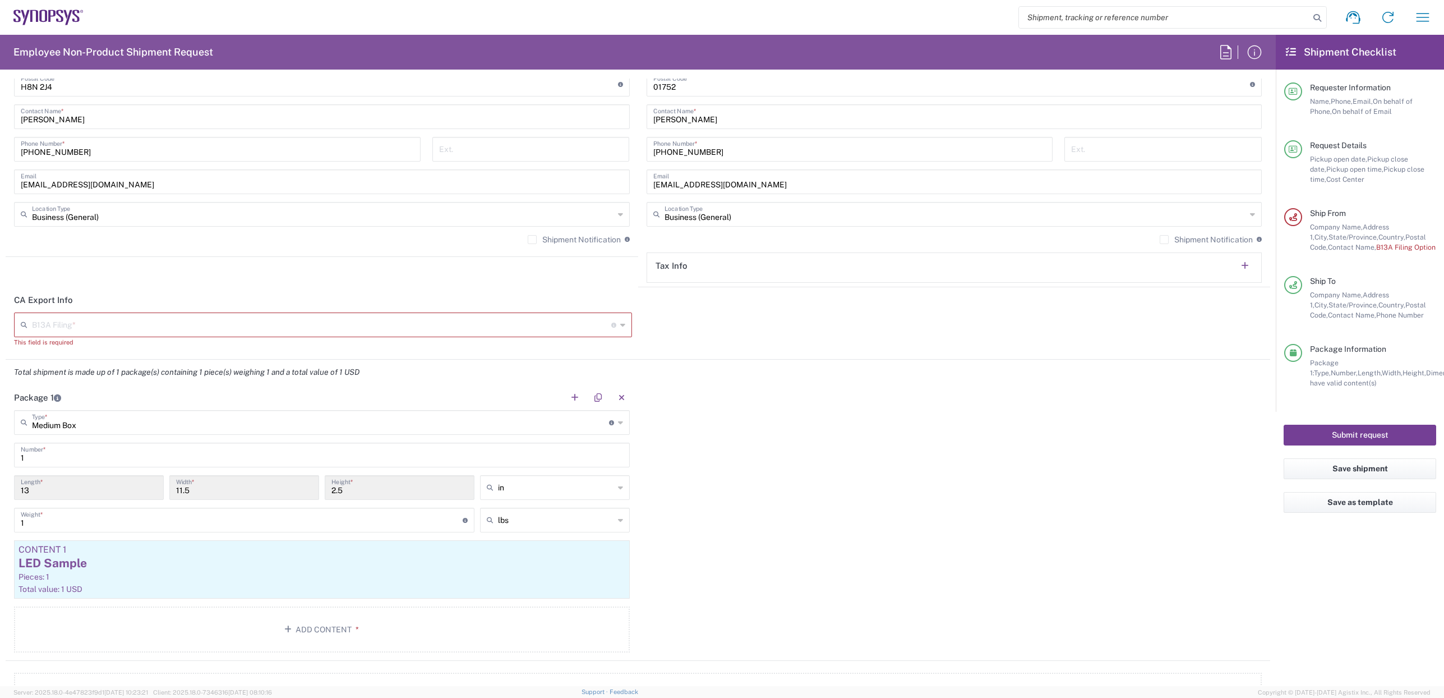
scroll to position [785, 0]
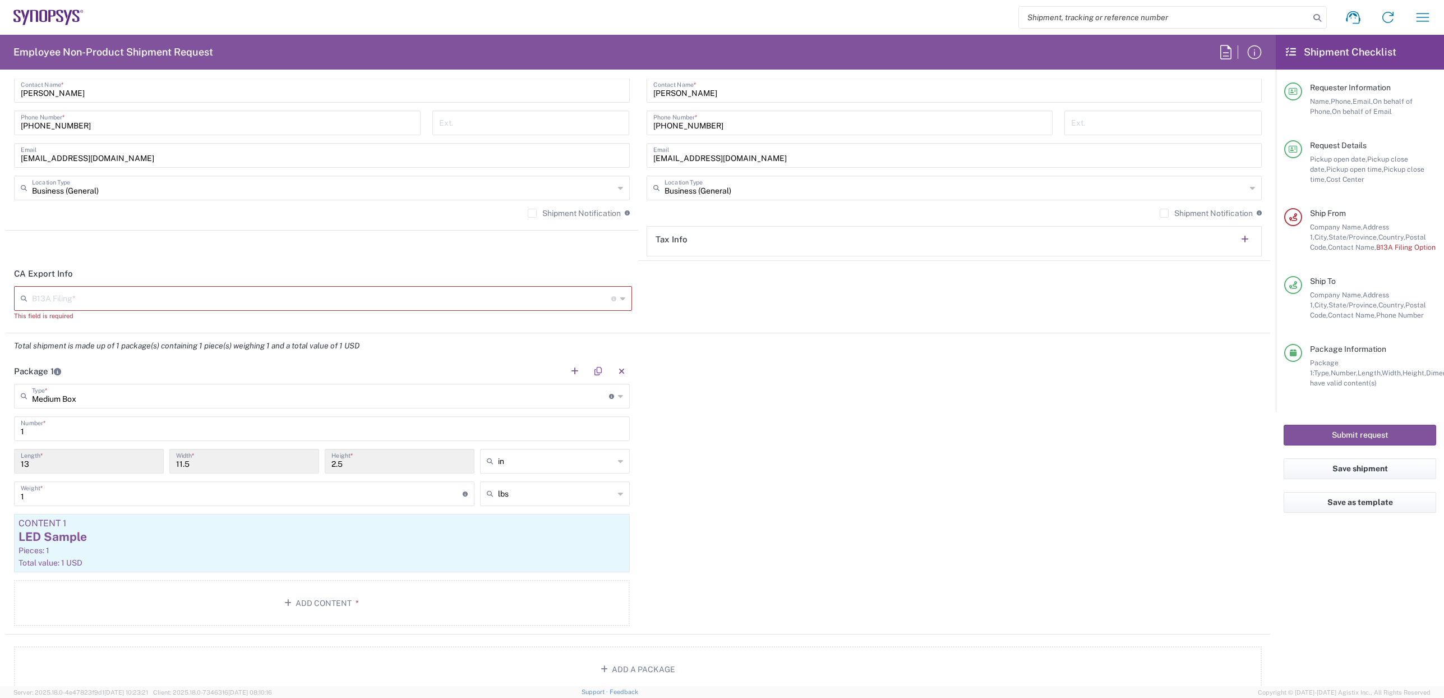
click at [620, 297] on icon at bounding box center [622, 298] width 5 height 18
click at [729, 310] on div at bounding box center [953, 307] width 630 height 43
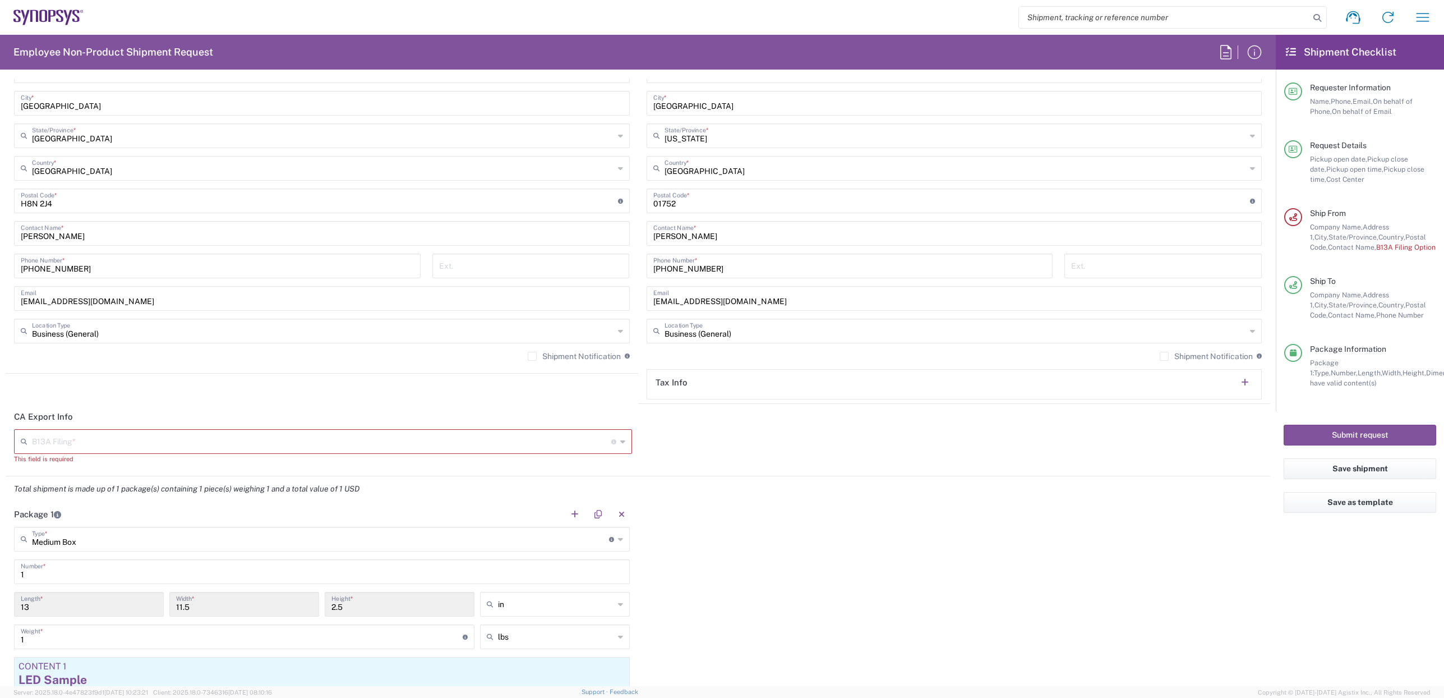
scroll to position [673, 0]
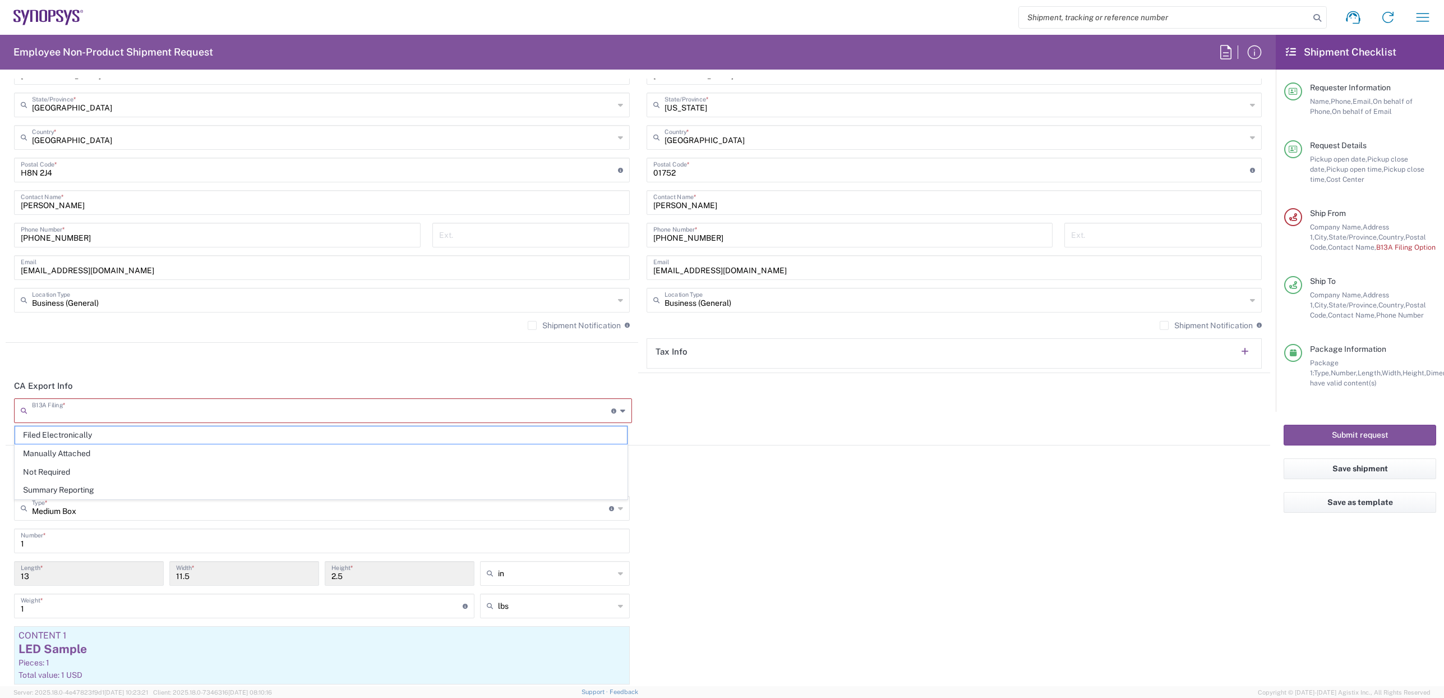
click at [89, 412] on input "text" at bounding box center [321, 410] width 579 height 20
click at [71, 468] on span "Not Required" at bounding box center [321, 471] width 612 height 17
type input "Not Required"
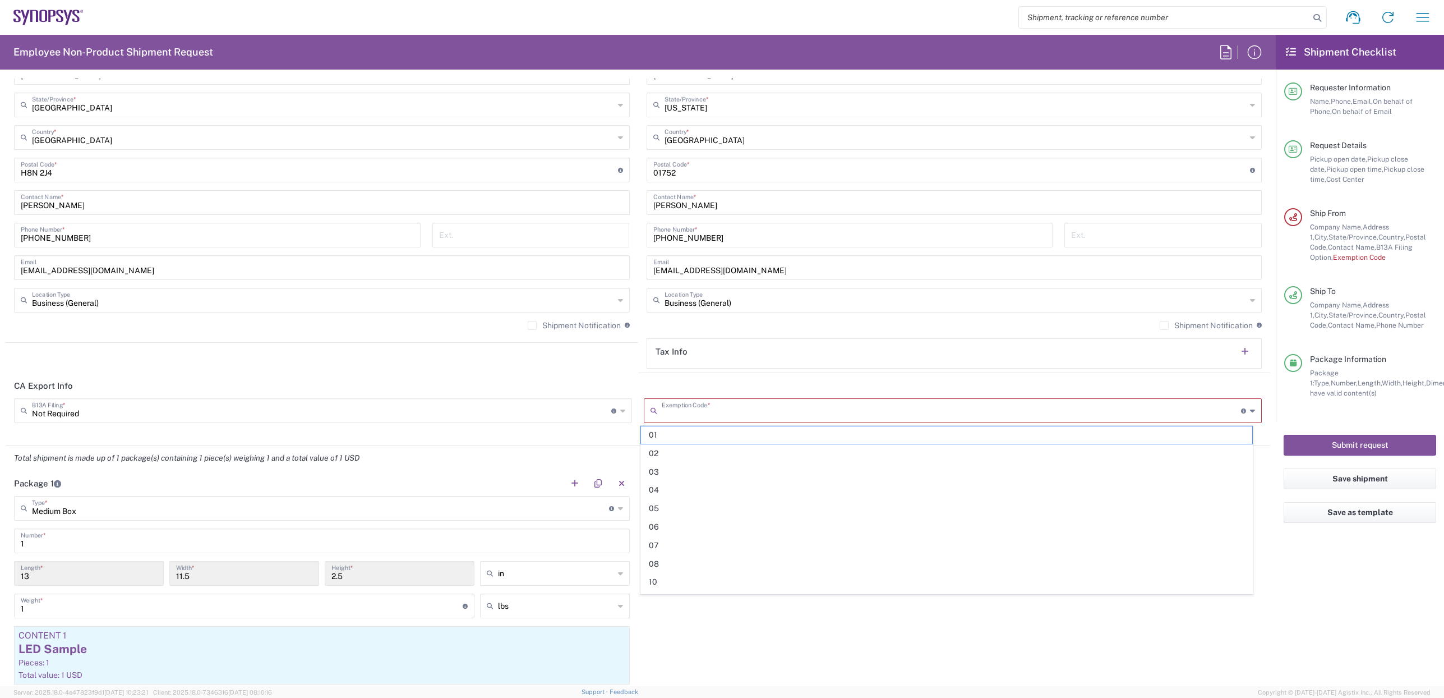
click at [741, 411] on input "text" at bounding box center [951, 410] width 579 height 20
click at [701, 439] on span "01" at bounding box center [947, 434] width 612 height 17
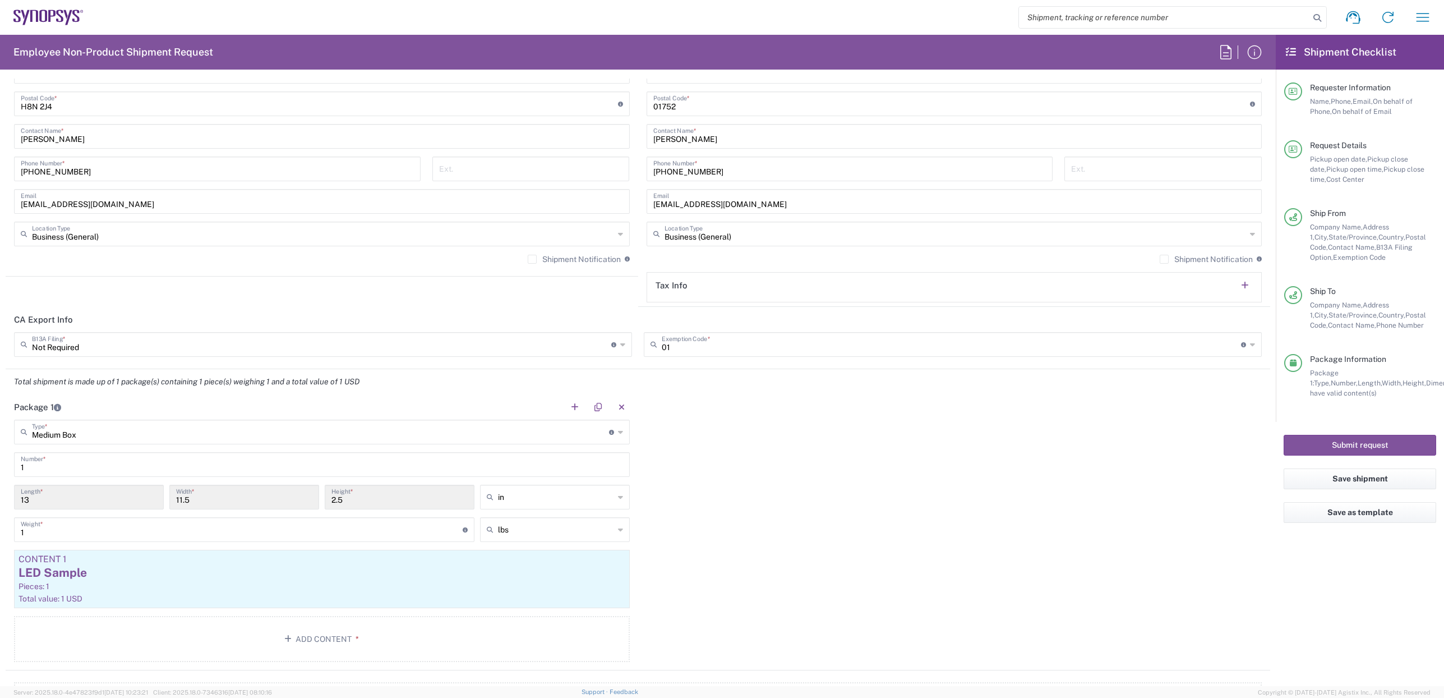
scroll to position [729, 0]
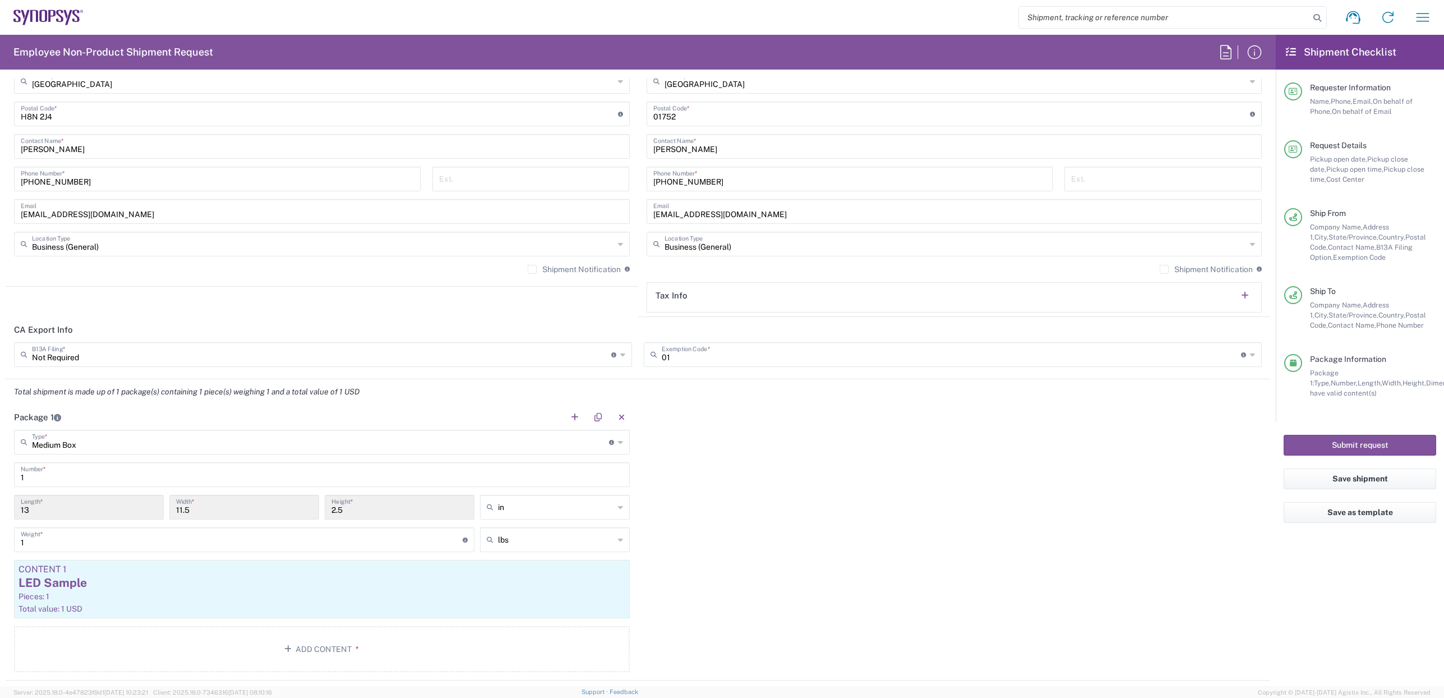
click at [762, 358] on input "01" at bounding box center [951, 354] width 579 height 20
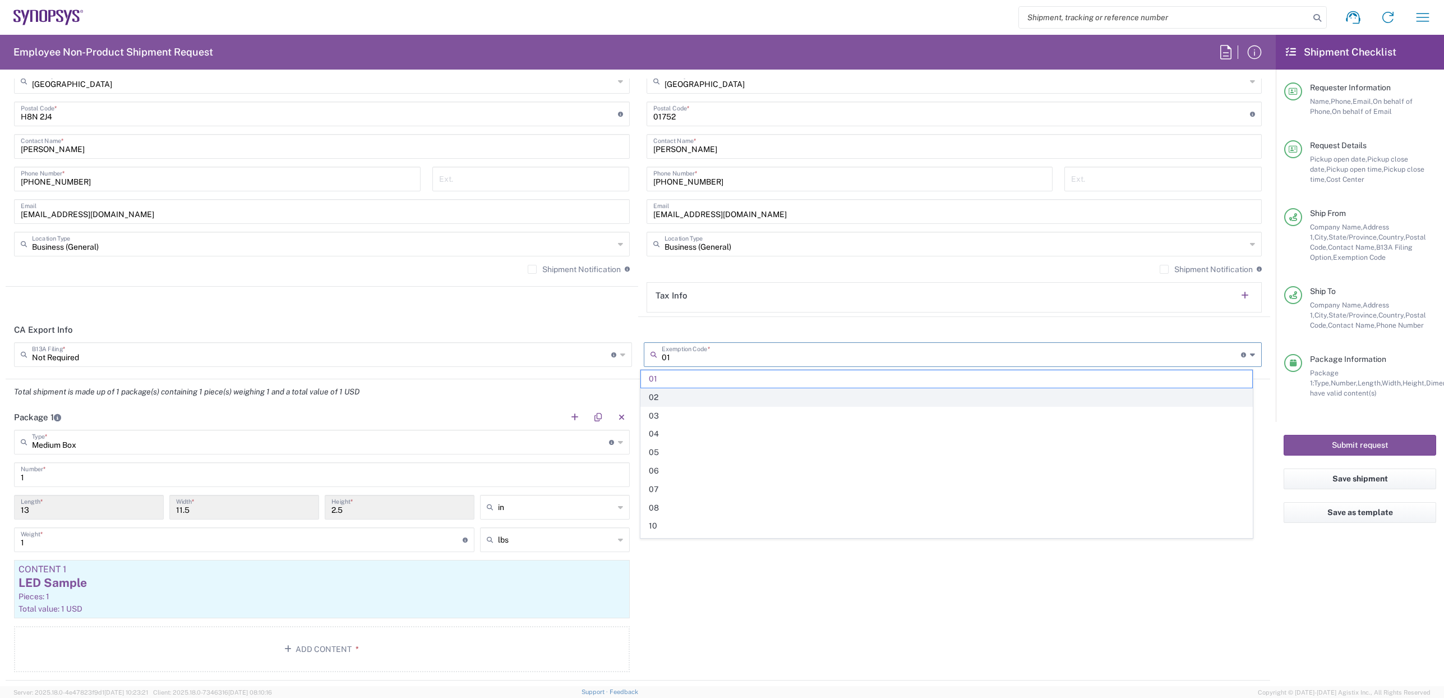
click at [658, 398] on span "02" at bounding box center [947, 397] width 612 height 17
type input "02"
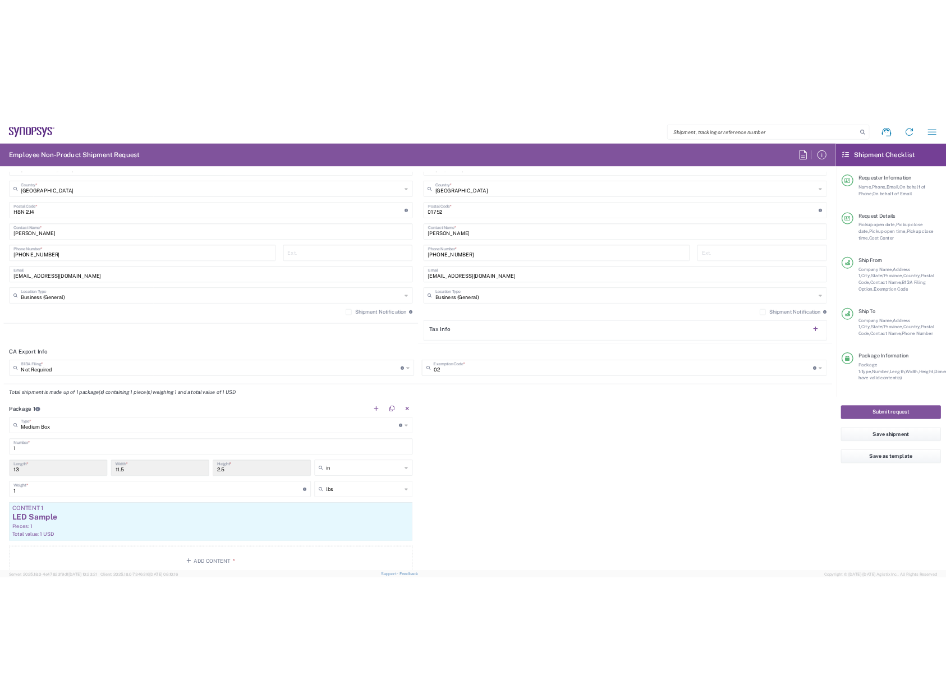
scroll to position [673, 0]
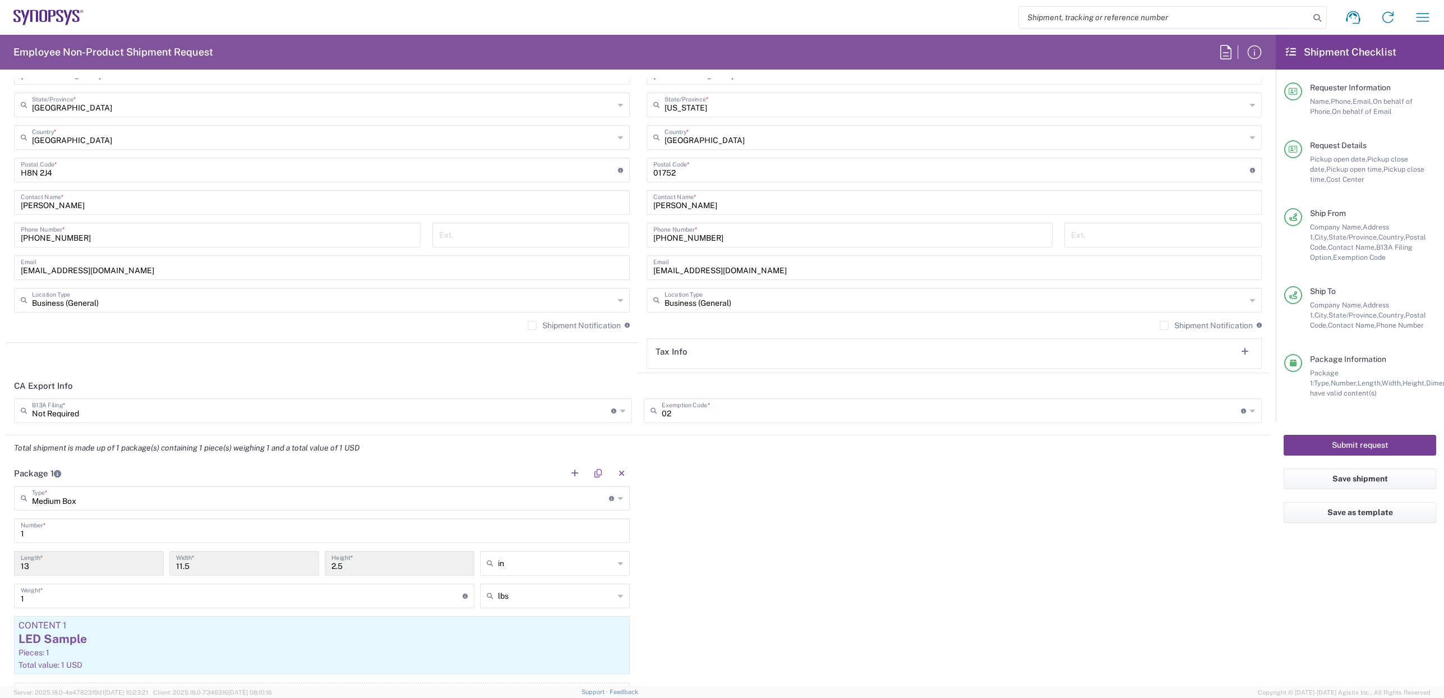
click at [949, 442] on button "Submit request" at bounding box center [1360, 445] width 153 height 21
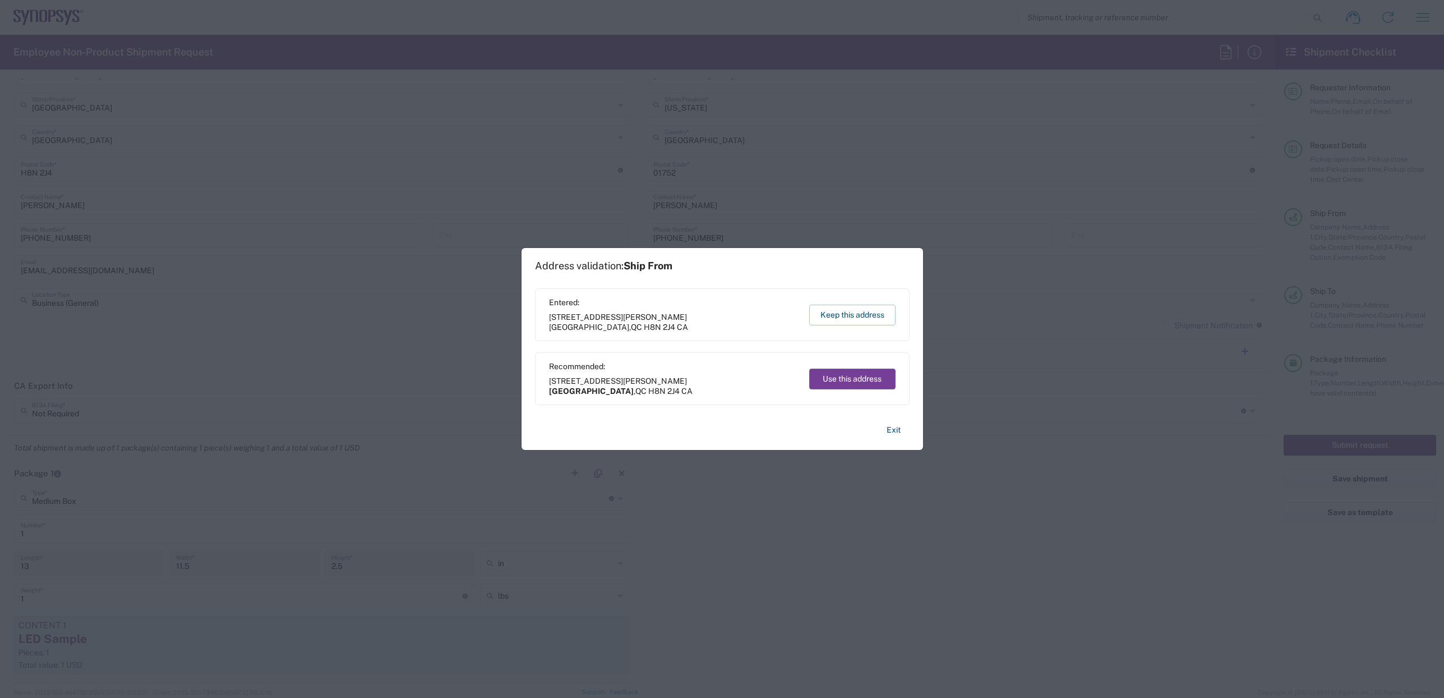
click at [828, 379] on button "Use this address" at bounding box center [852, 379] width 86 height 21
type input "[GEOGRAPHIC_DATA]"
